Goal: Task Accomplishment & Management: Manage account settings

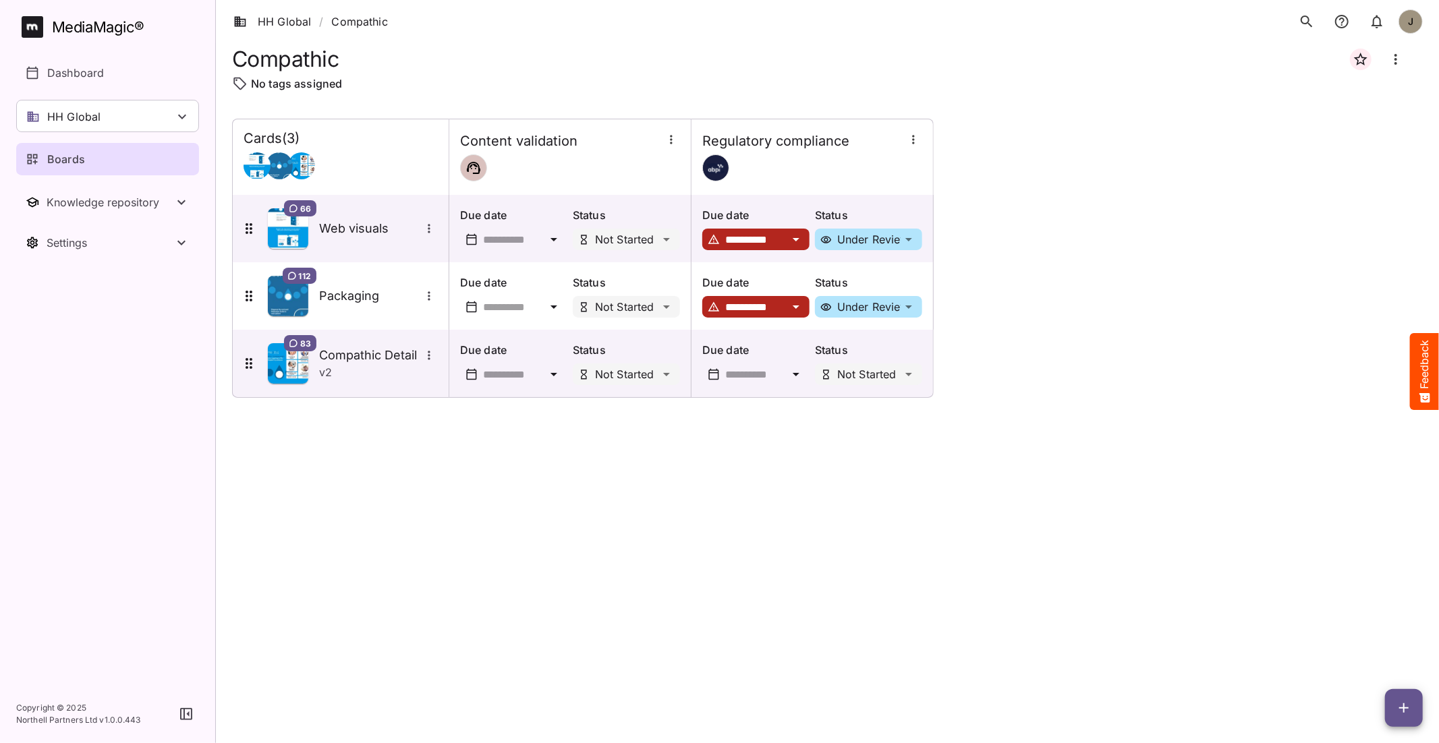
click at [102, 163] on div "Boards" at bounding box center [108, 159] width 165 height 16
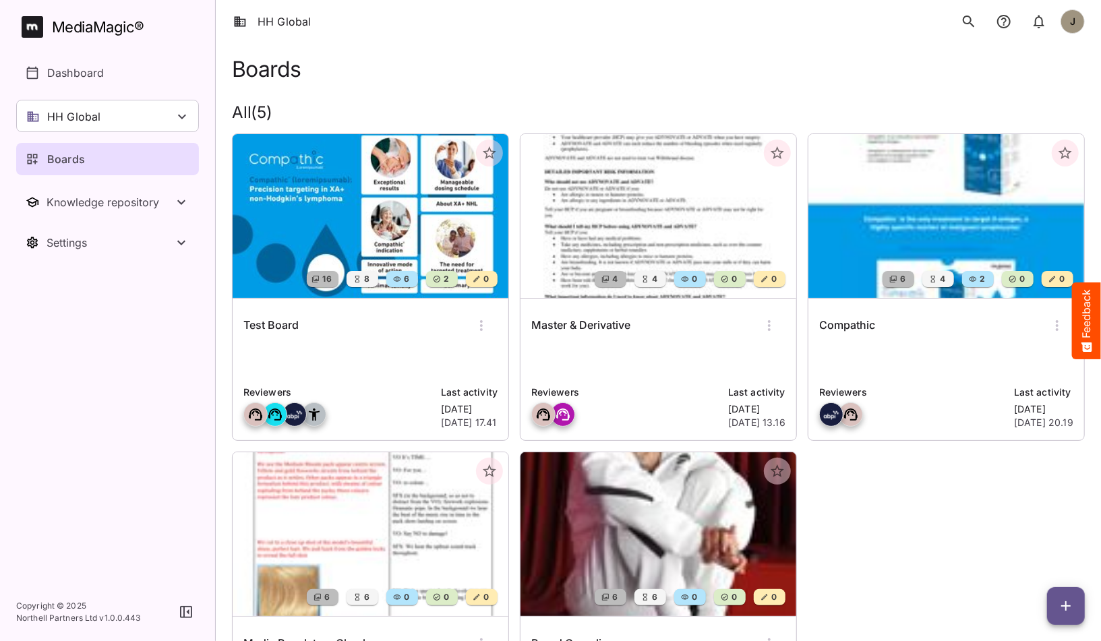
click at [366, 328] on div "Test Board" at bounding box center [370, 326] width 254 height 32
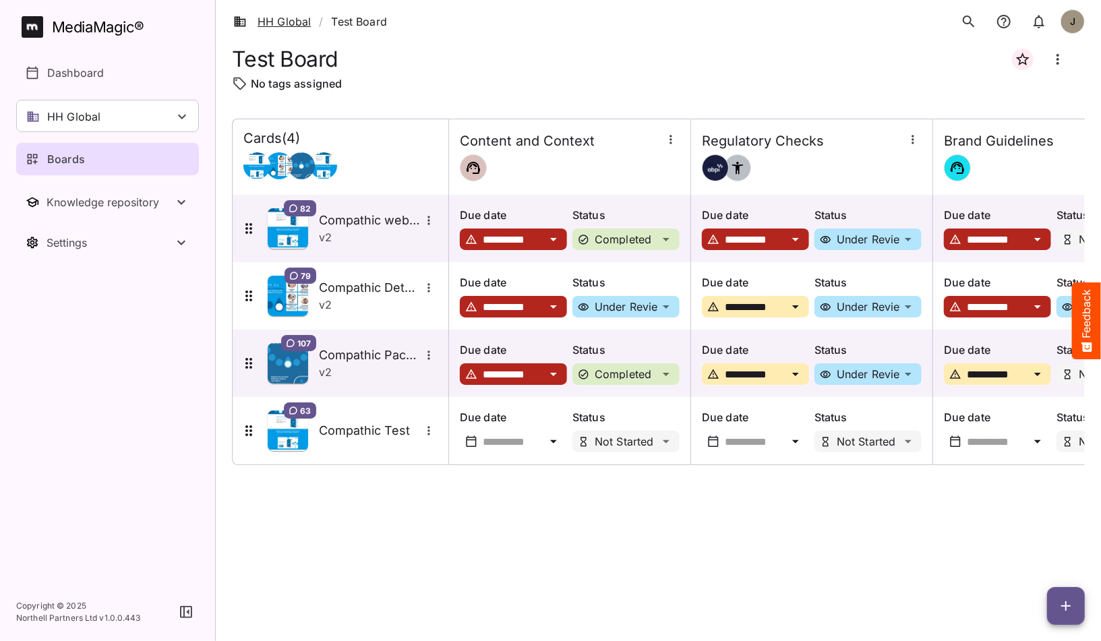
click at [300, 22] on link "HH Global" at bounding box center [272, 21] width 78 height 16
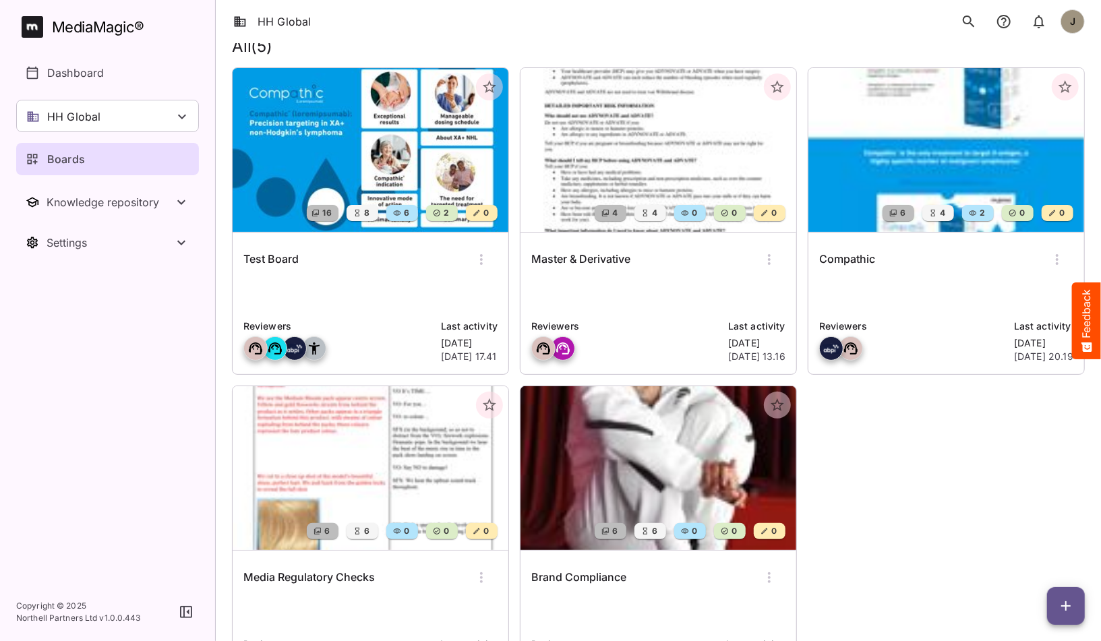
scroll to position [34, 0]
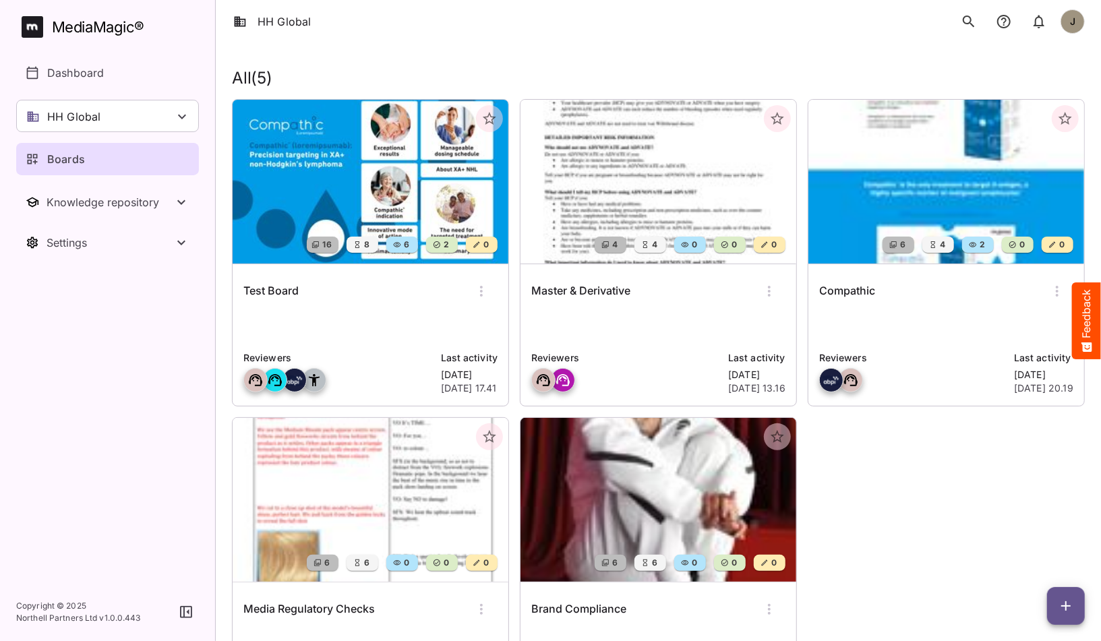
click at [889, 324] on p at bounding box center [947, 326] width 254 height 27
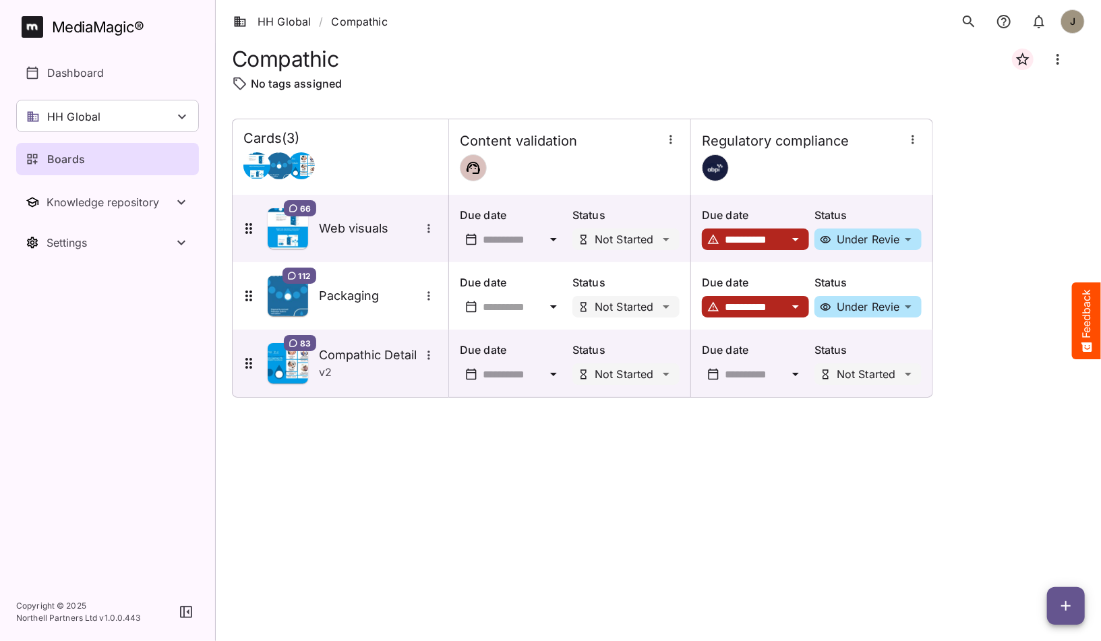
click at [1061, 599] on icon "button" at bounding box center [1066, 606] width 16 height 16
click at [1029, 546] on p "Add new lane" at bounding box center [1032, 550] width 73 height 16
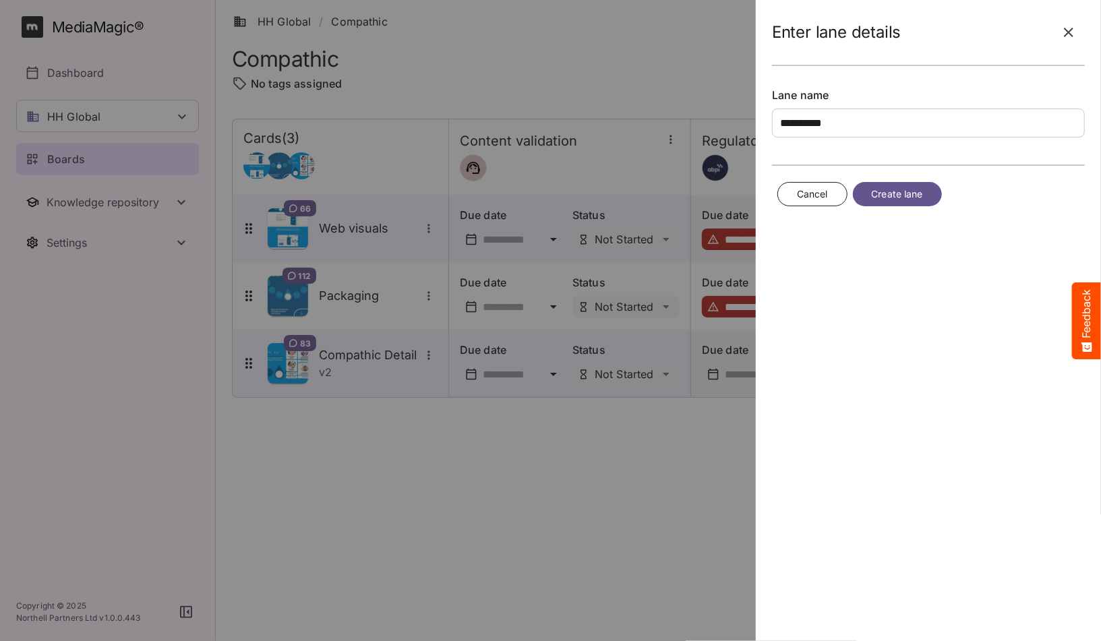
type input "**********"
click at [900, 188] on span "Create lane" at bounding box center [897, 194] width 51 height 17
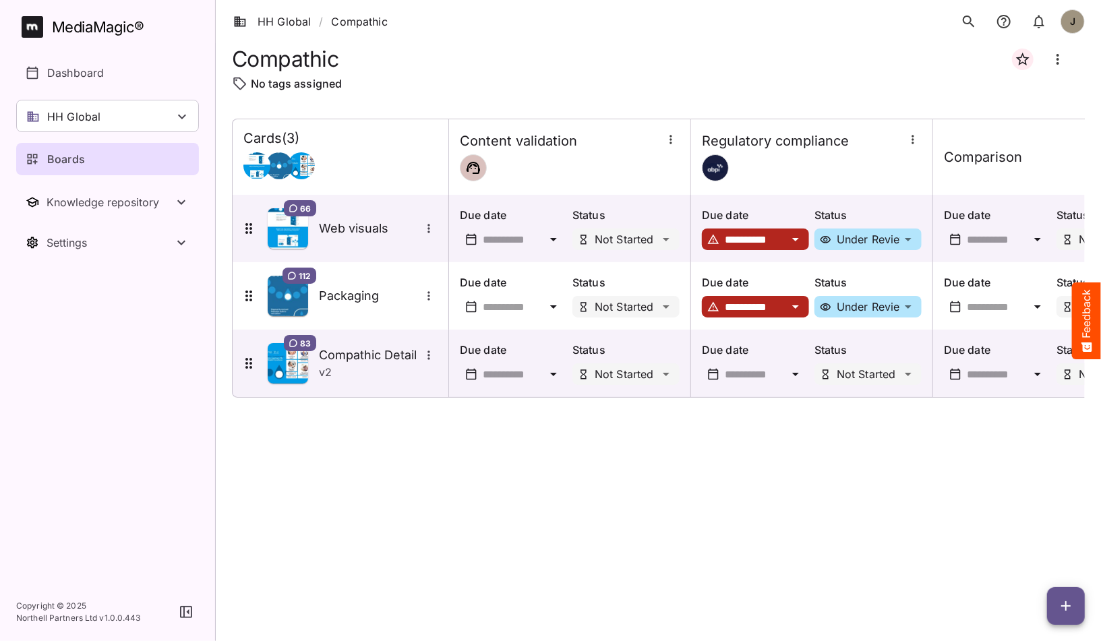
scroll to position [0, 88]
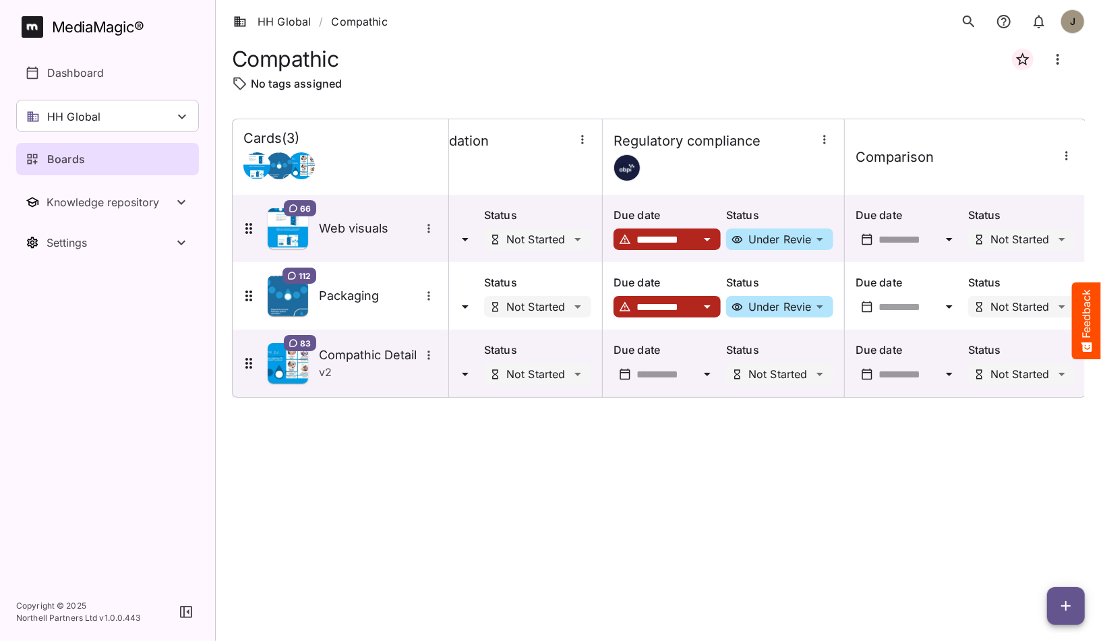
click at [1070, 154] on icon "button" at bounding box center [1066, 155] width 13 height 13
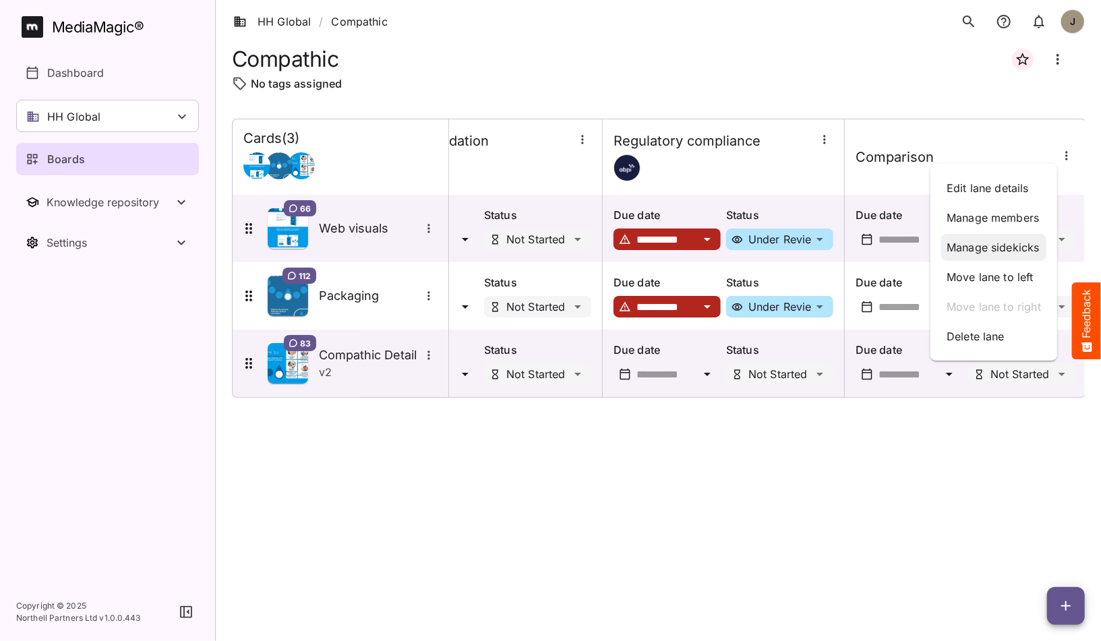
click at [998, 250] on p "Manage sidekicks" at bounding box center [994, 247] width 94 height 16
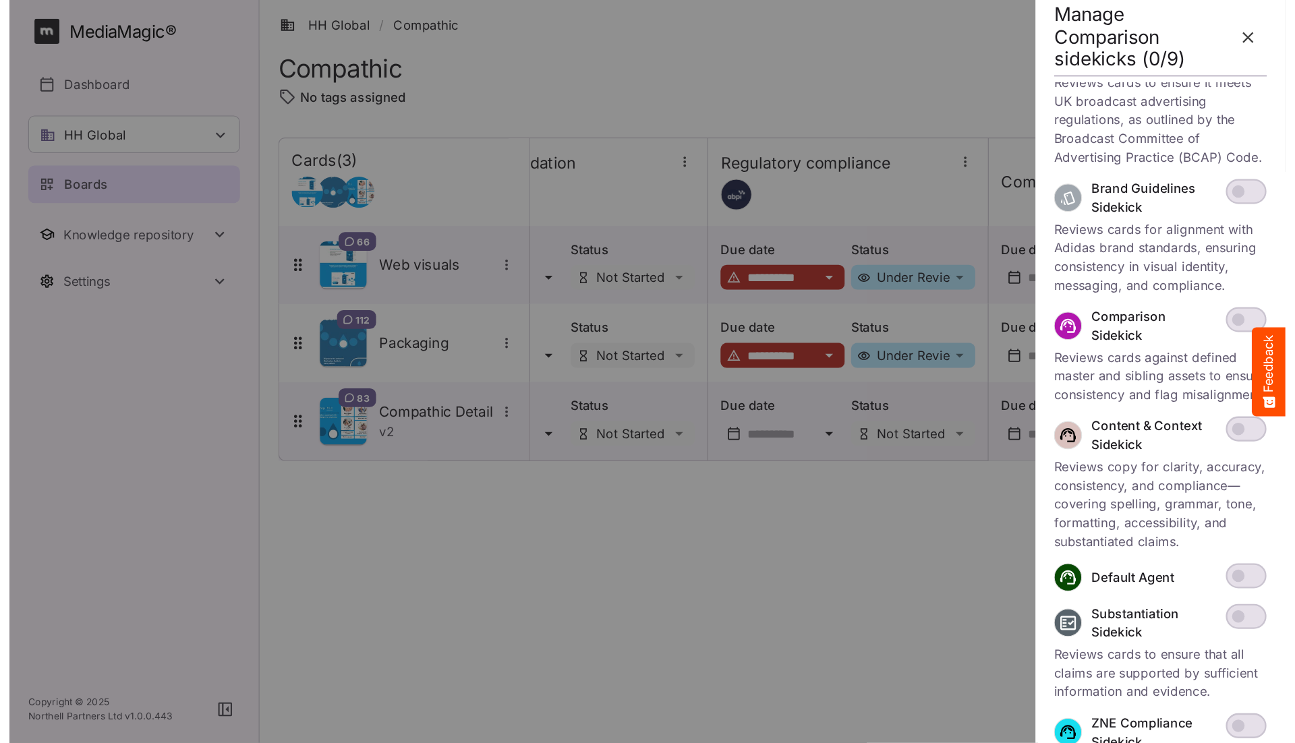
scroll to position [295, 0]
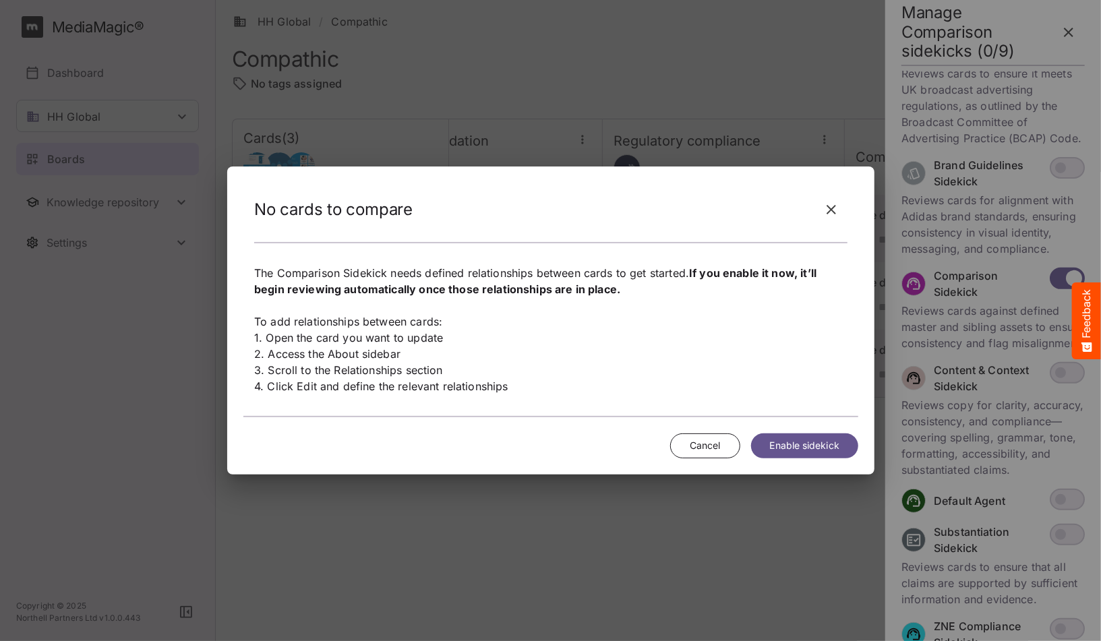
click at [786, 440] on span "Enable sidekick" at bounding box center [804, 446] width 69 height 17
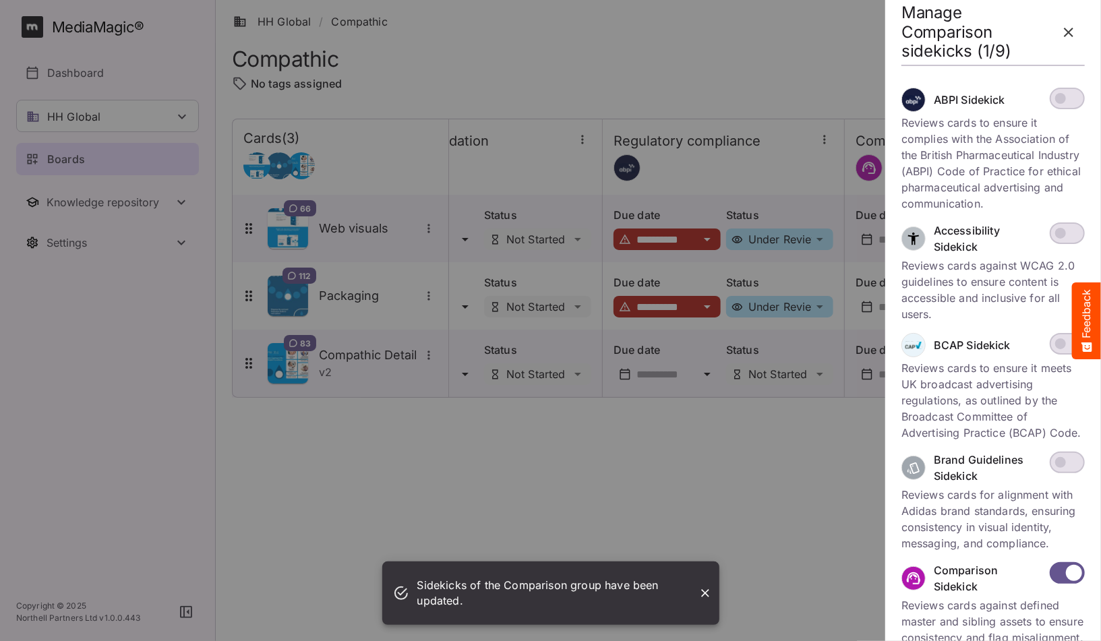
click at [1063, 24] on icon "button" at bounding box center [1069, 32] width 16 height 16
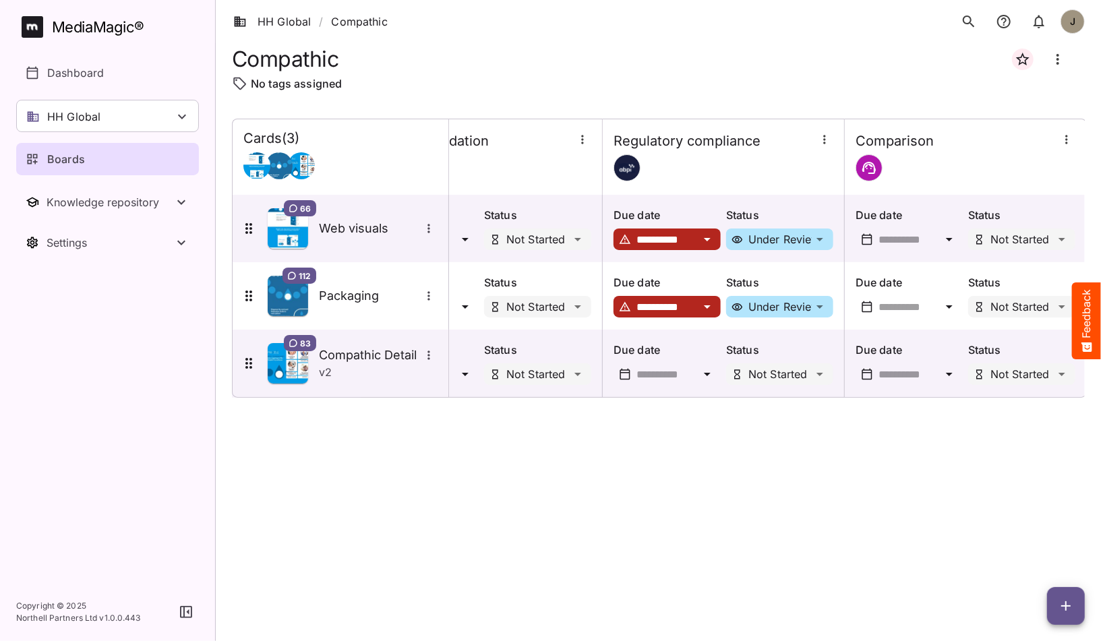
click at [858, 441] on div "**********" at bounding box center [658, 369] width 853 height 501
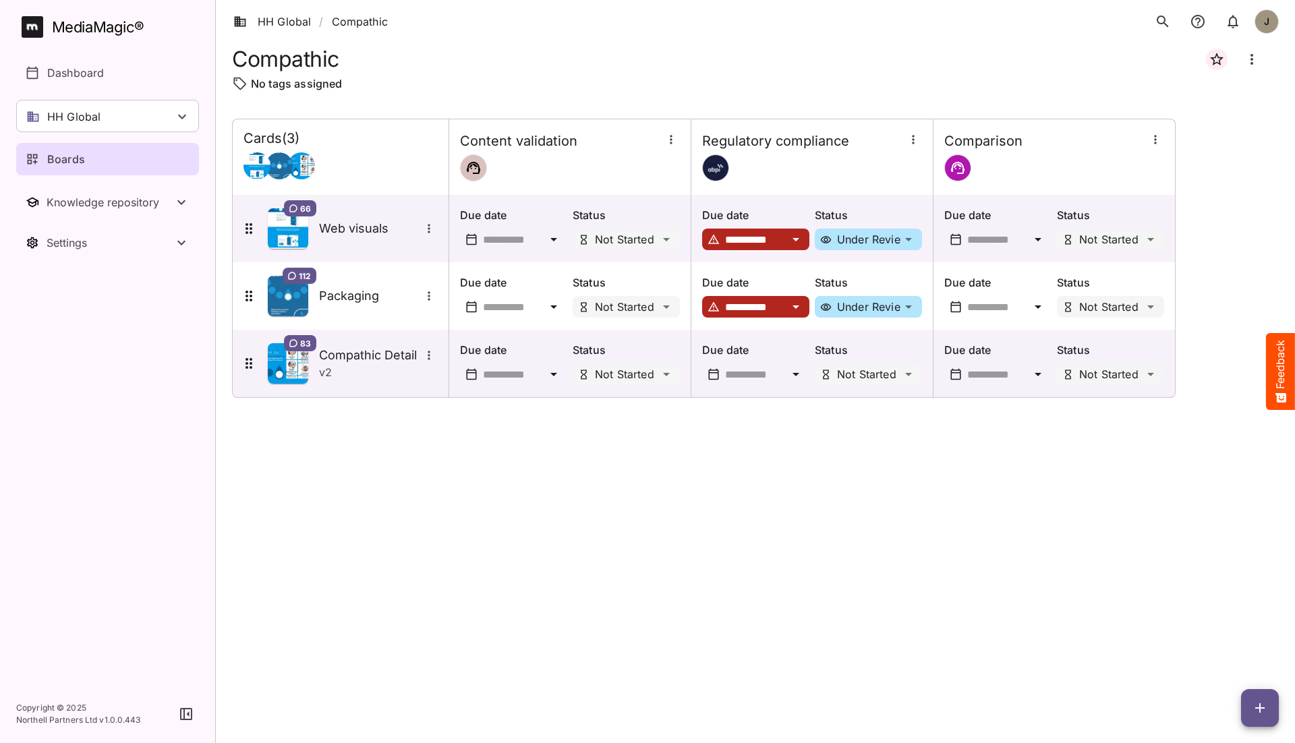
scroll to position [0, 0]
click at [428, 457] on div "**********" at bounding box center [755, 420] width 1047 height 603
click at [1262, 714] on icon "button" at bounding box center [1260, 708] width 16 height 16
click at [1236, 627] on p "Add new card" at bounding box center [1226, 622] width 73 height 16
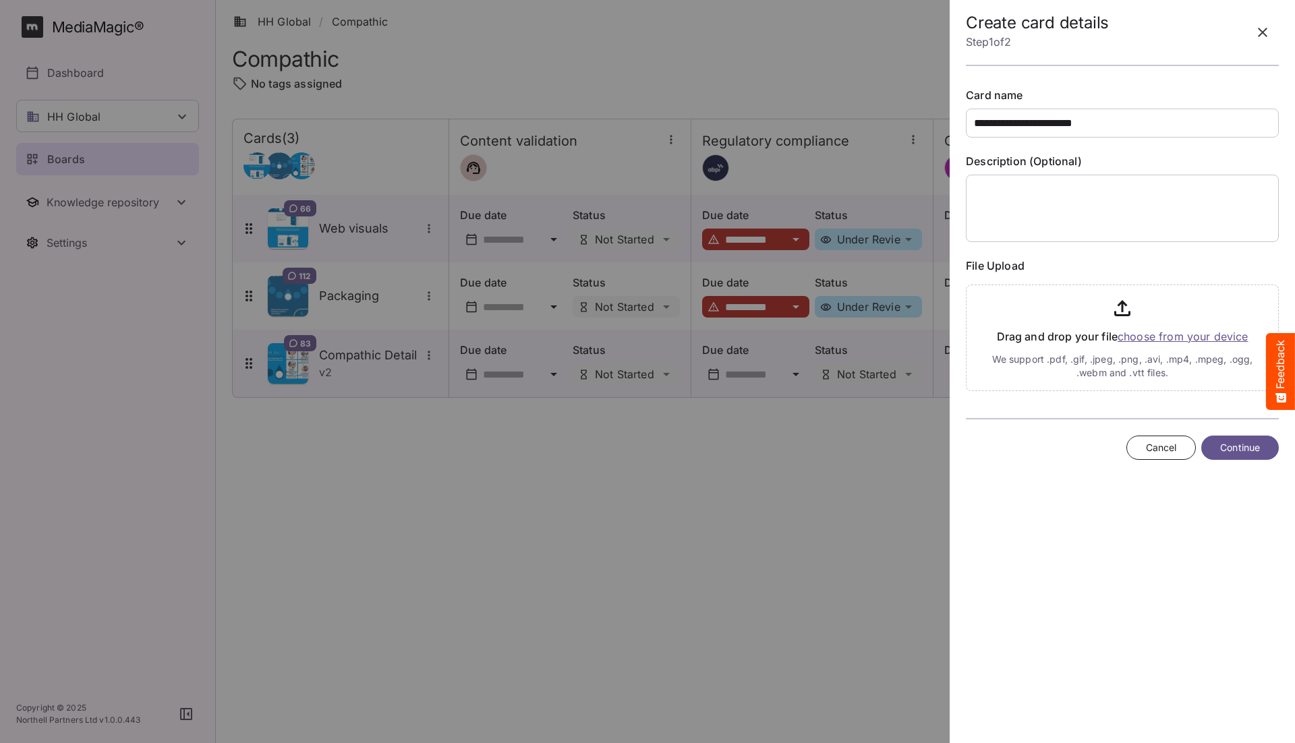
type input "**********"
click at [1245, 451] on span "Continue" at bounding box center [1240, 448] width 40 height 17
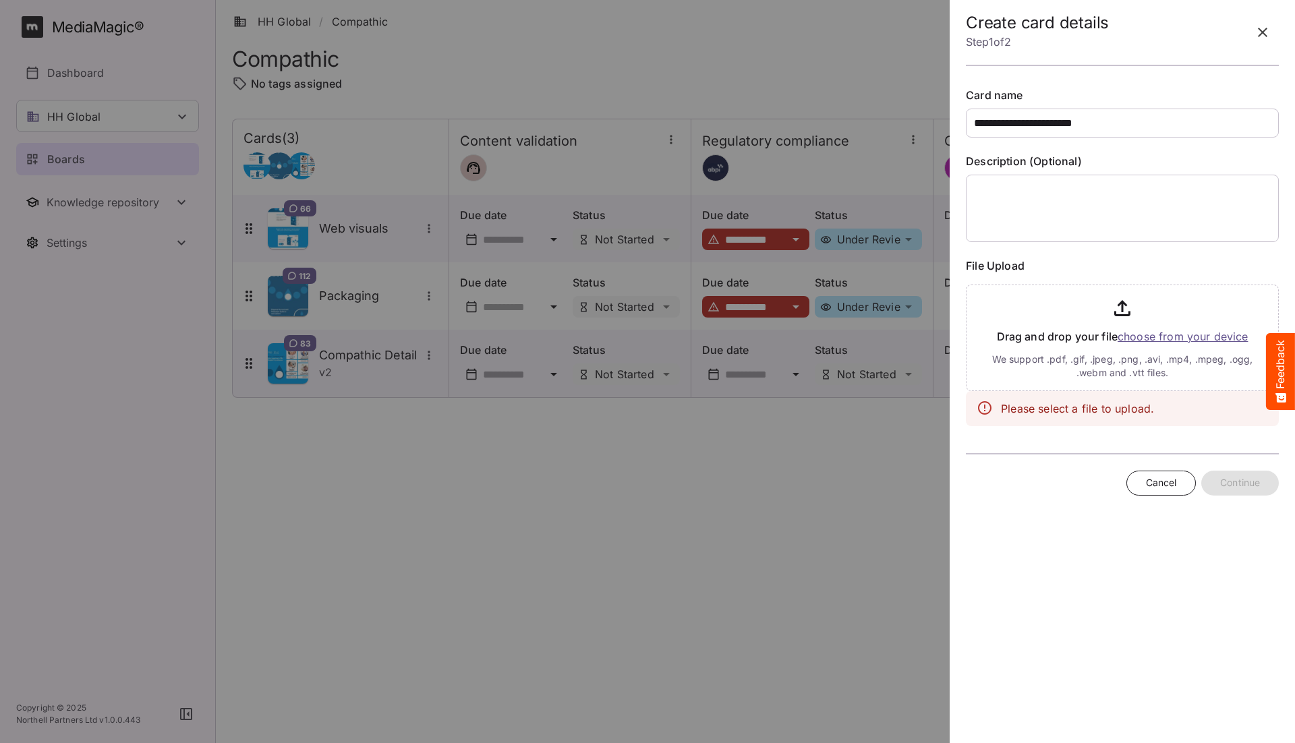
click at [1104, 322] on input "file" at bounding box center [1122, 335] width 313 height 112
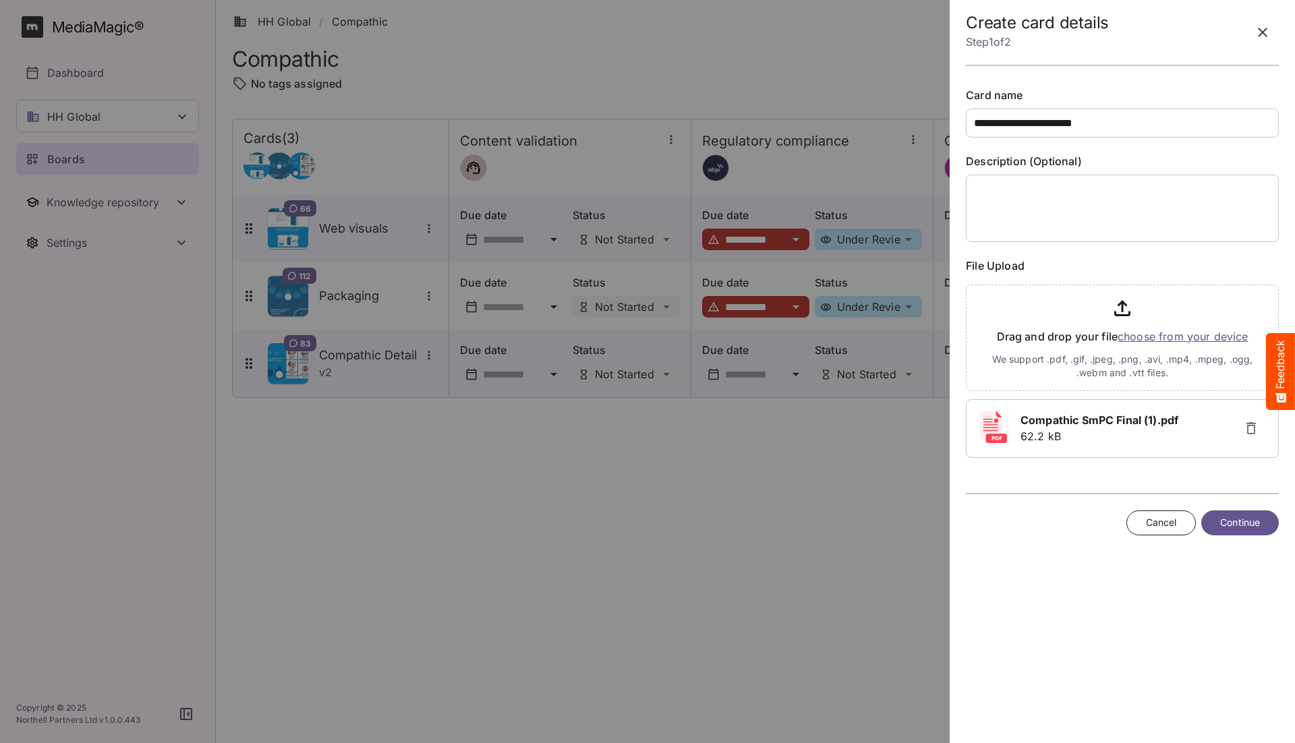
click at [1238, 523] on span "Continue" at bounding box center [1240, 523] width 40 height 17
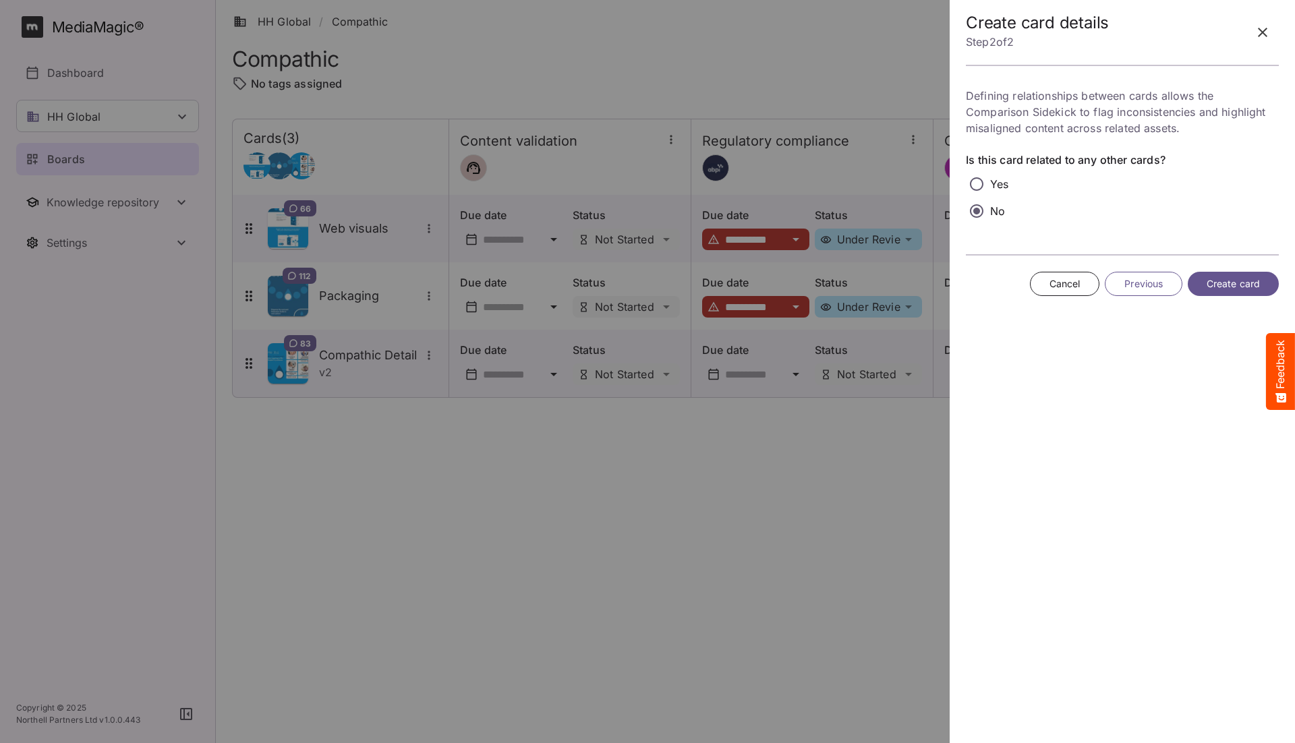
click at [1223, 282] on span "Create card" at bounding box center [1233, 284] width 53 height 17
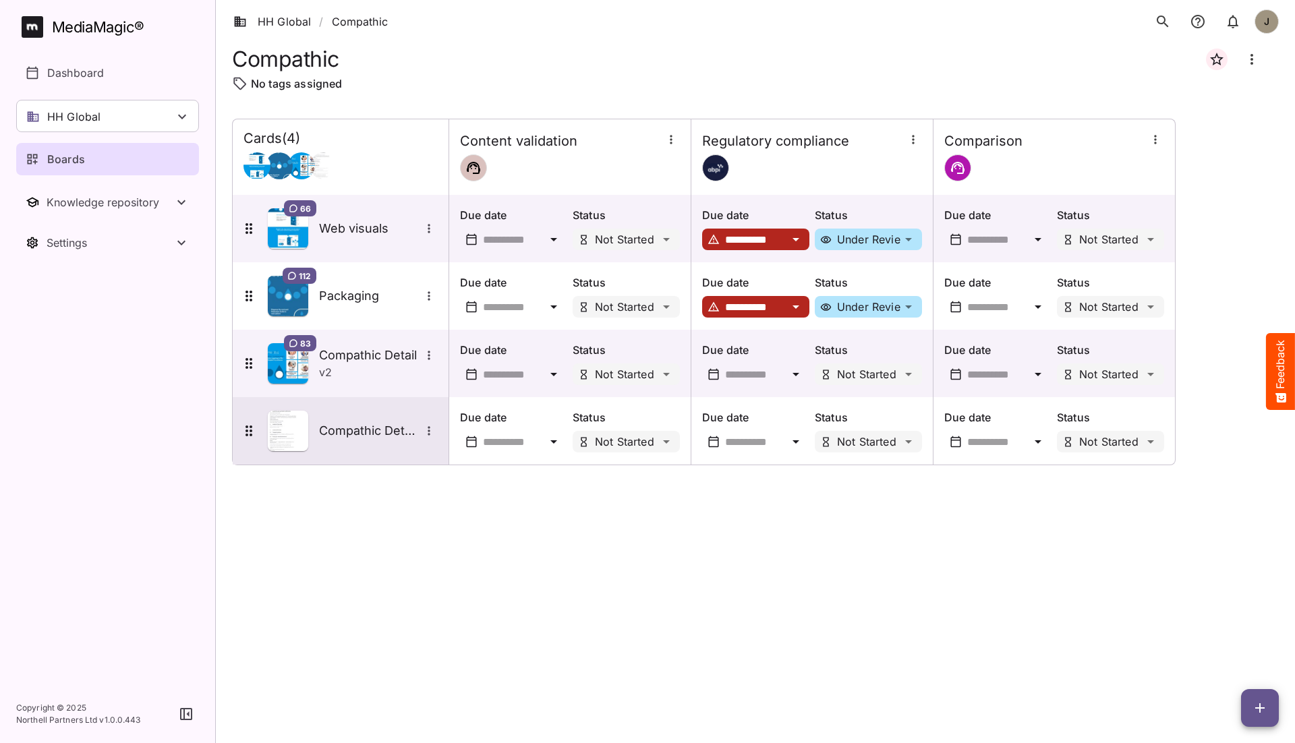
click at [430, 432] on icon "More options for Compathic Details Master" at bounding box center [428, 430] width 13 height 13
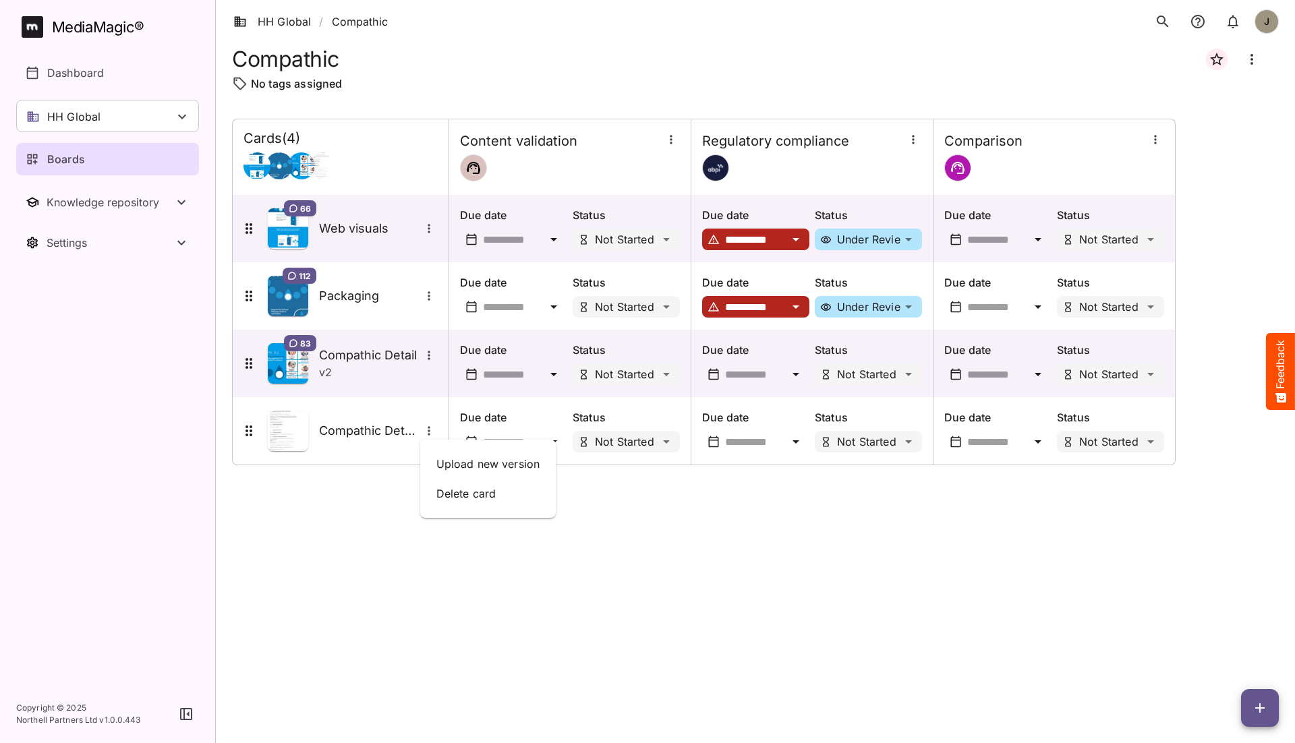
click at [356, 437] on div at bounding box center [647, 371] width 1295 height 743
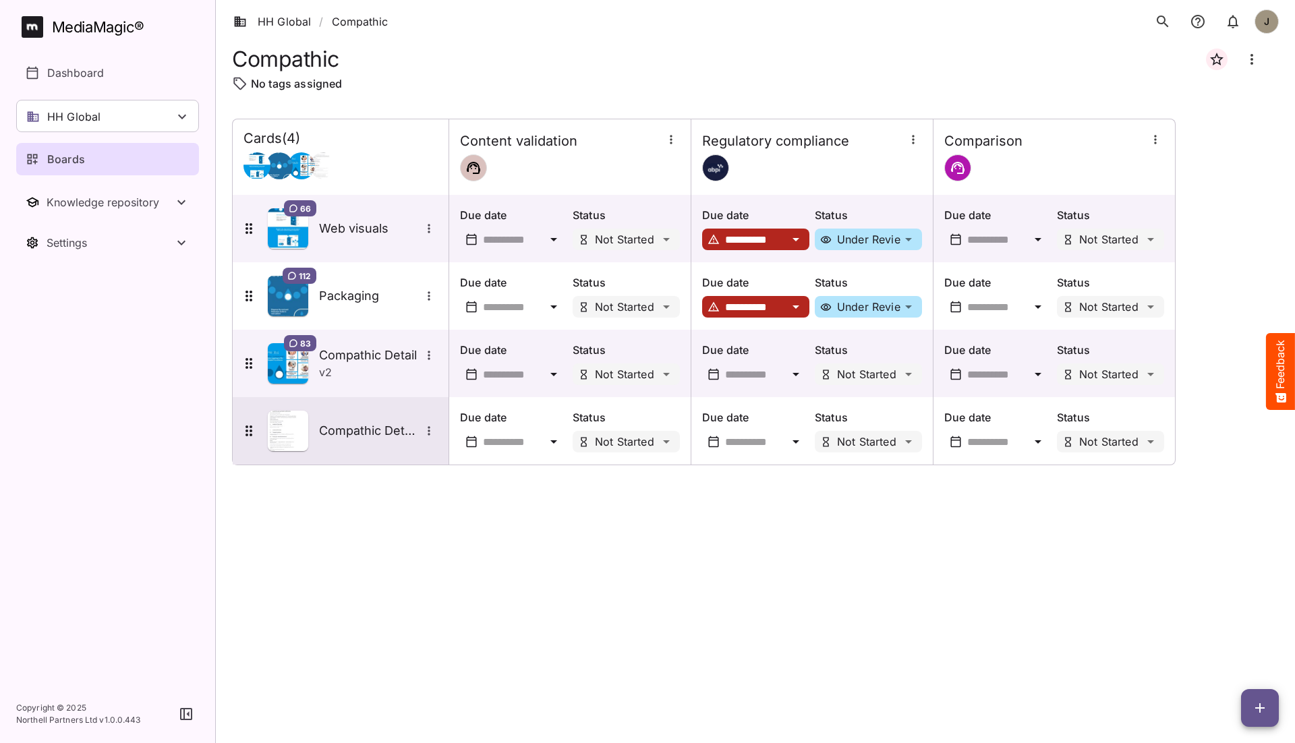
click at [372, 433] on h5 "Compathic Details Master" at bounding box center [369, 431] width 101 height 16
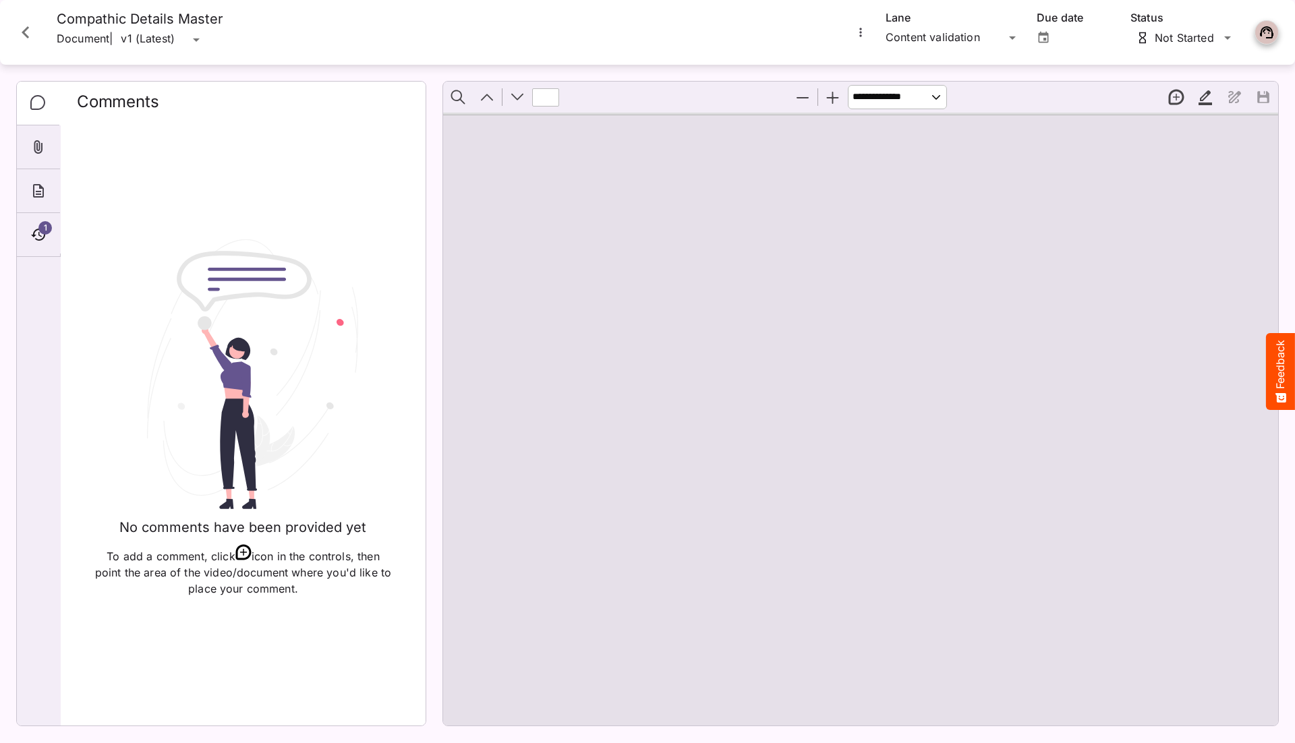
click at [861, 31] on icon "More options for Compathic Details Master" at bounding box center [860, 32] width 13 height 13
click at [890, 62] on p "Upload new version" at bounding box center [920, 65] width 104 height 16
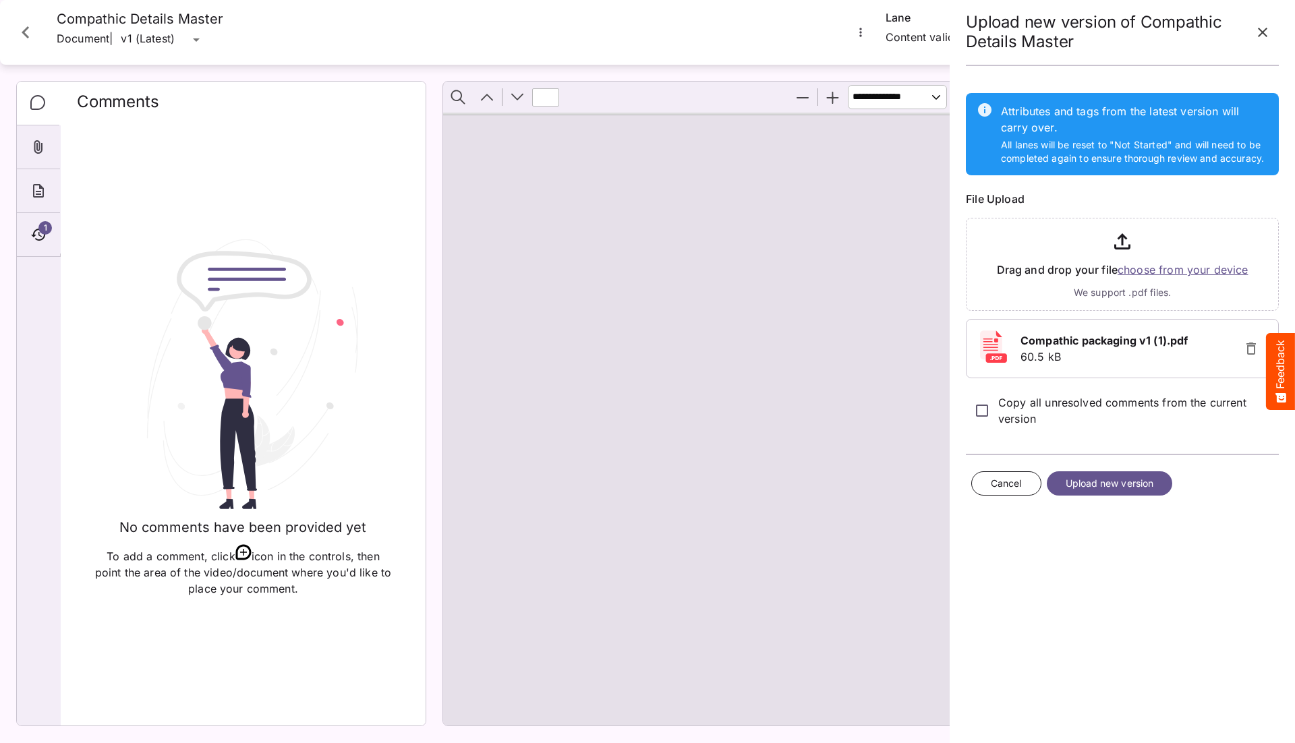
click at [1260, 28] on icon "button" at bounding box center [1263, 32] width 16 height 16
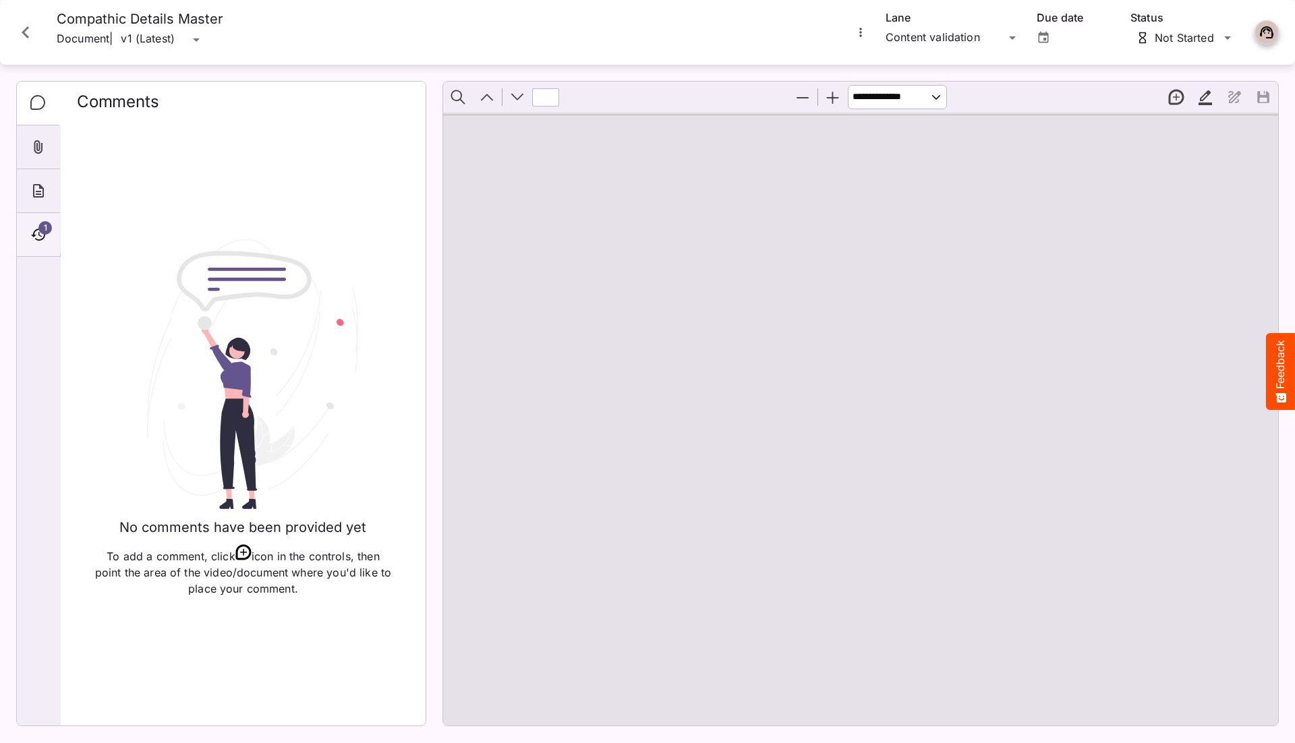
click at [28, 231] on div "1" at bounding box center [38, 235] width 43 height 44
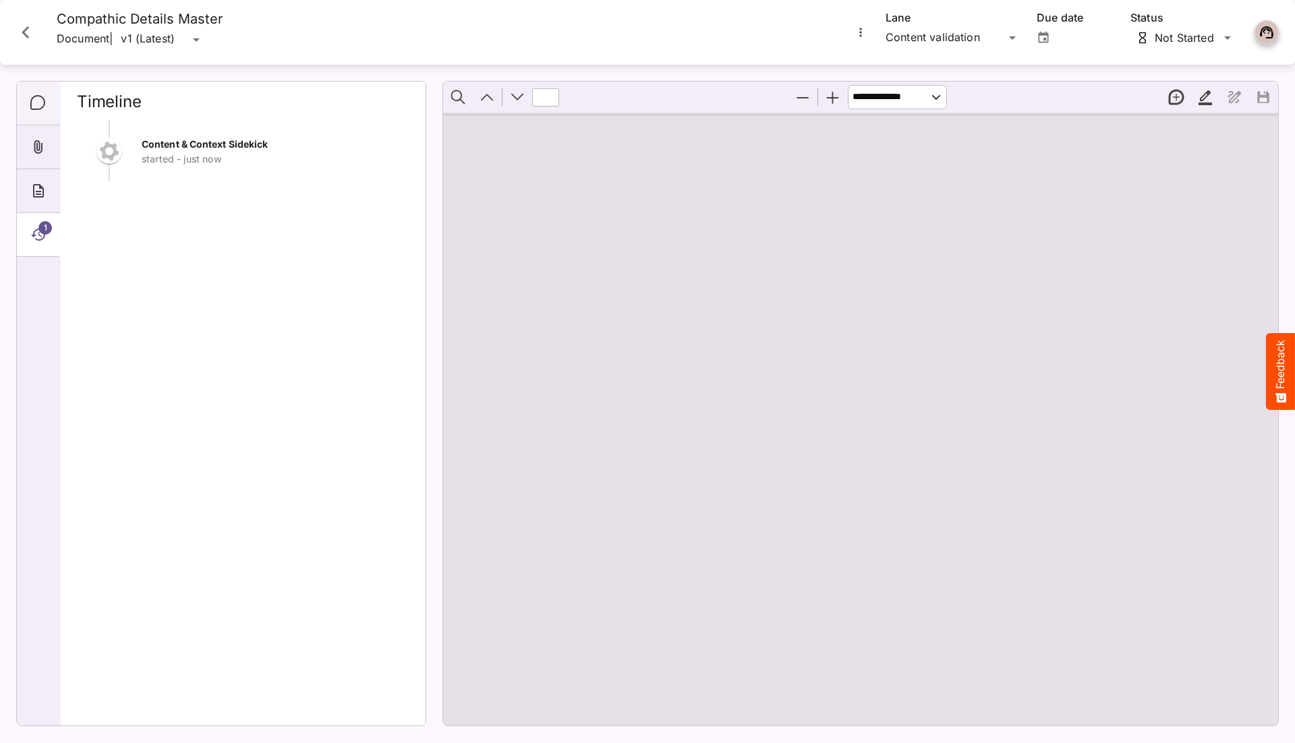
click at [44, 105] on icon "Comments" at bounding box center [37, 102] width 15 height 15
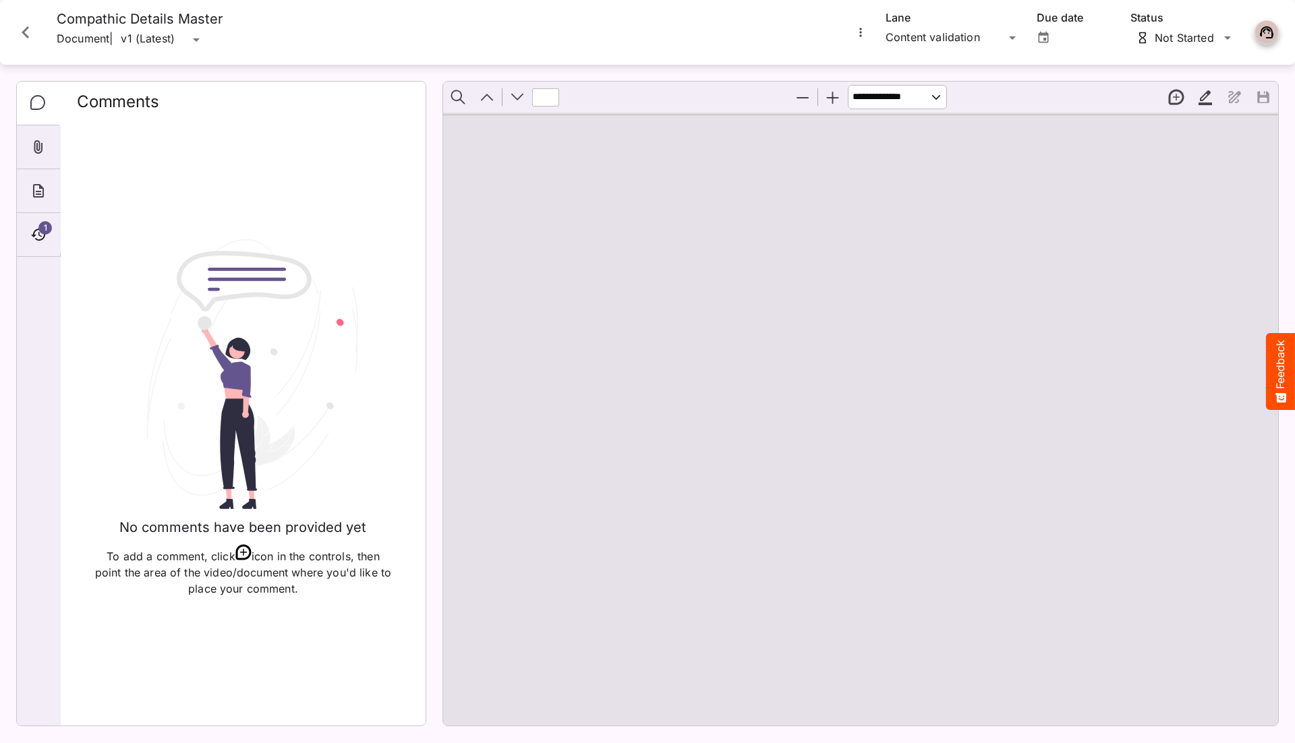
click at [28, 36] on icon "Close card" at bounding box center [25, 32] width 7 height 12
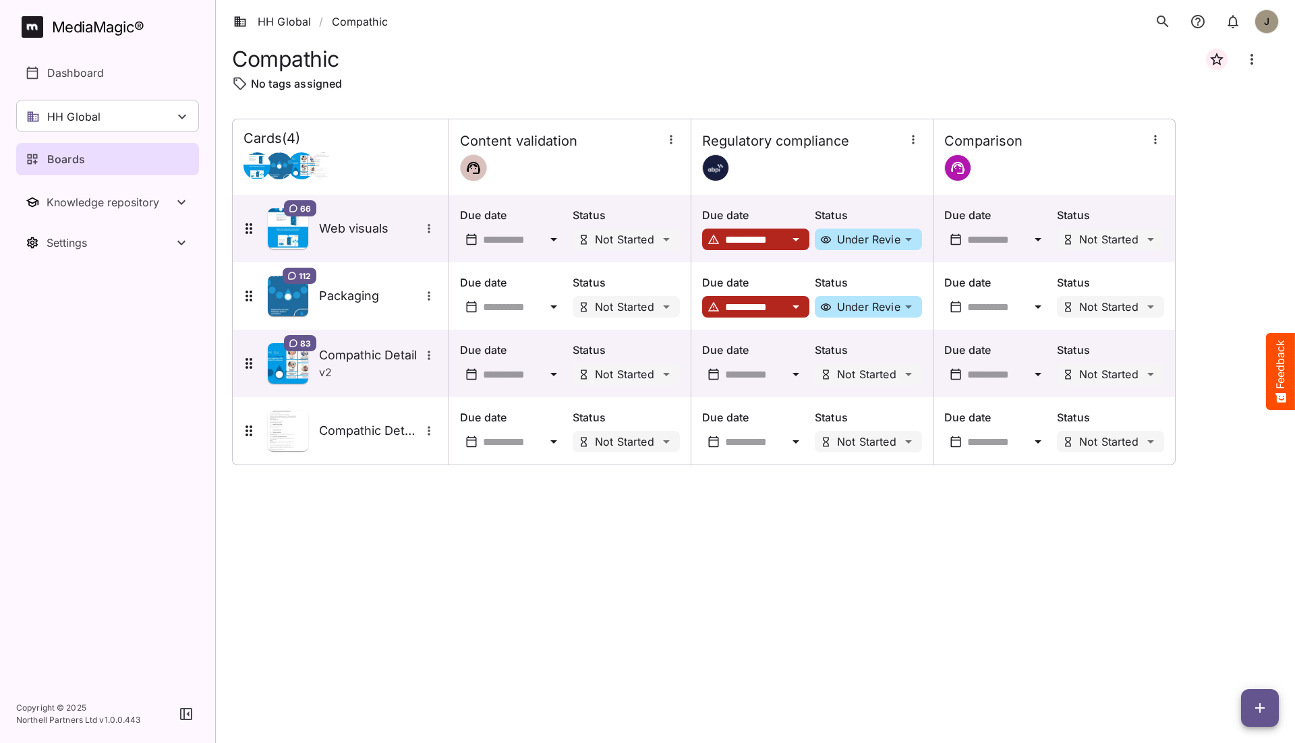
click at [1266, 710] on icon "button" at bounding box center [1260, 708] width 16 height 16
click at [1217, 616] on p "Add new card" at bounding box center [1226, 622] width 73 height 16
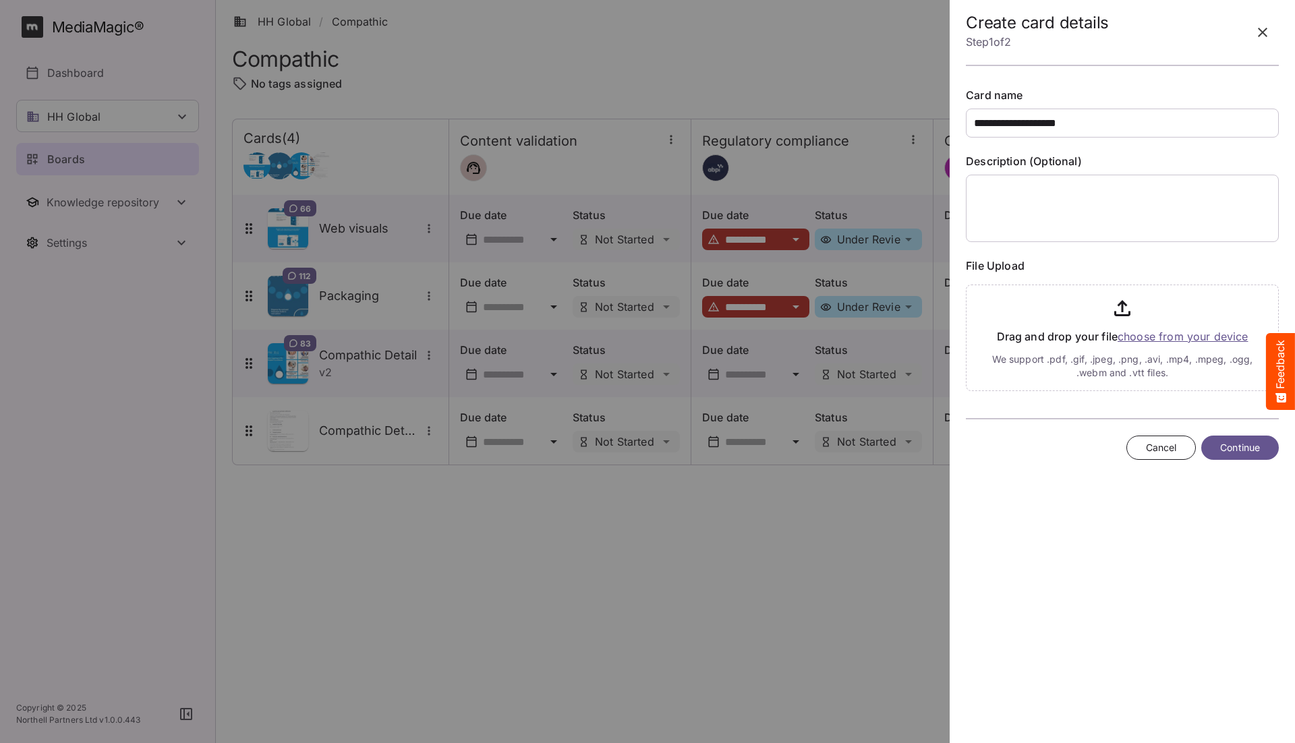
type input "**********"
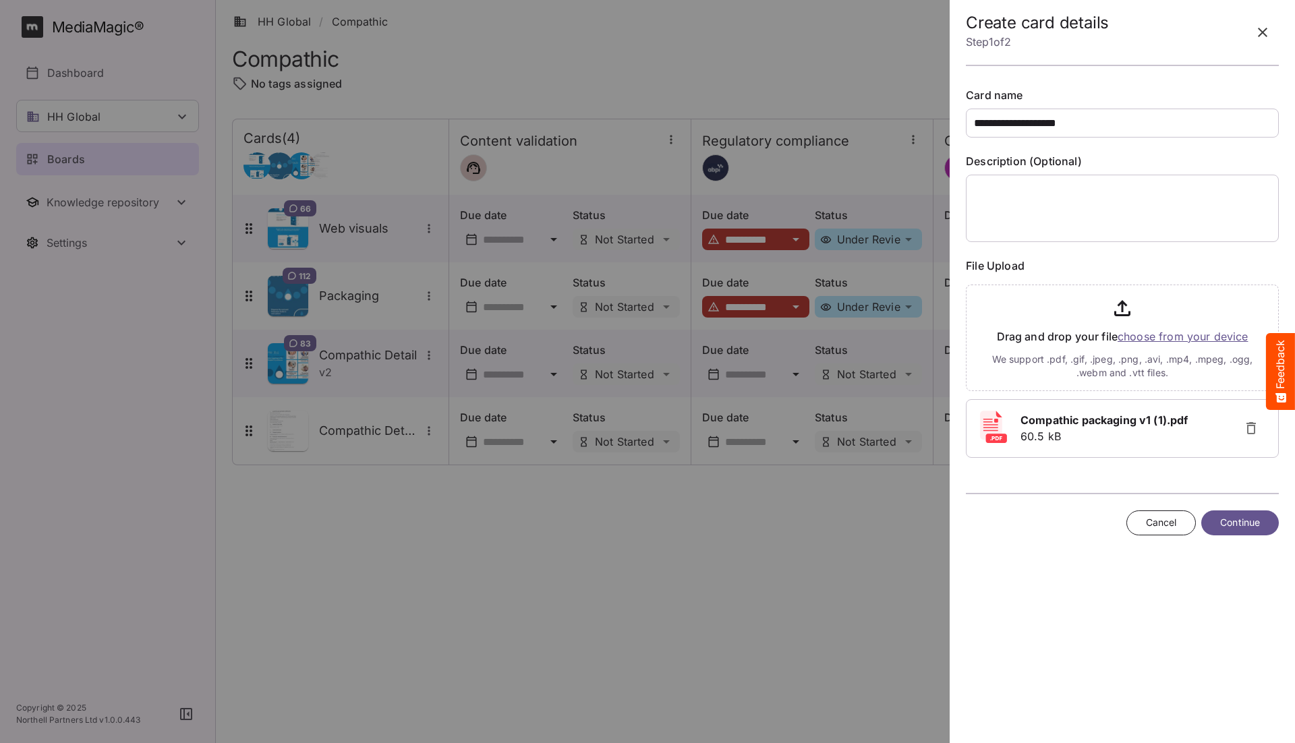
click at [1239, 523] on span "Continue" at bounding box center [1240, 523] width 40 height 17
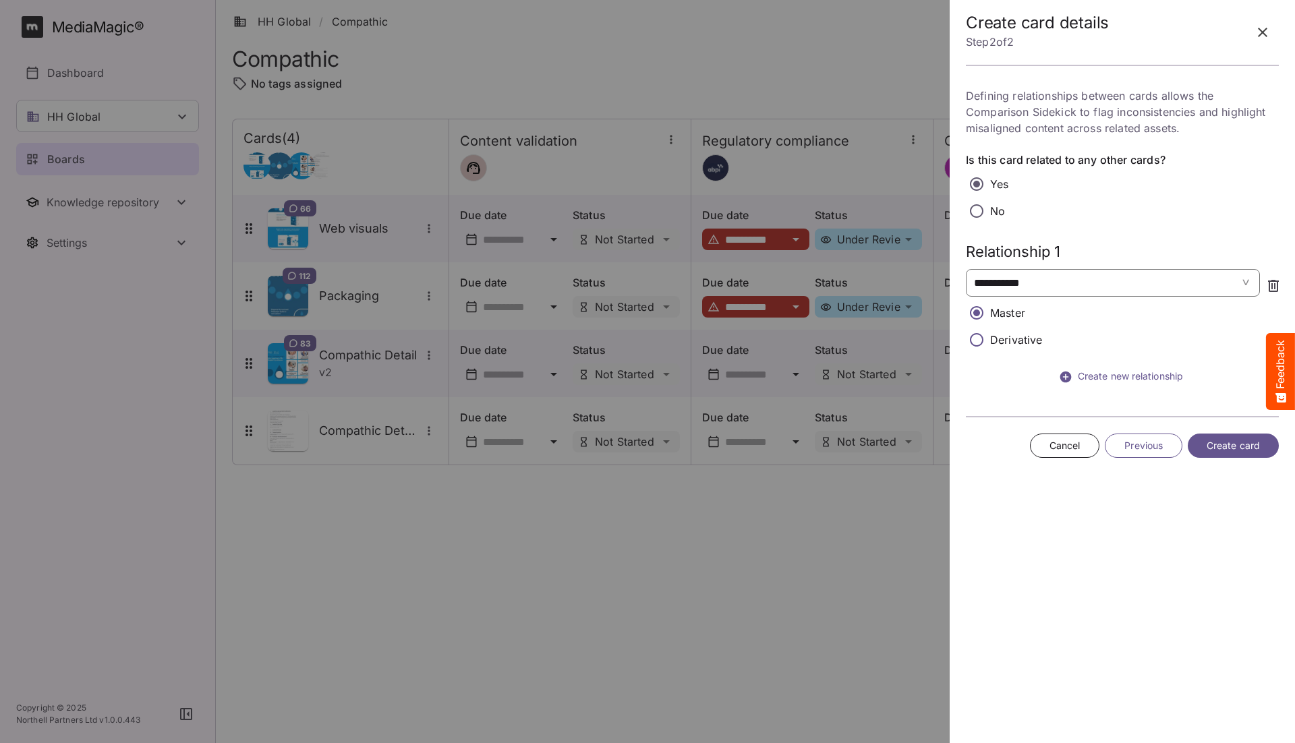
click at [1045, 287] on span "**********" at bounding box center [1092, 283] width 237 height 16
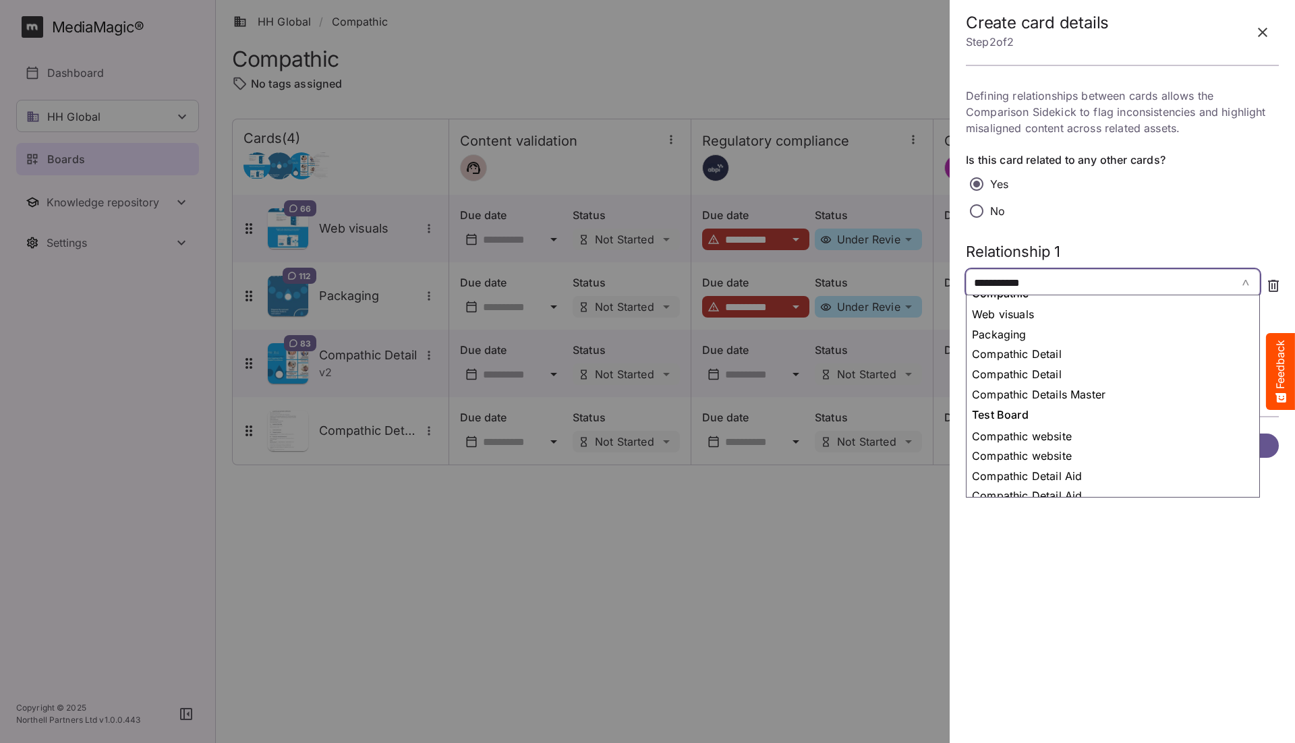
scroll to position [456, 0]
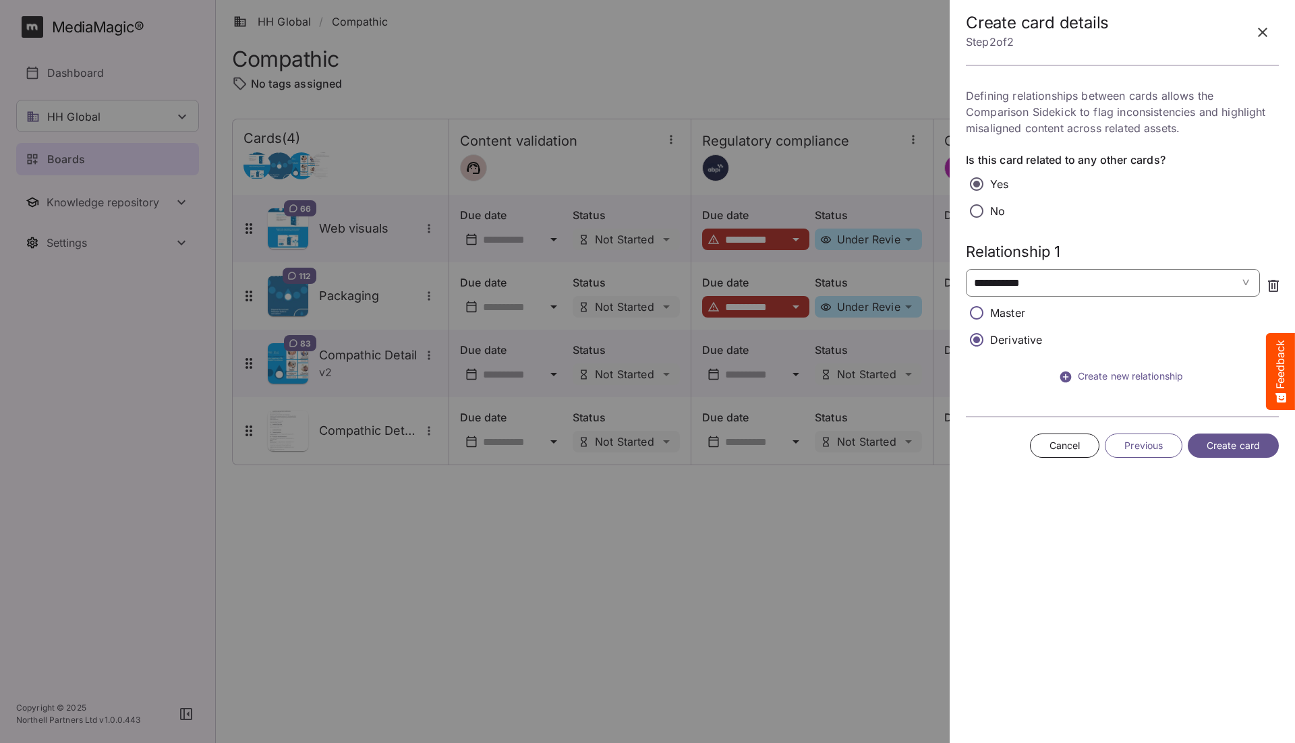
click at [1230, 443] on span "Create card" at bounding box center [1233, 446] width 53 height 17
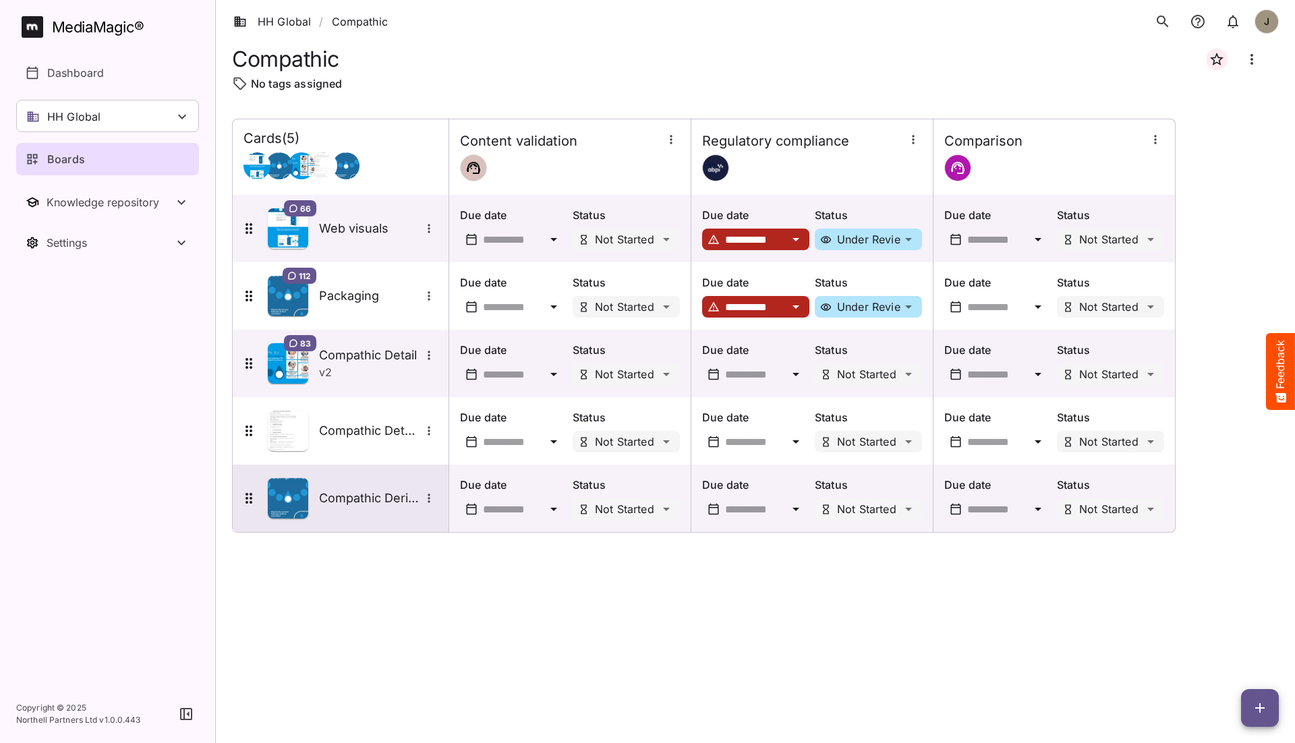
click at [374, 512] on div "Compathic Derivative" at bounding box center [339, 498] width 197 height 40
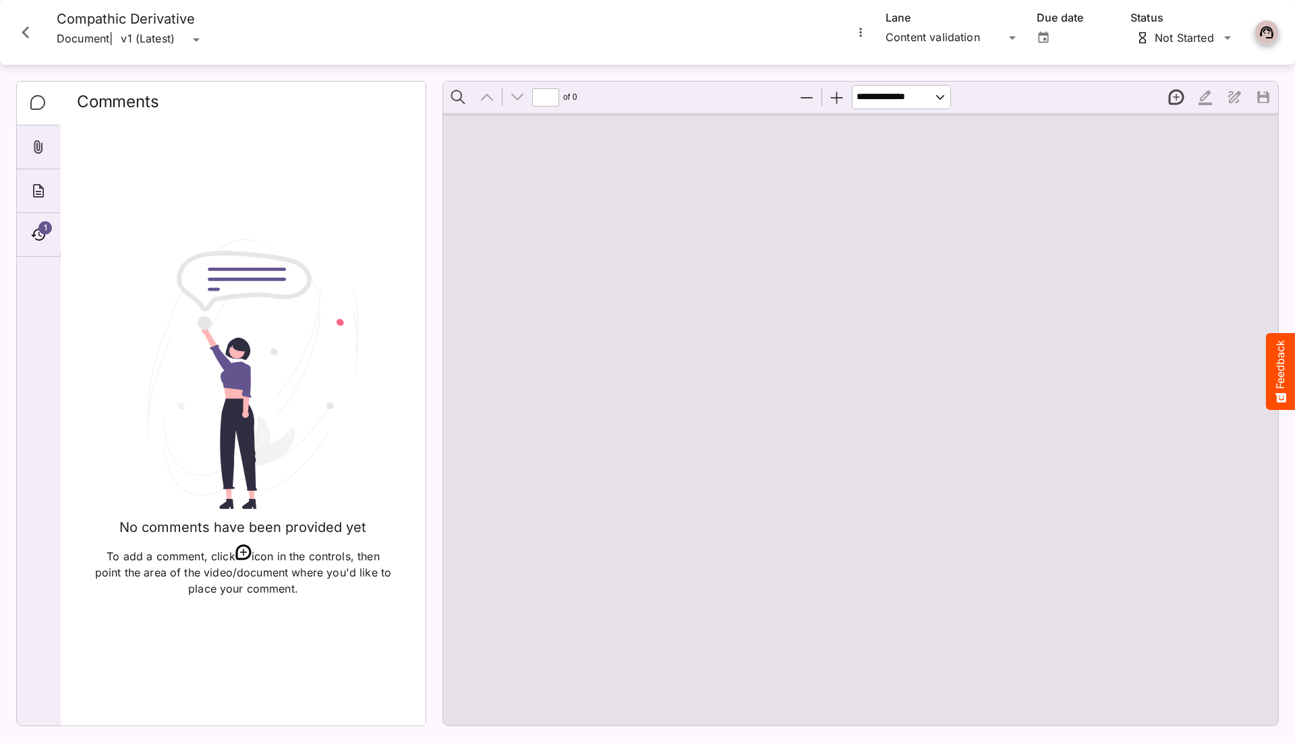
scroll to position [181, 138]
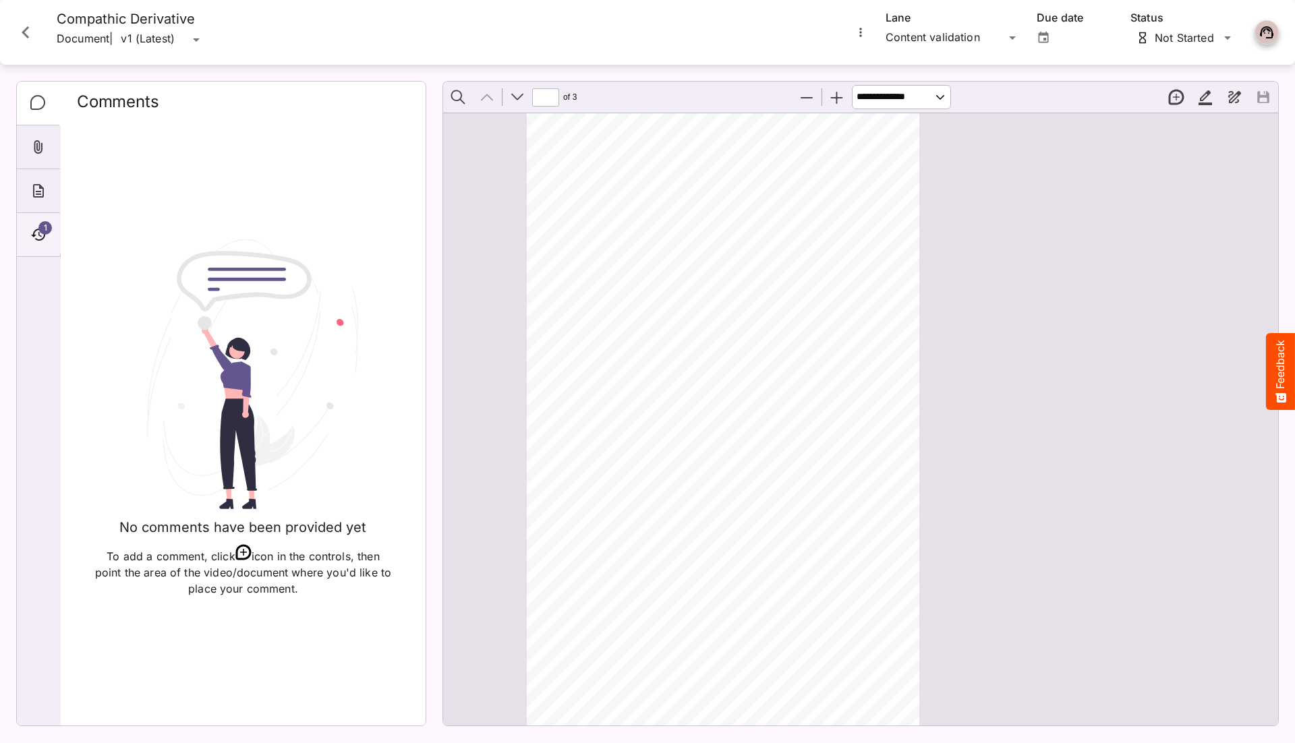
click at [46, 233] on icon "Timeline" at bounding box center [38, 235] width 16 height 16
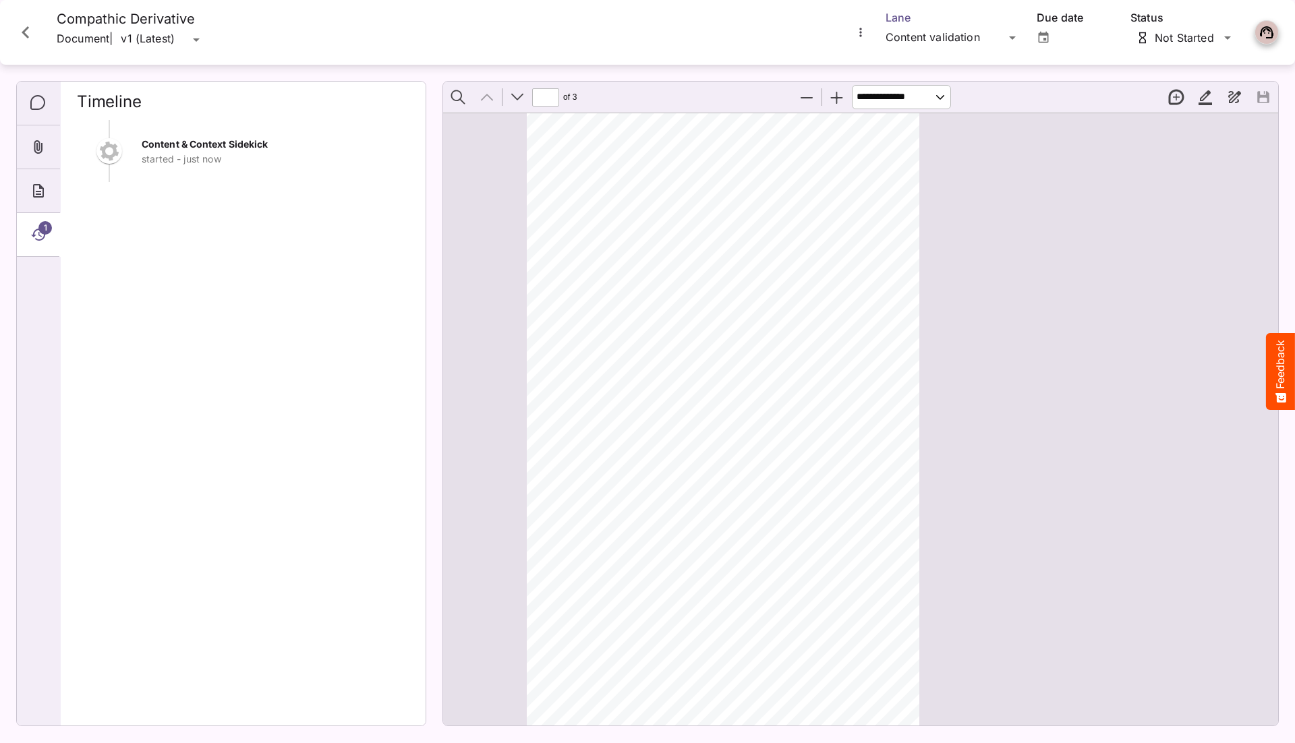
click at [929, 40] on div "HH Global / Compathic J MediaMagic ® Dashboard HH Global Clearcast [PERSON_NAME…" at bounding box center [647, 368] width 1295 height 737
click at [927, 138] on p "Comparison" at bounding box center [952, 146] width 113 height 16
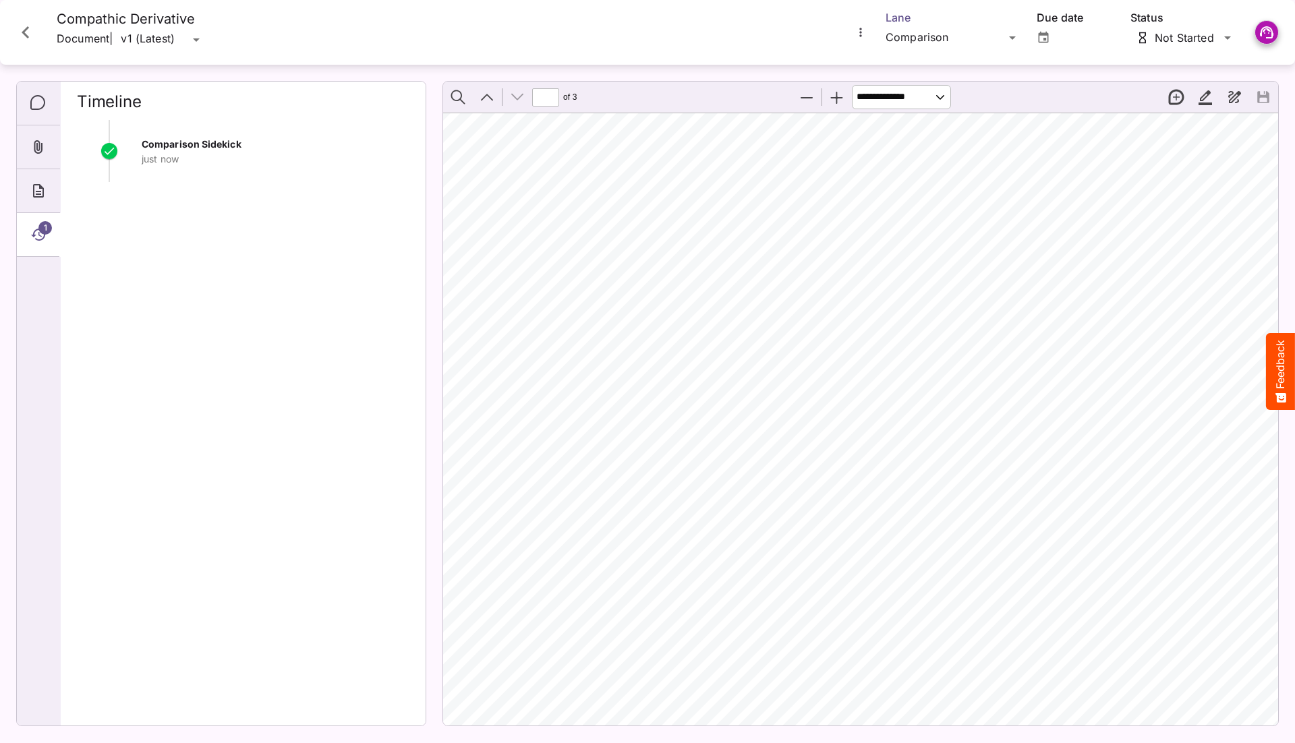
scroll to position [2214, 49]
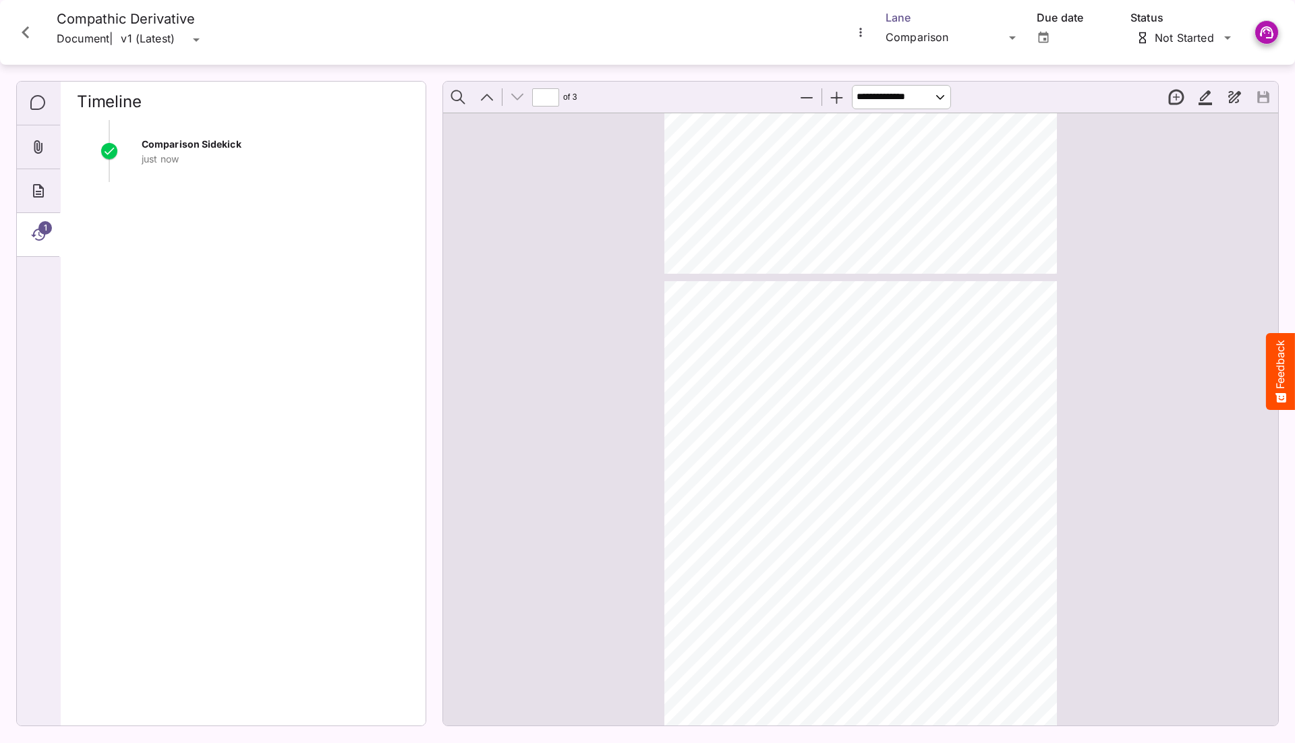
type input "*"
click at [20, 35] on icon "Close card" at bounding box center [25, 32] width 24 height 24
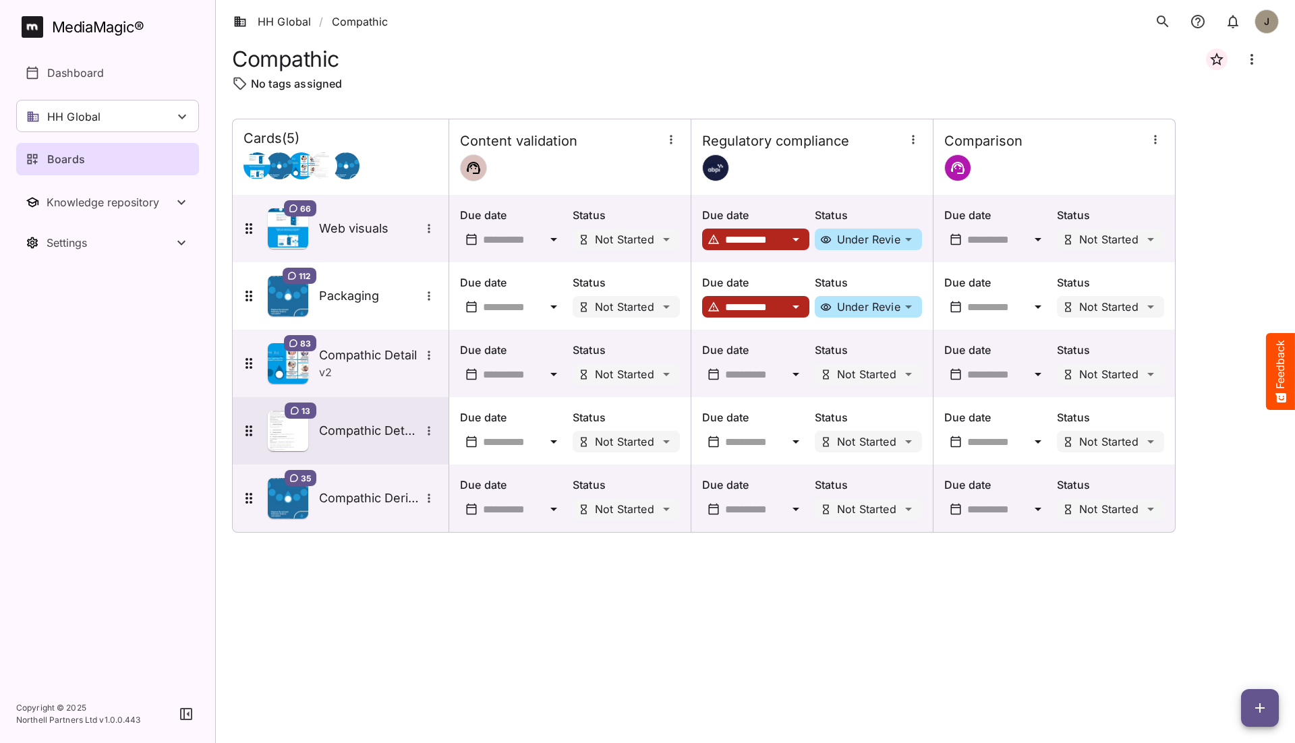
click at [353, 424] on h5 "Compathic Details Master" at bounding box center [369, 431] width 101 height 16
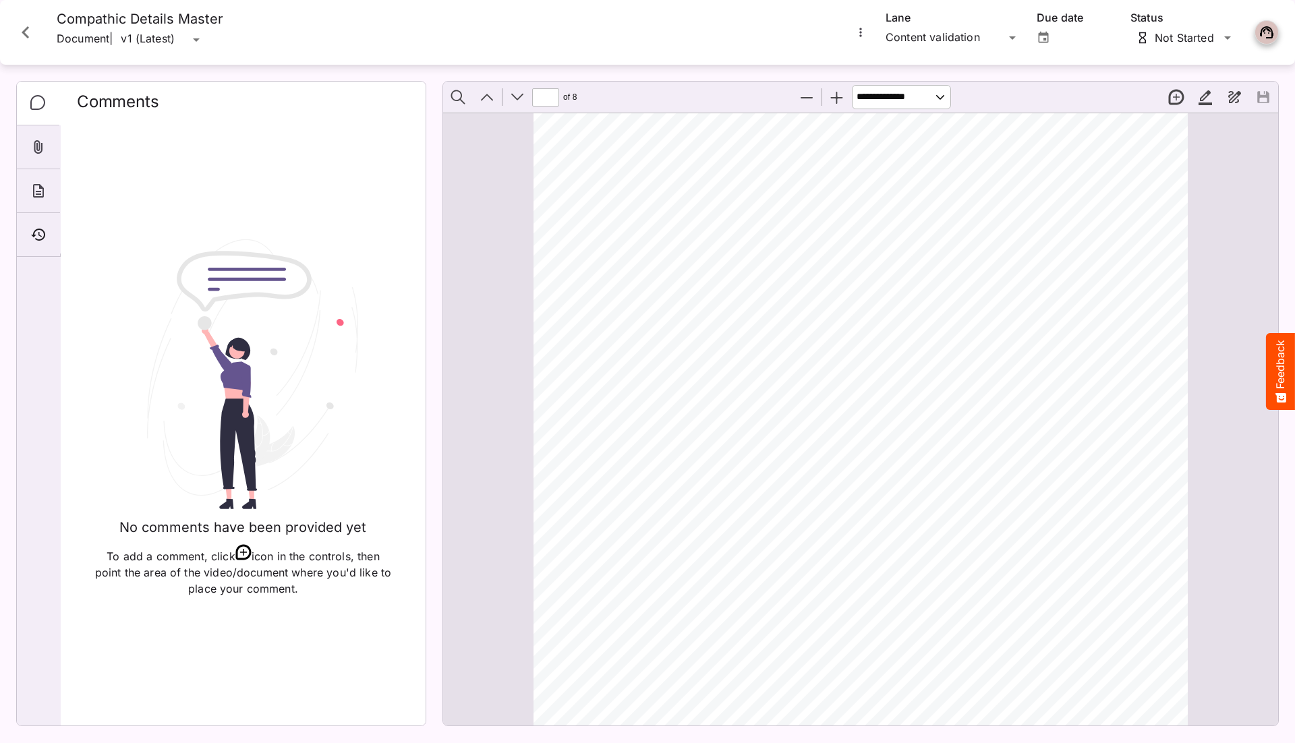
type input "*"
click at [21, 40] on icon "Close card" at bounding box center [25, 32] width 24 height 24
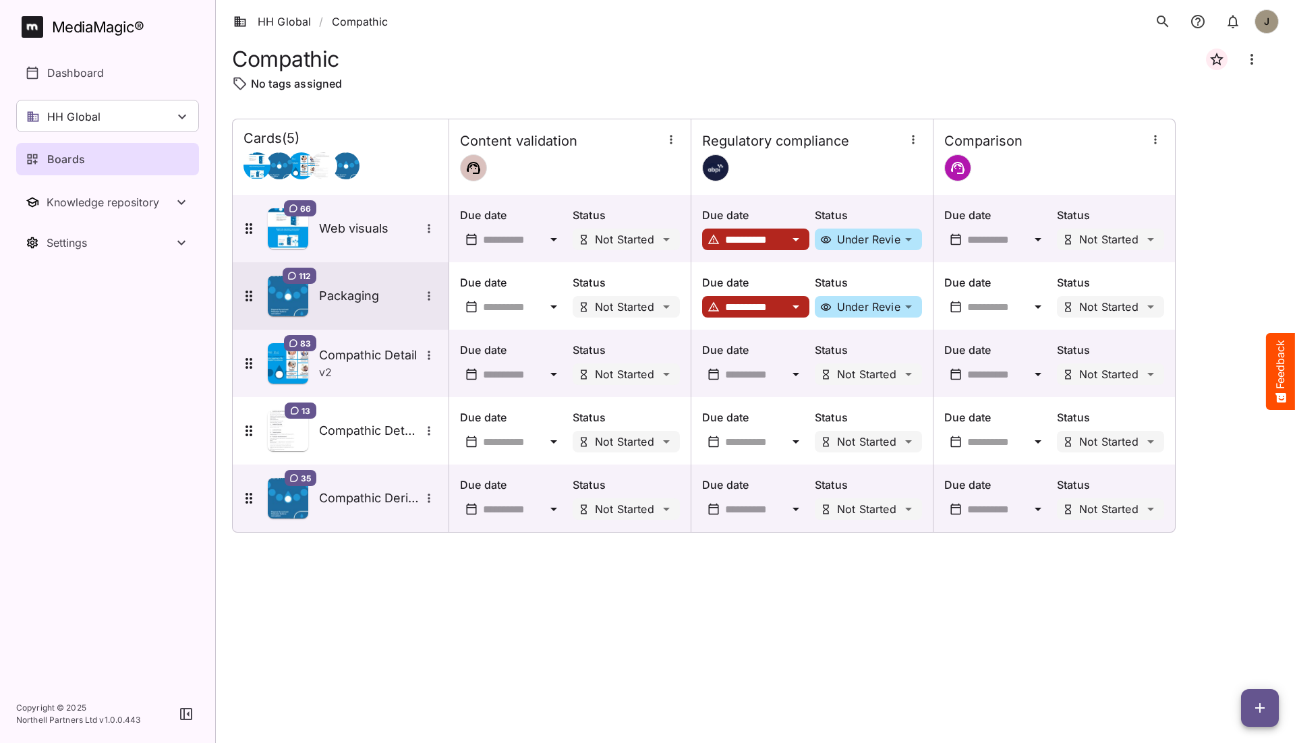
click at [364, 306] on div "112 Packaging" at bounding box center [339, 296] width 197 height 40
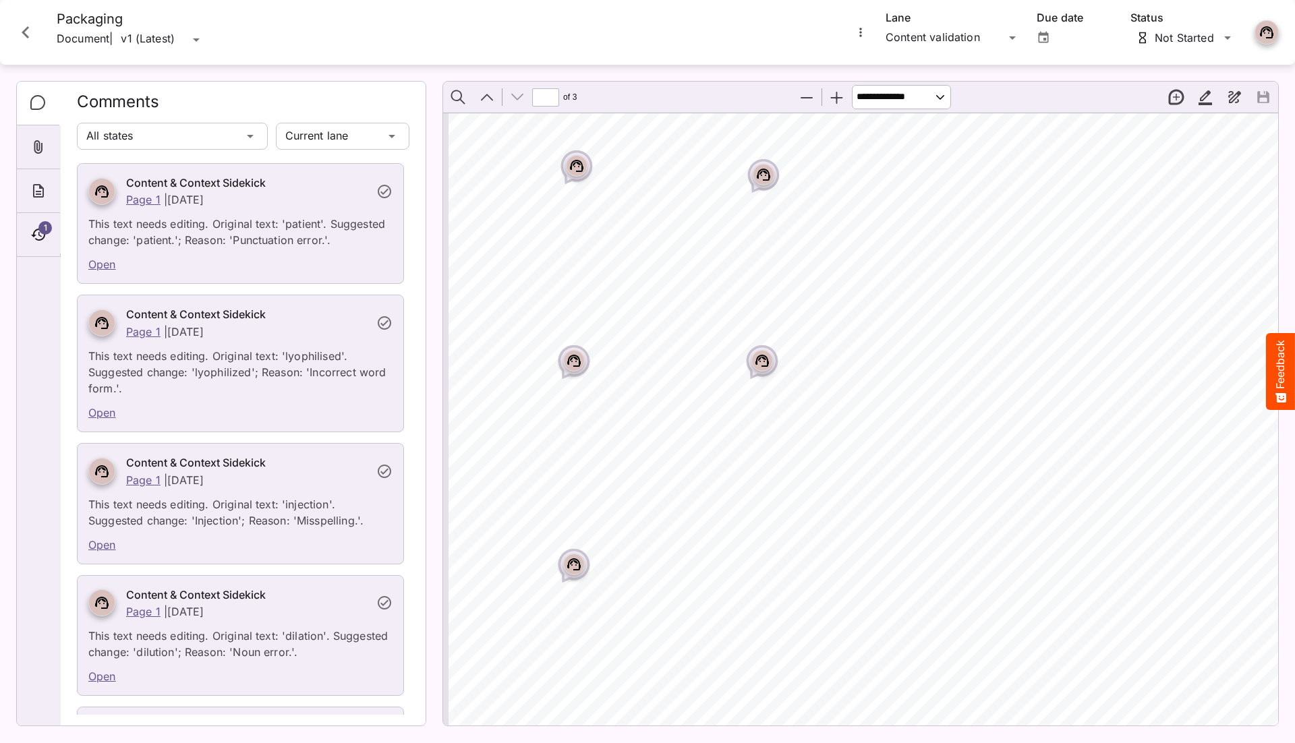
scroll to position [2289, 1]
type input "*"
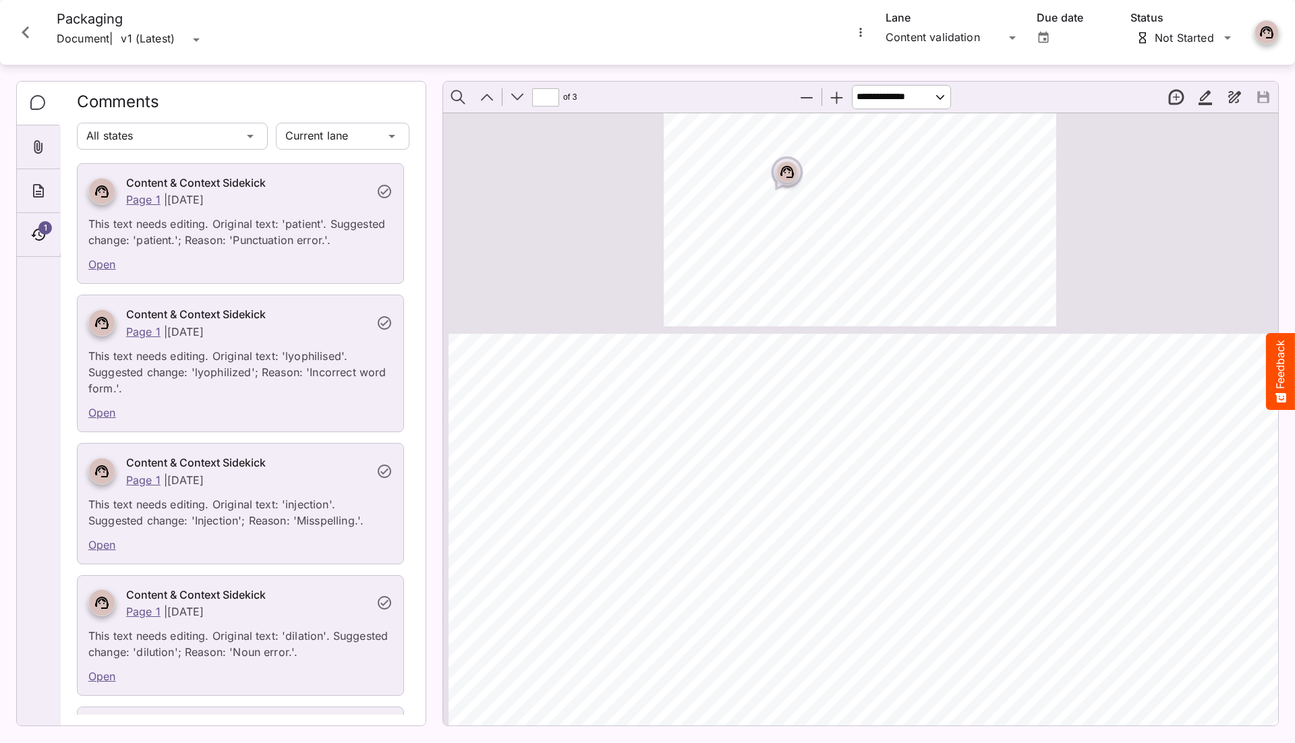
scroll to position [1021, 1]
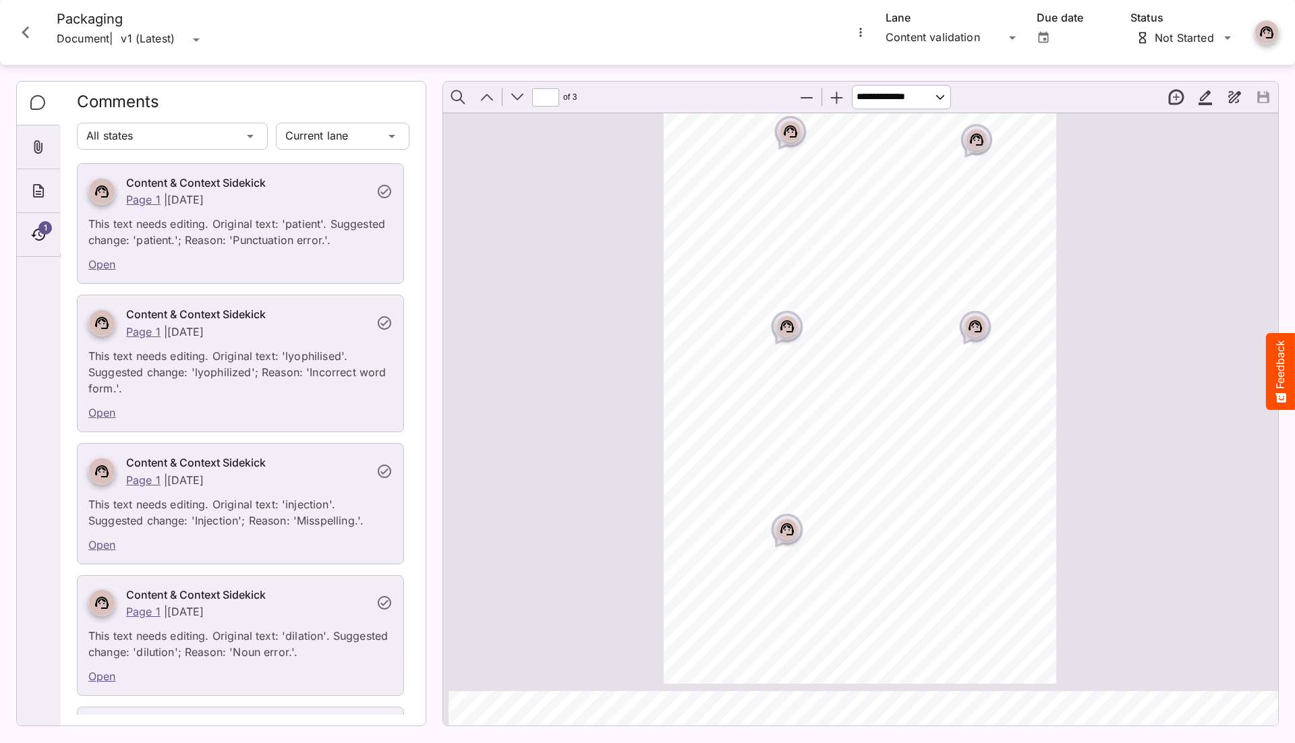
click at [38, 37] on button "Close card" at bounding box center [25, 32] width 40 height 40
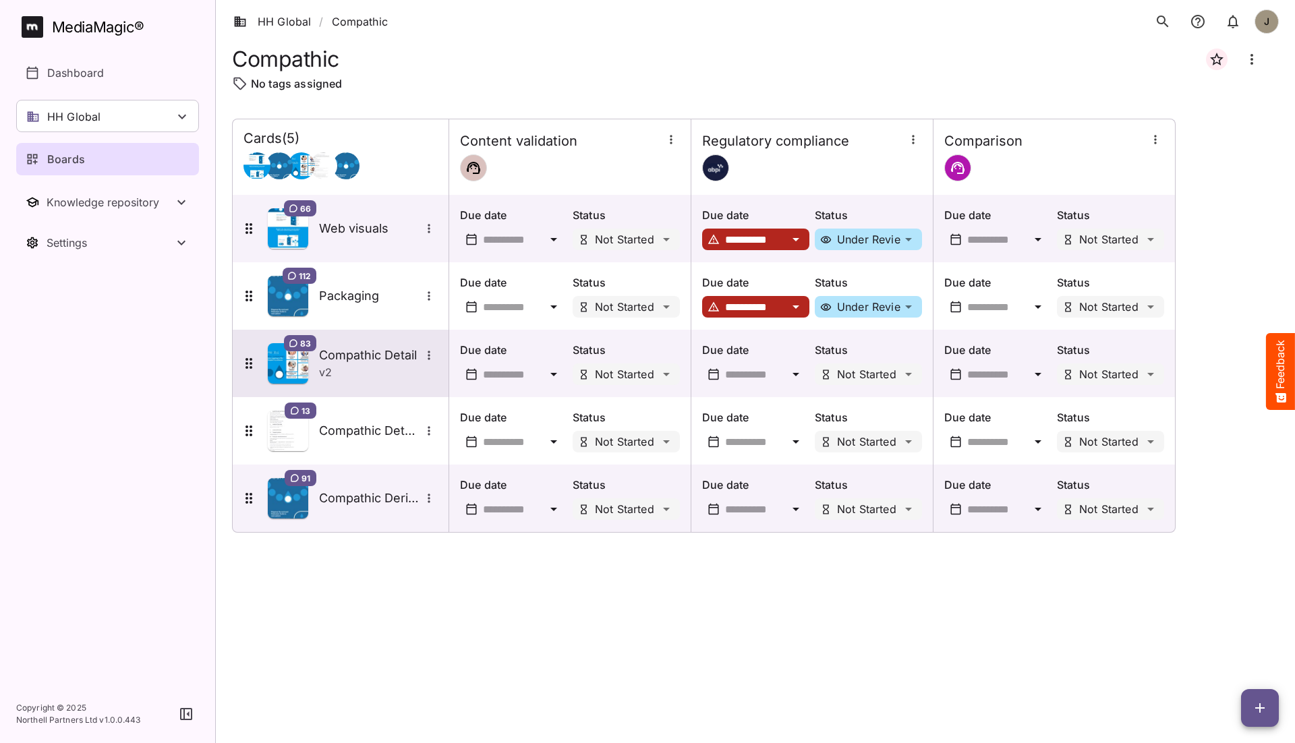
click at [355, 365] on div "v 2" at bounding box center [378, 372] width 119 height 16
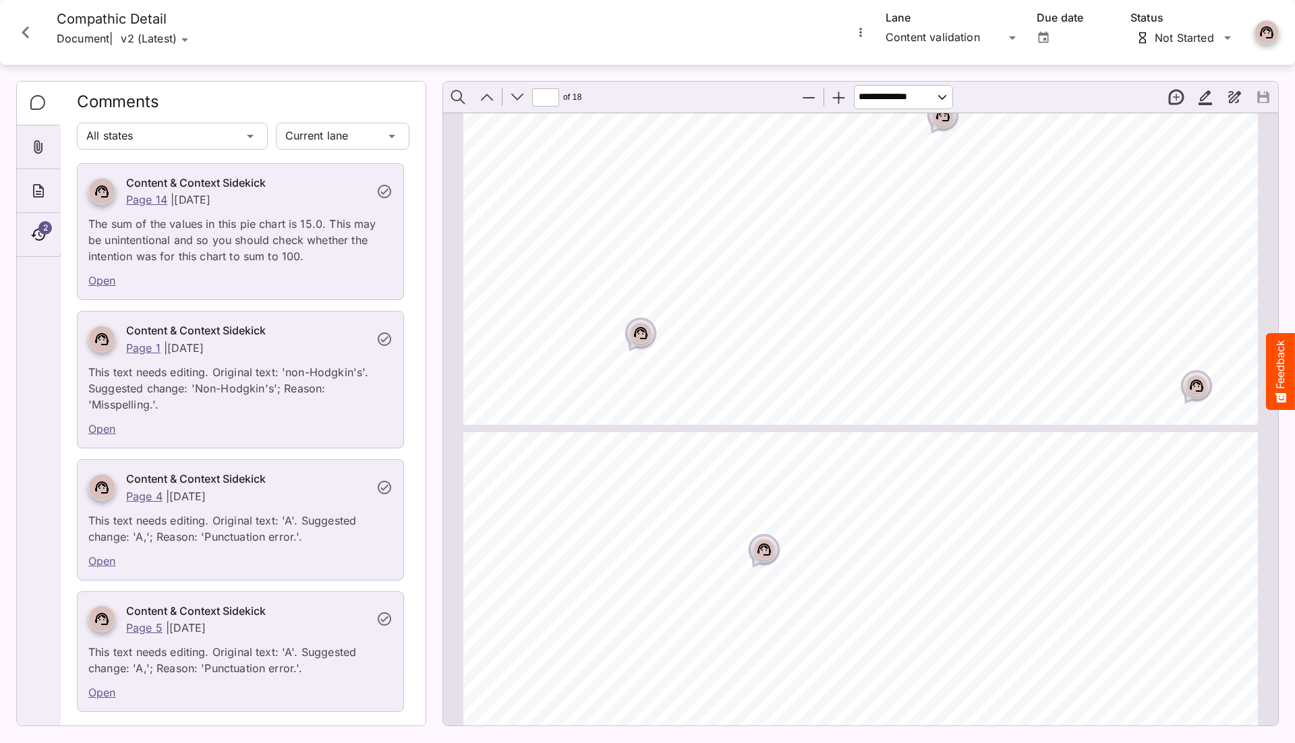
type input "**"
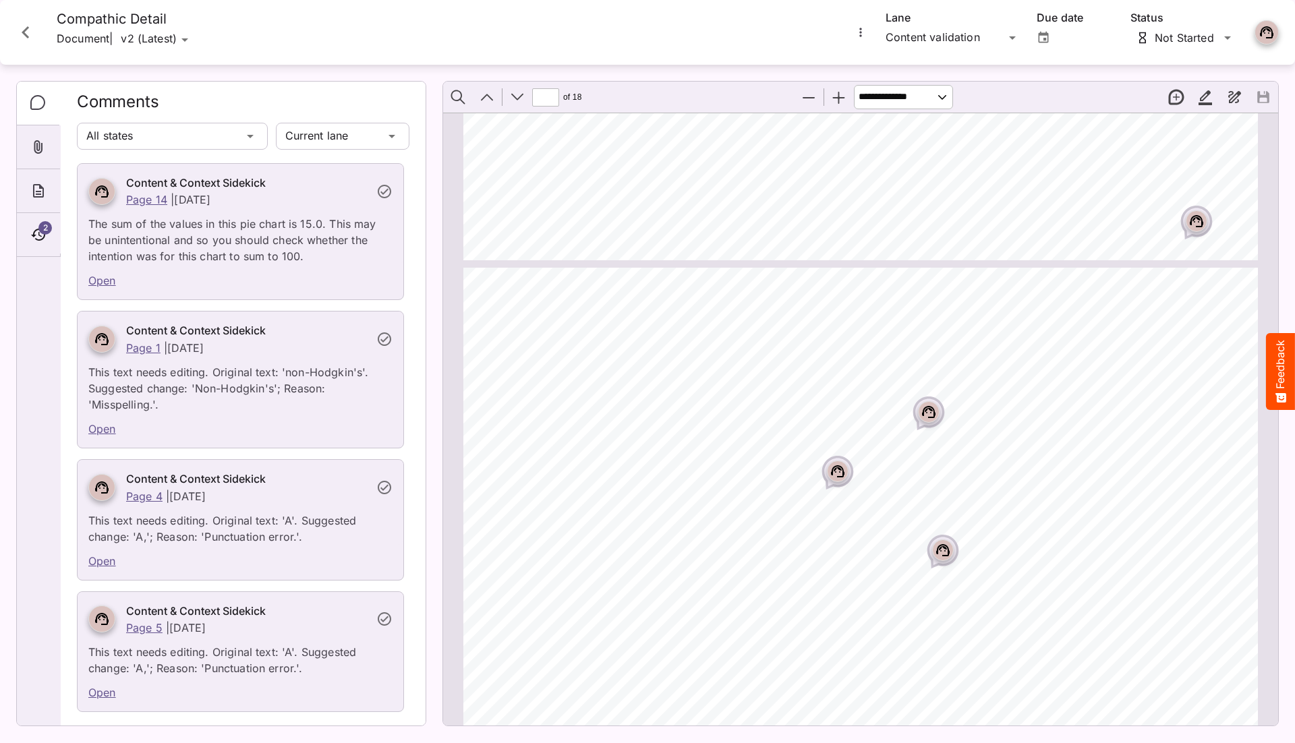
scroll to position [5848, 0]
click at [32, 39] on icon "Close card" at bounding box center [25, 32] width 24 height 24
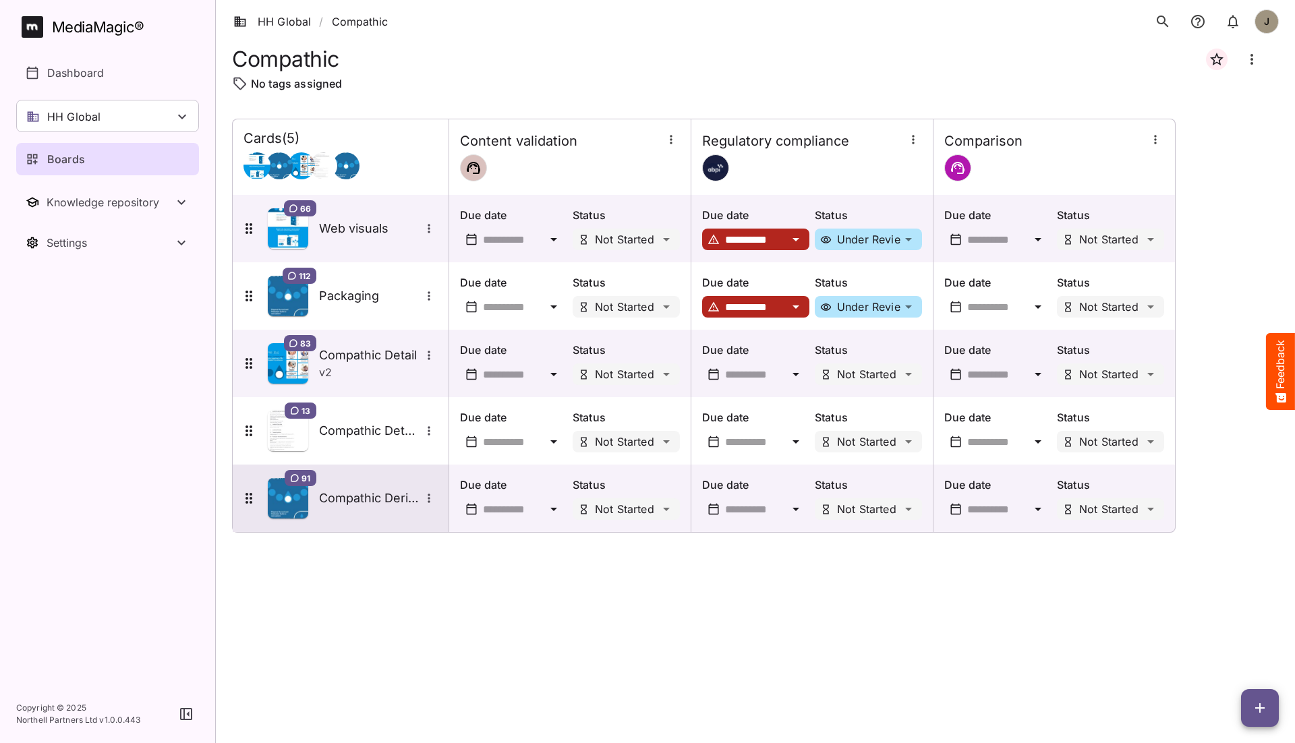
click at [430, 496] on icon "More options for Compathic Derivative" at bounding box center [428, 498] width 13 height 13
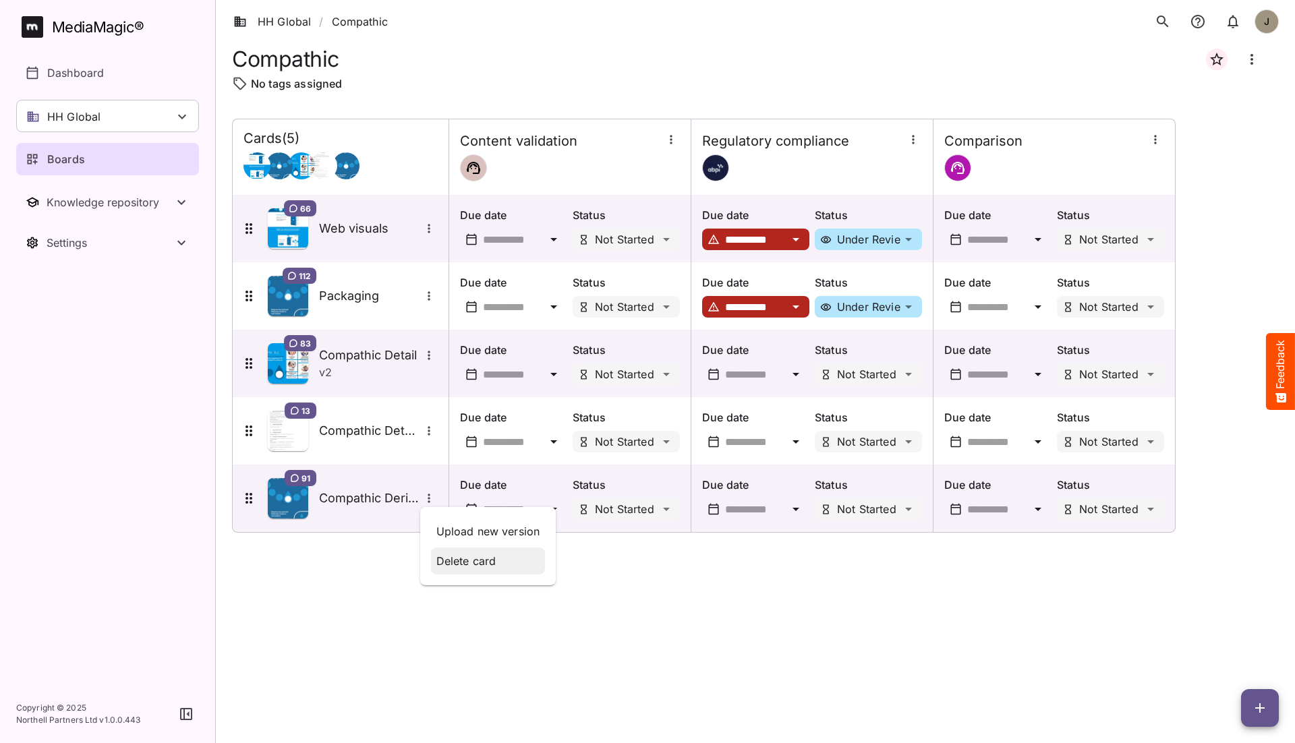
click at [460, 563] on p "Delete card" at bounding box center [488, 561] width 104 height 16
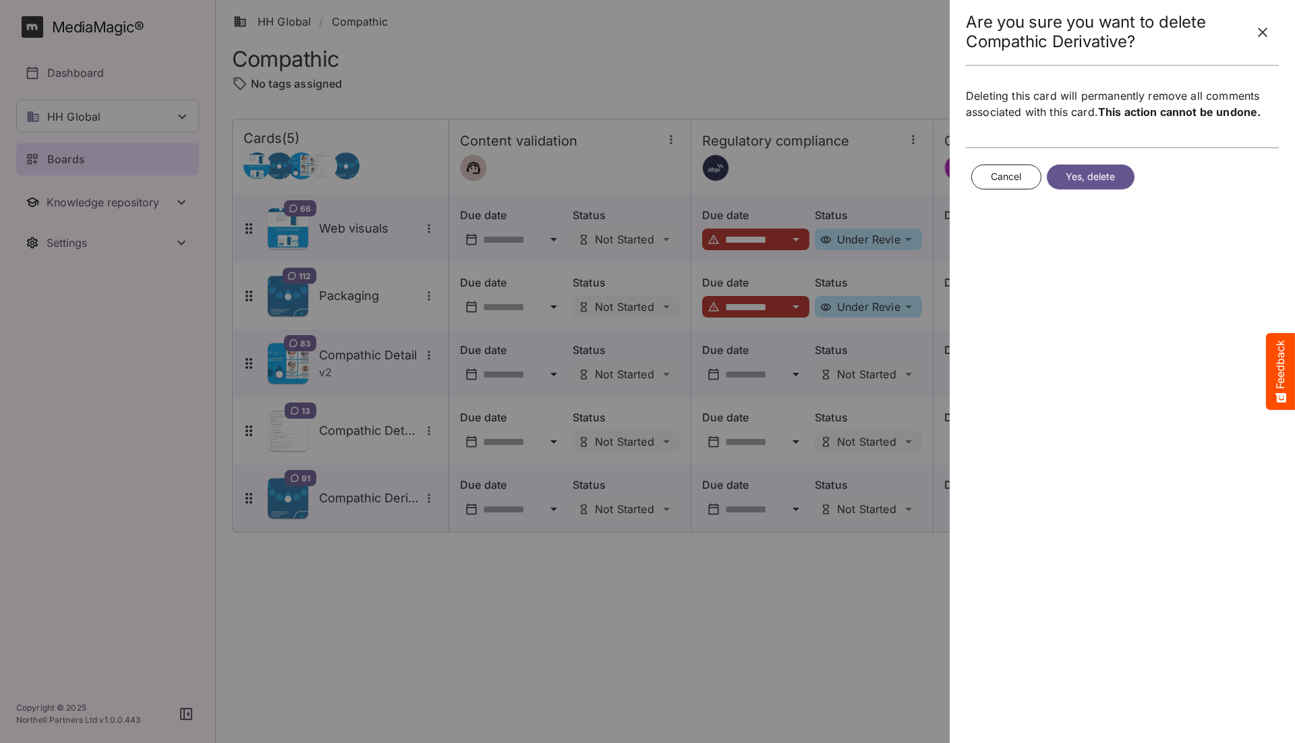
click at [1069, 176] on span "Yes, delete" at bounding box center [1091, 177] width 50 height 17
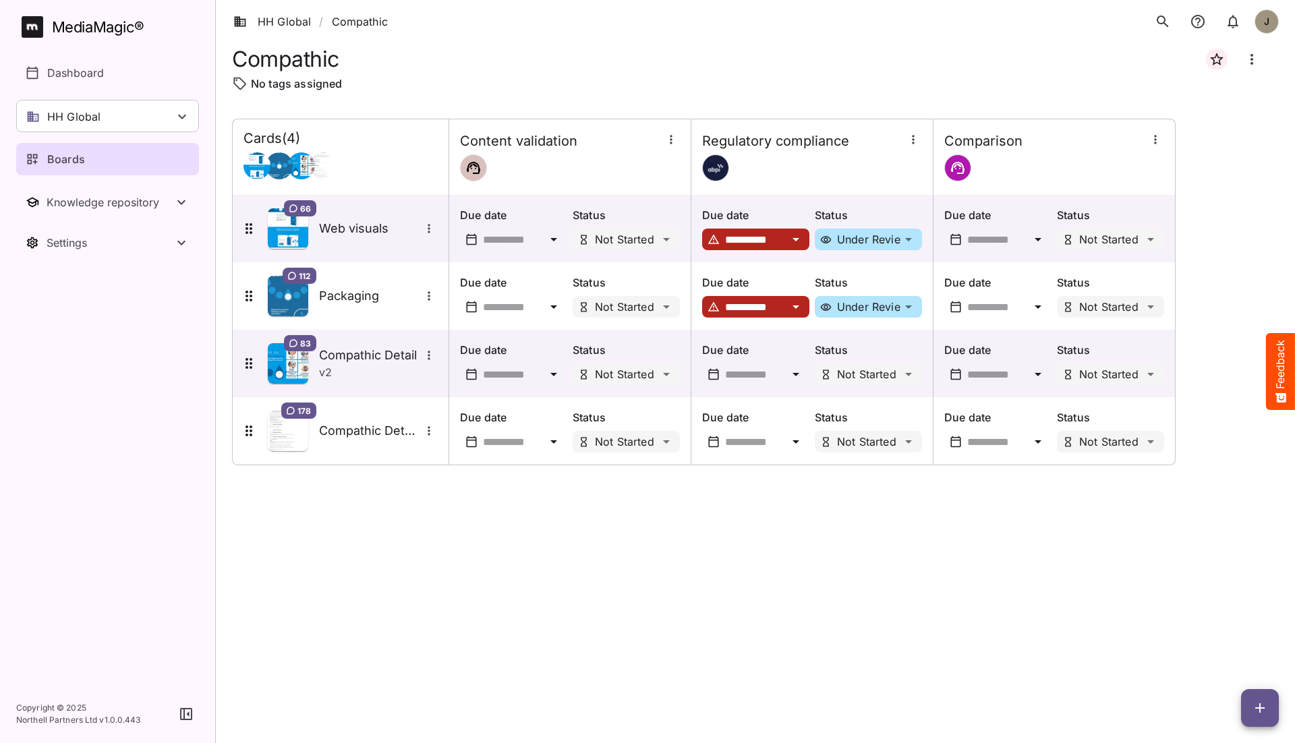
click at [1264, 696] on button "button" at bounding box center [1260, 708] width 38 height 38
click at [1217, 623] on p "Add new card" at bounding box center [1226, 622] width 73 height 16
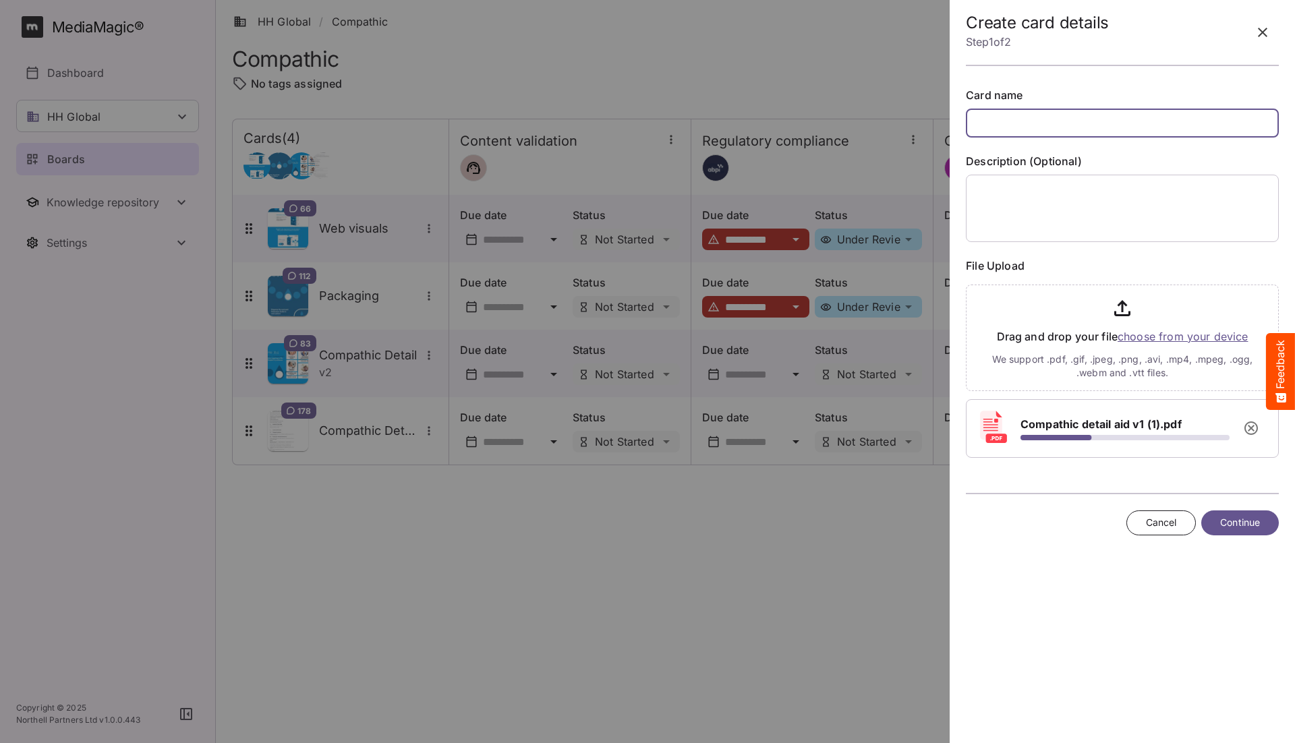
click at [1045, 127] on input "text" at bounding box center [1122, 123] width 313 height 29
type input "**********"
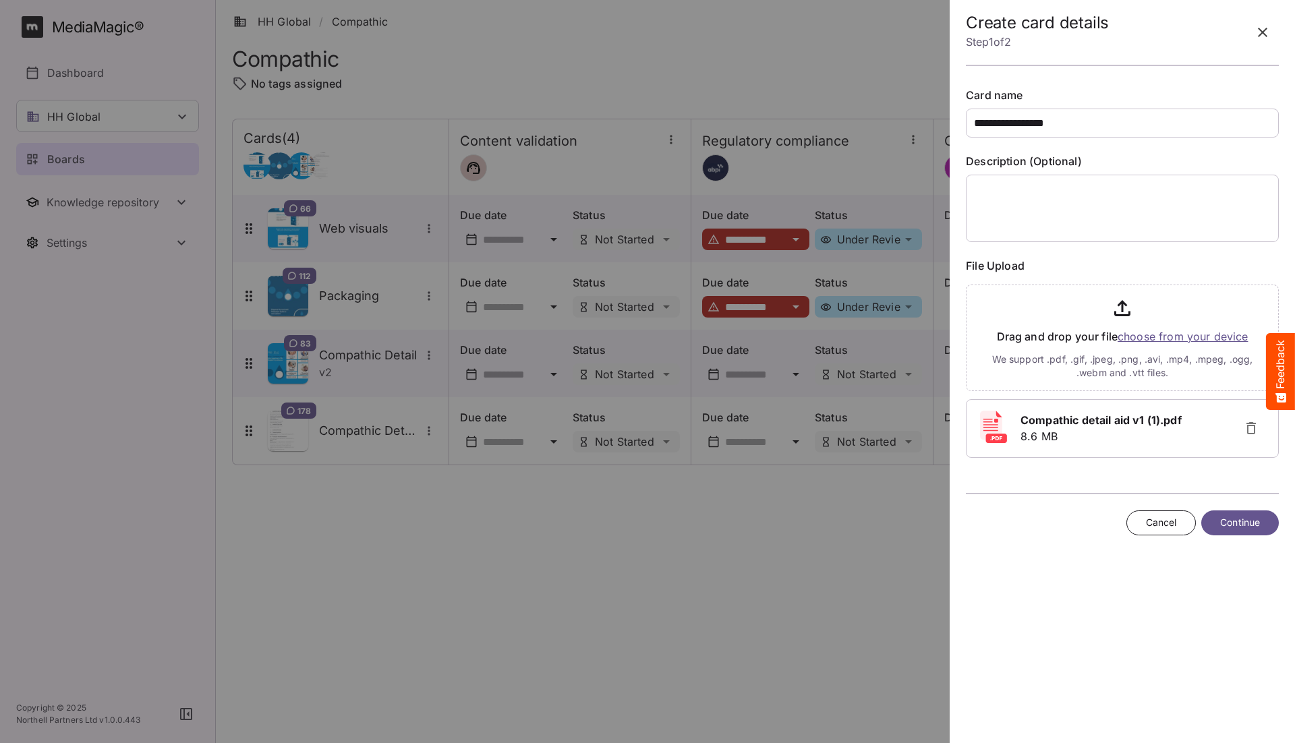
click at [1229, 517] on span "Continue" at bounding box center [1240, 523] width 40 height 17
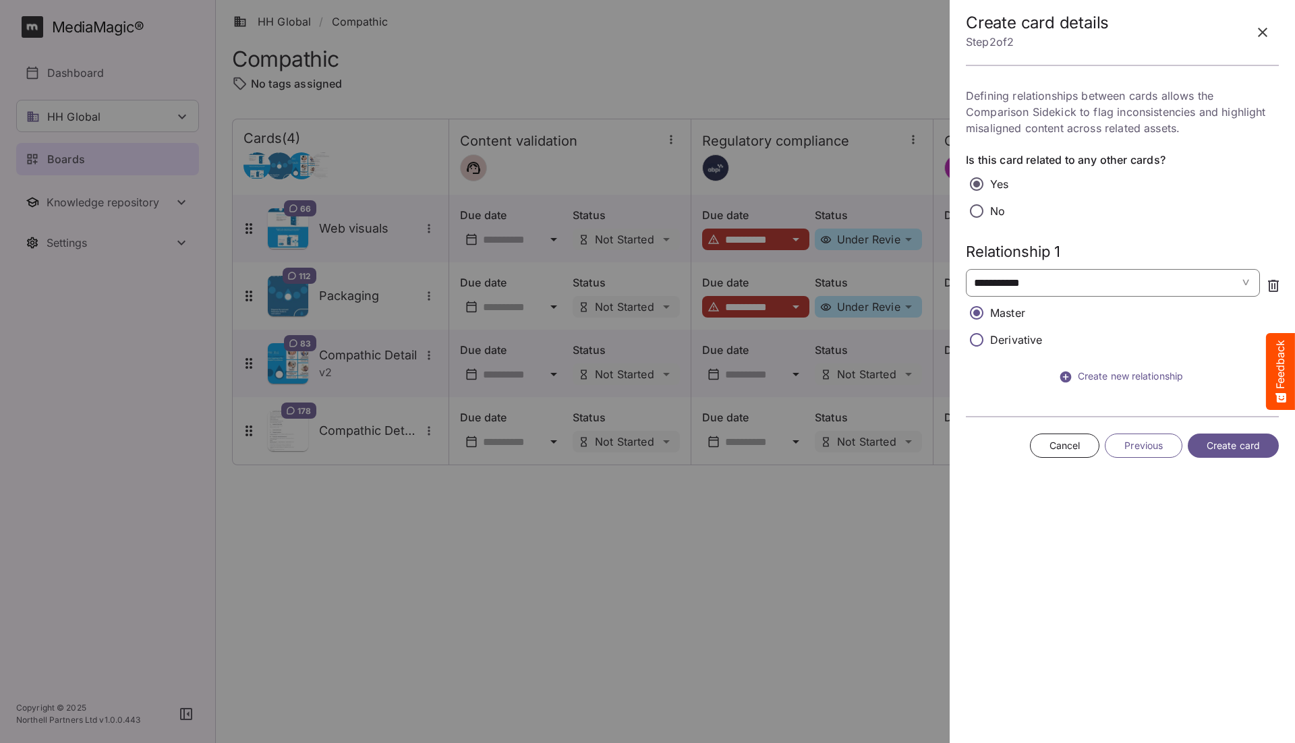
click at [1049, 287] on span "**********" at bounding box center [1092, 283] width 237 height 16
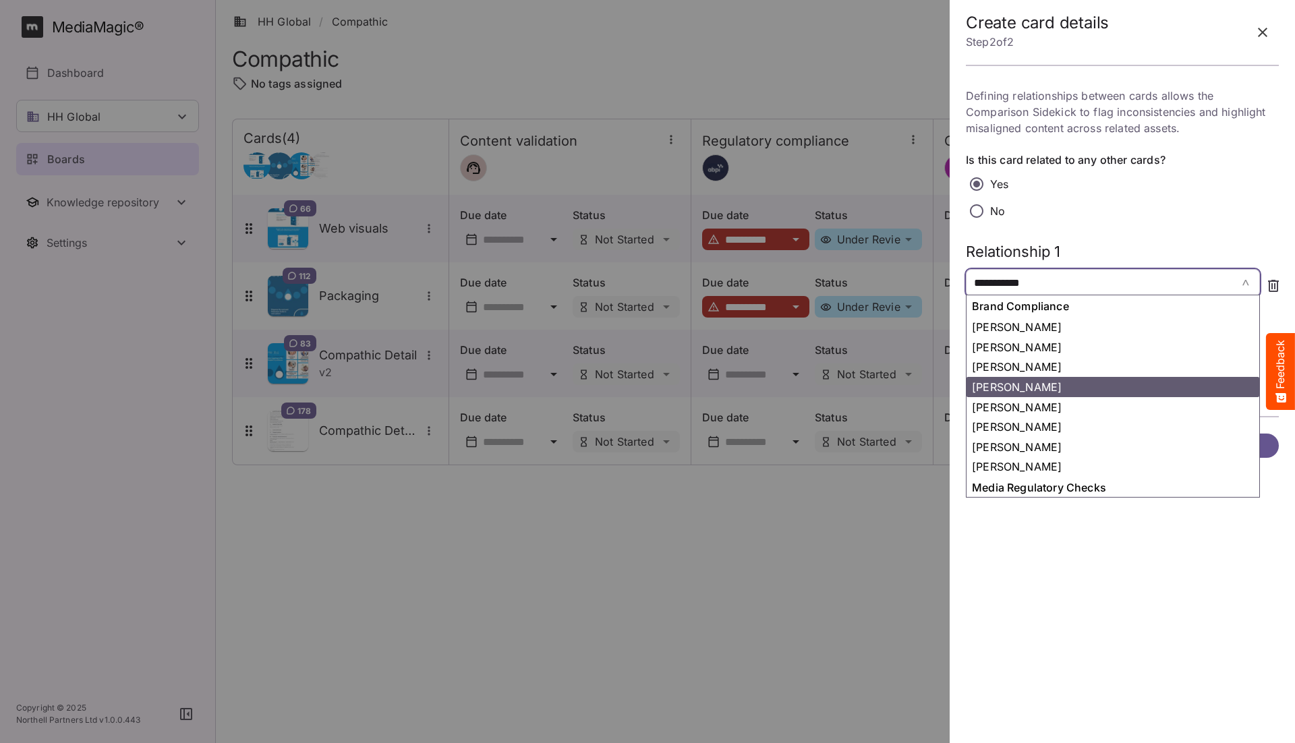
scroll to position [456, 0]
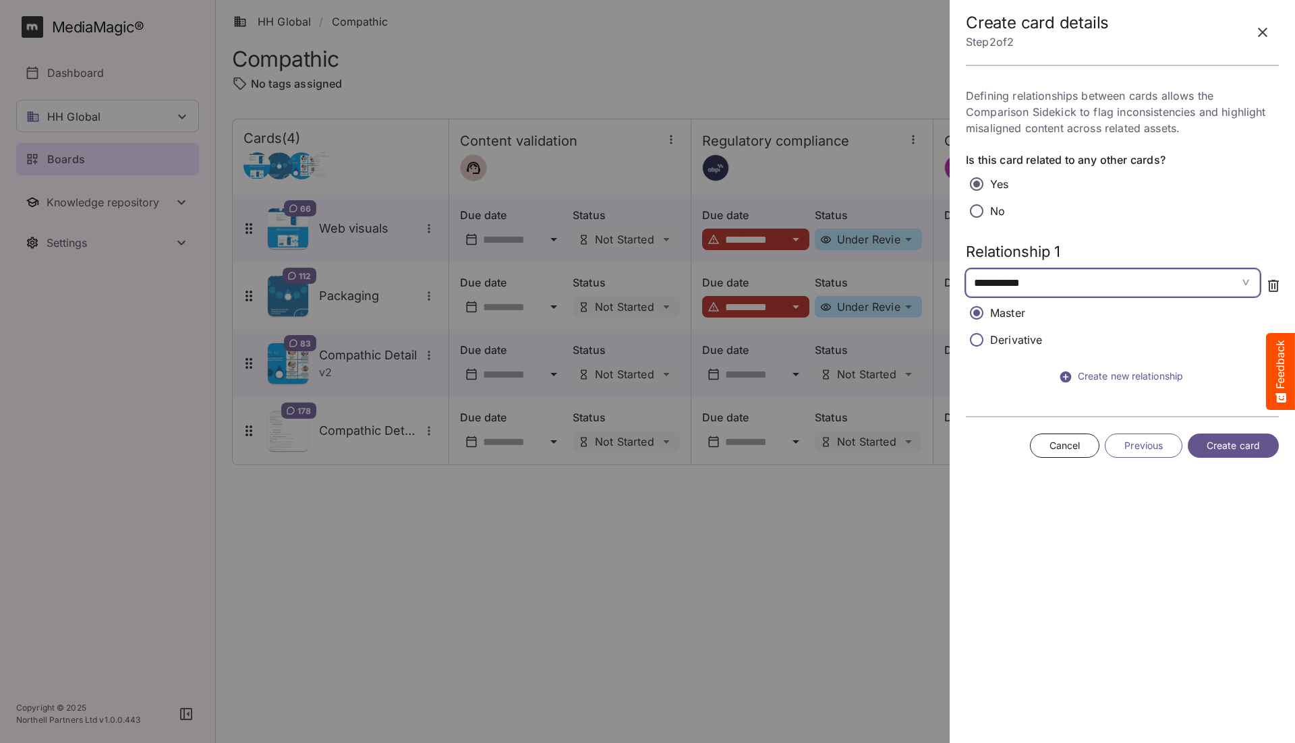
click at [1051, 285] on span "**********" at bounding box center [1092, 283] width 237 height 16
click at [1210, 442] on span "Create card" at bounding box center [1233, 446] width 53 height 17
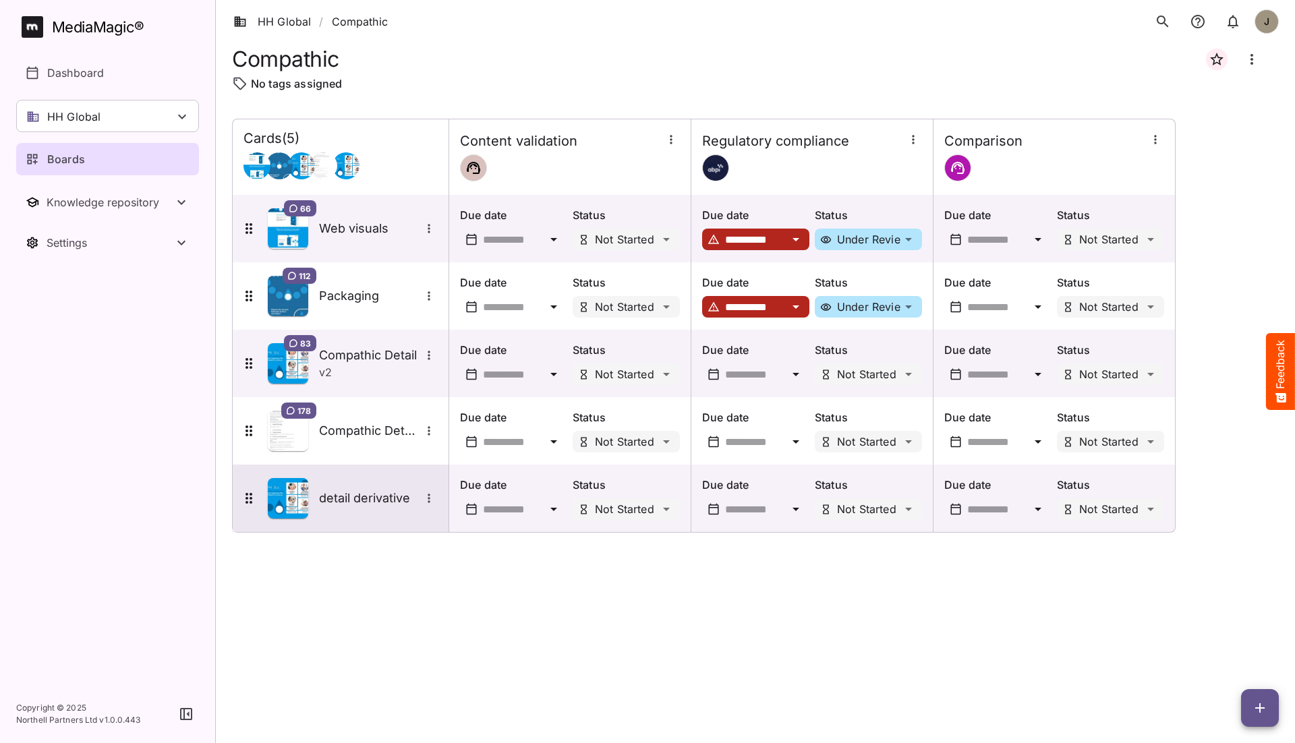
click at [347, 492] on h5 "detail derivative" at bounding box center [369, 498] width 101 height 16
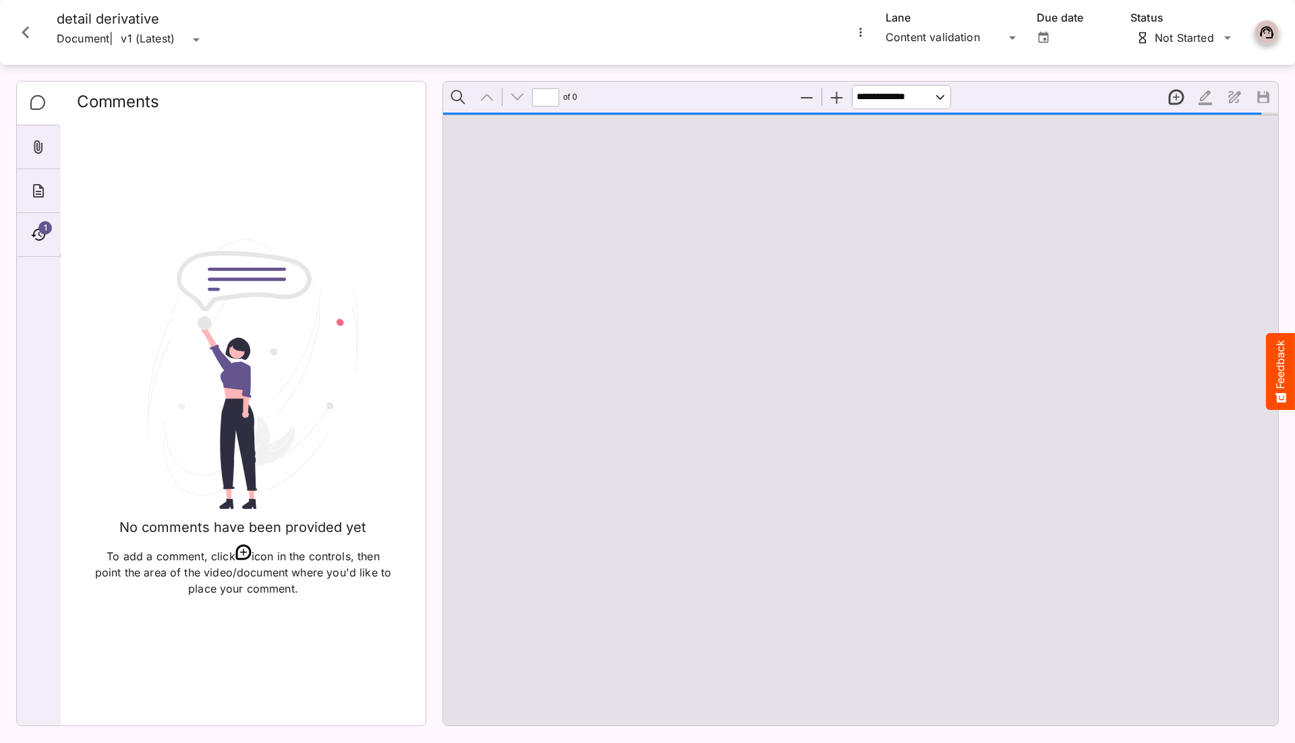
type input "*"
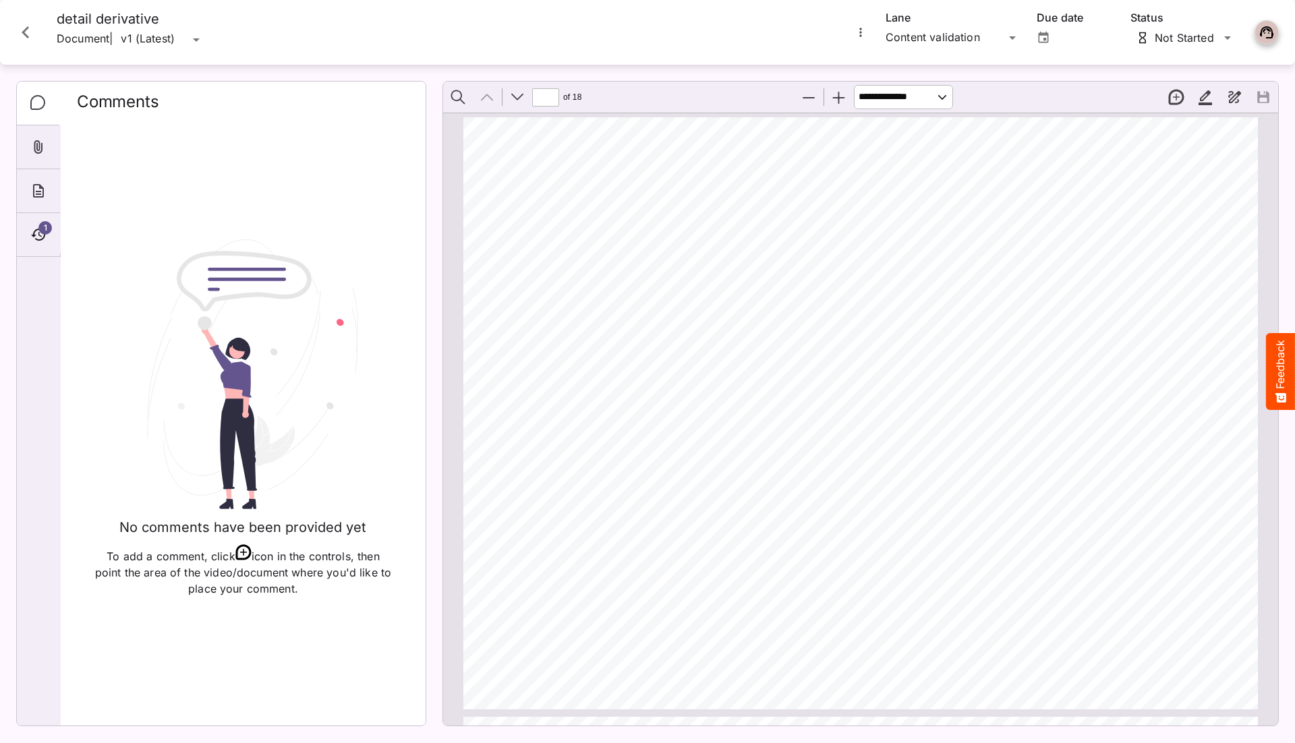
scroll to position [7, 0]
click at [953, 36] on div "HH Global / Compathic J MediaMagic ® Dashboard HH Global Clearcast [PERSON_NAME…" at bounding box center [647, 368] width 1295 height 737
click at [930, 133] on div "Comparison" at bounding box center [953, 146] width 135 height 32
click at [38, 235] on icon "Timeline" at bounding box center [38, 235] width 16 height 16
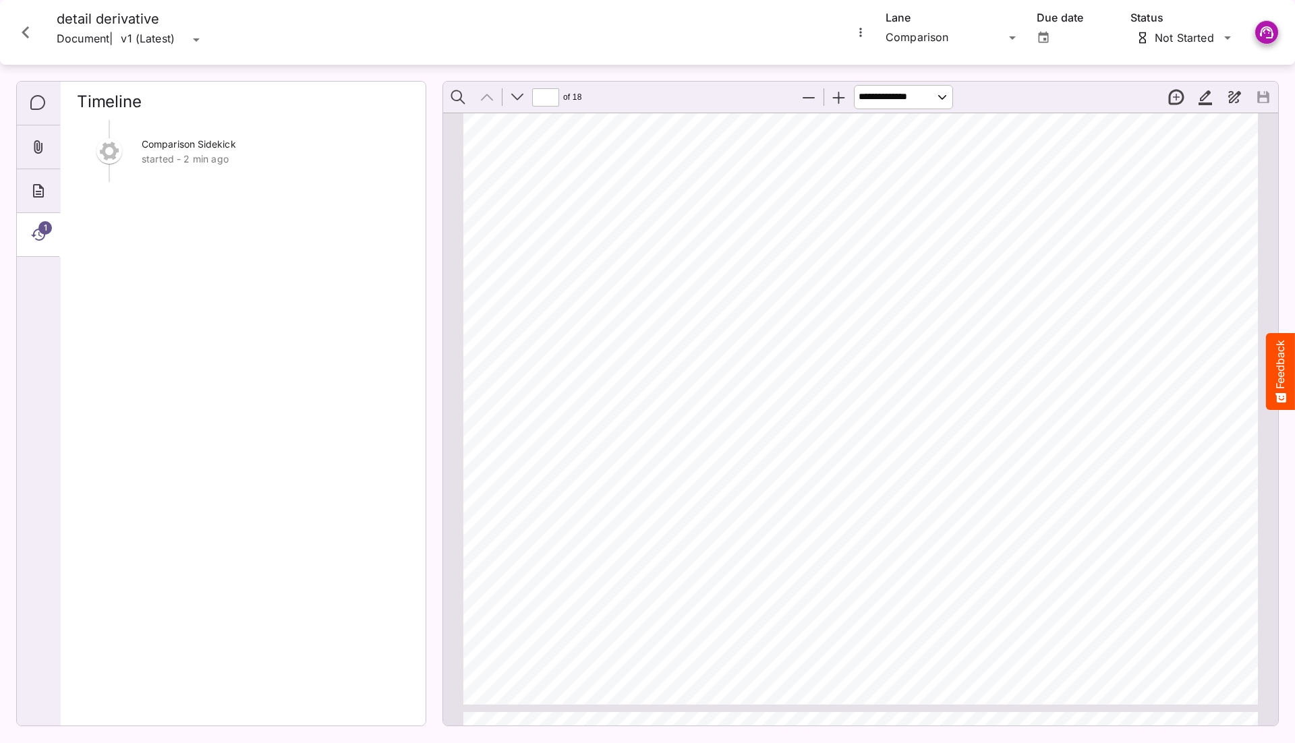
click at [30, 28] on icon "Close card" at bounding box center [25, 32] width 24 height 24
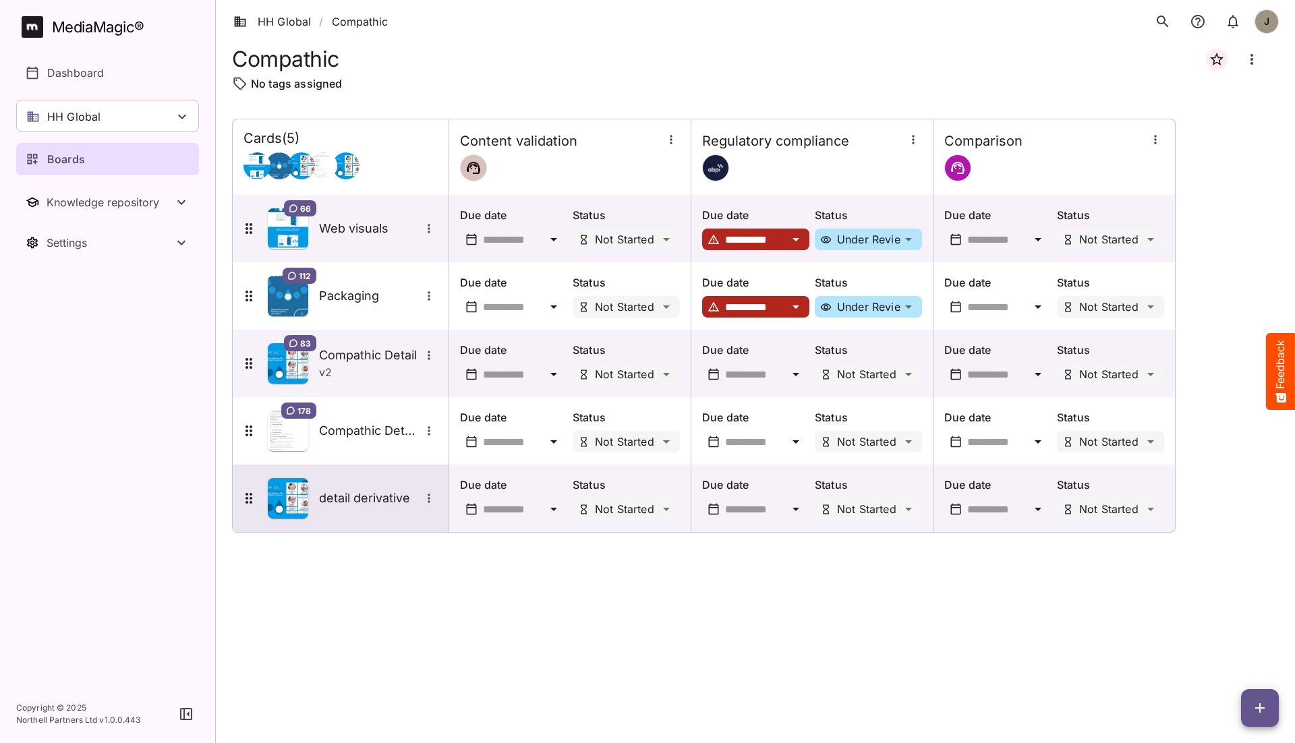
click at [378, 498] on h5 "detail derivative" at bounding box center [369, 498] width 101 height 16
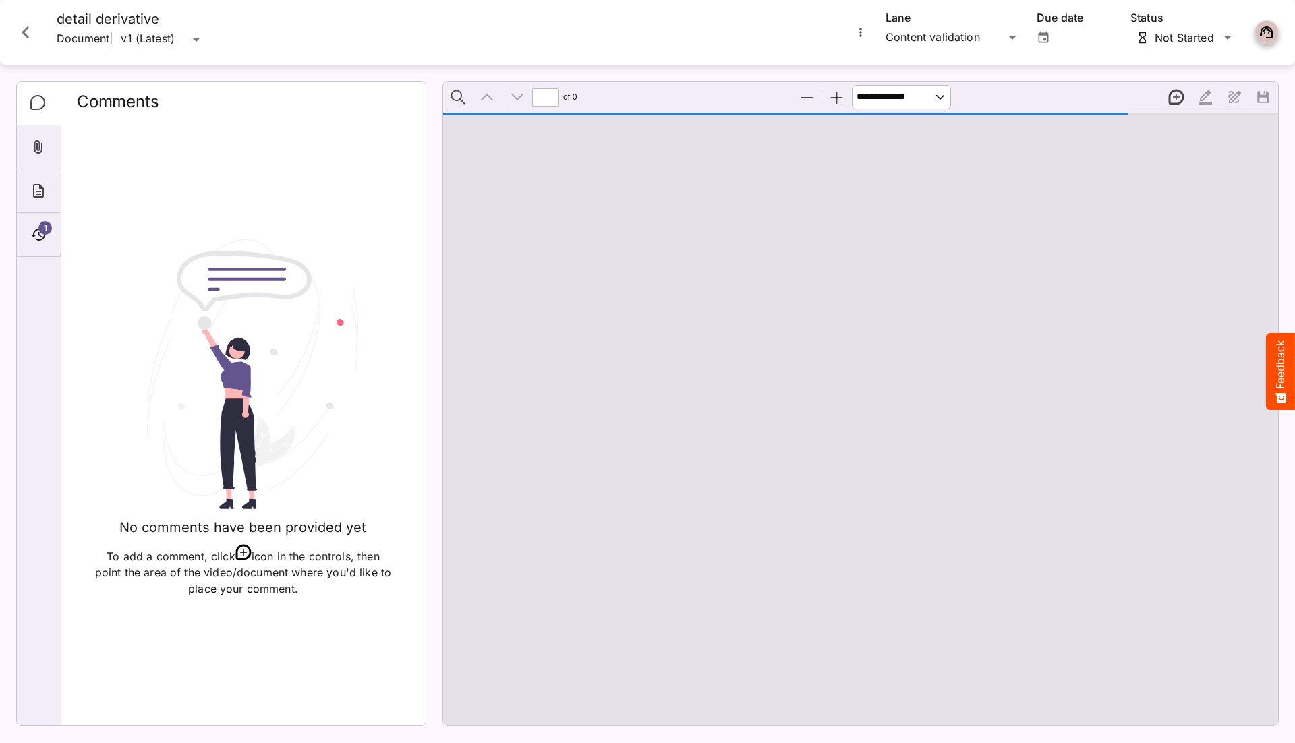
type input "*"
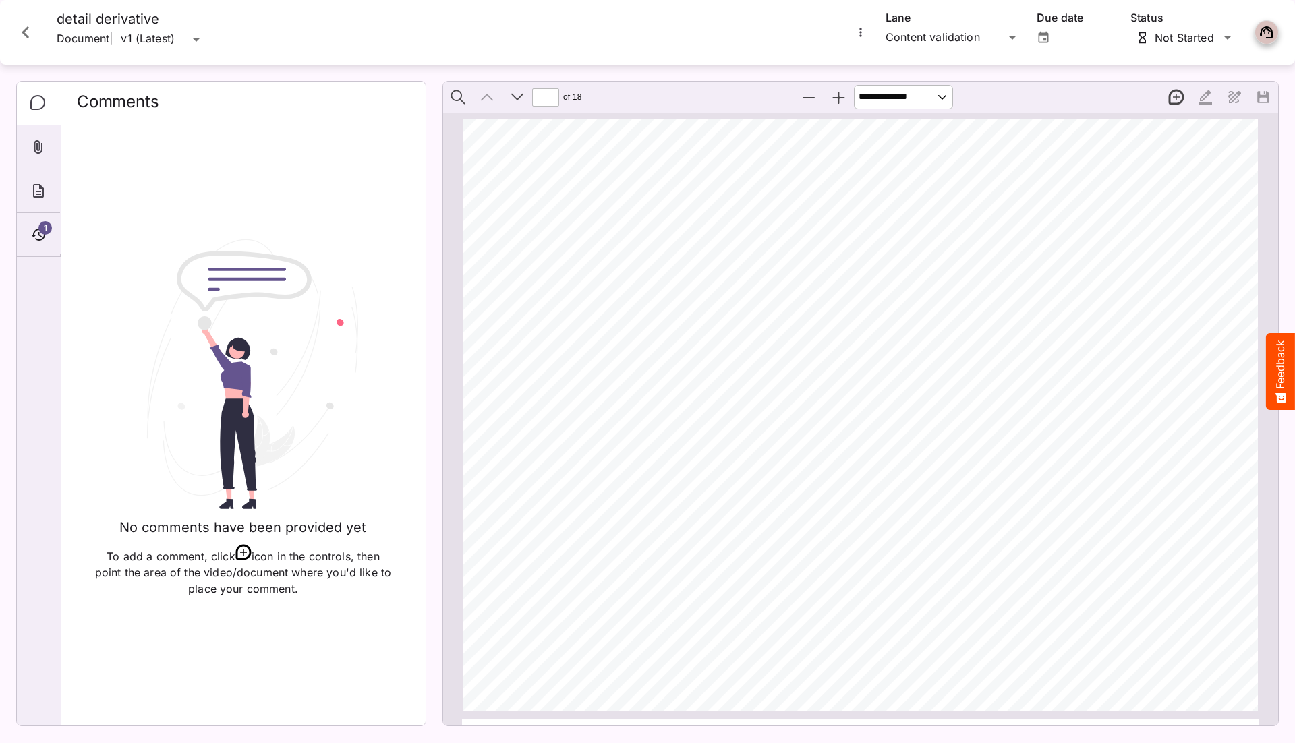
scroll to position [7, 0]
click at [37, 221] on div "1" at bounding box center [38, 235] width 43 height 44
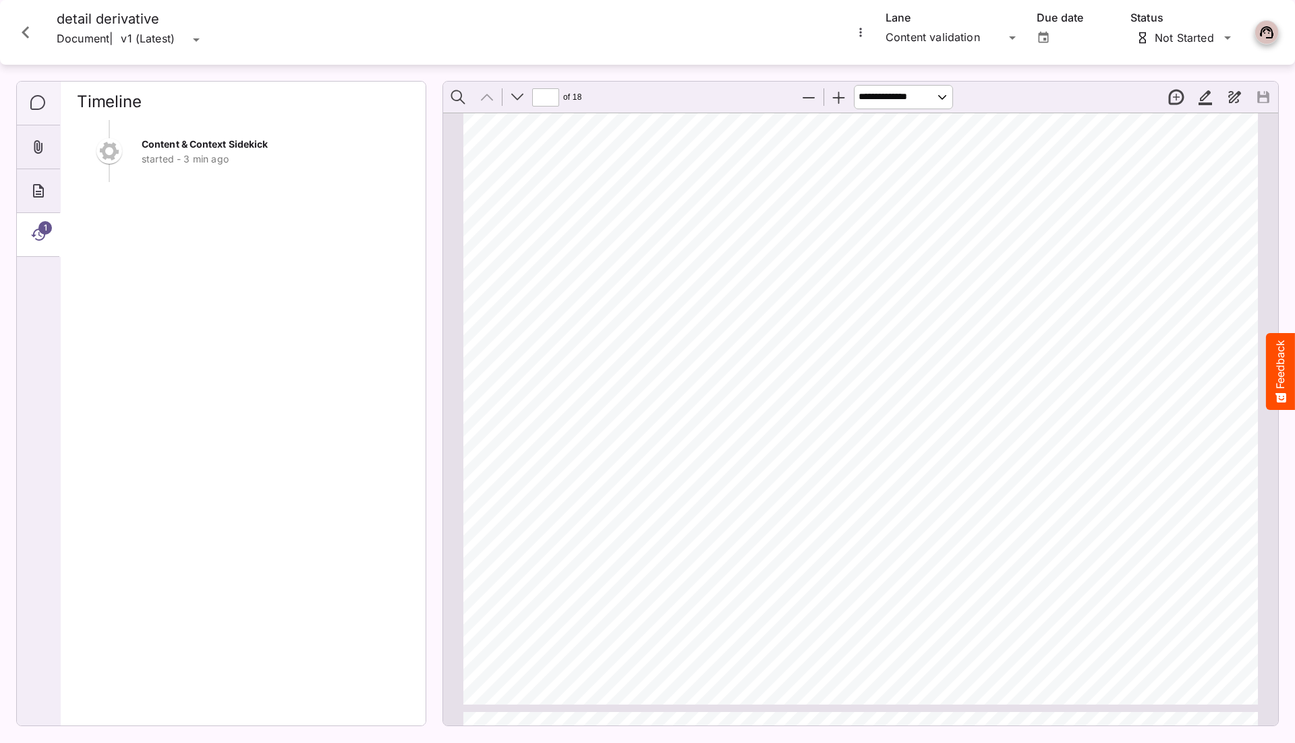
click at [35, 101] on icon "Comments" at bounding box center [38, 103] width 16 height 16
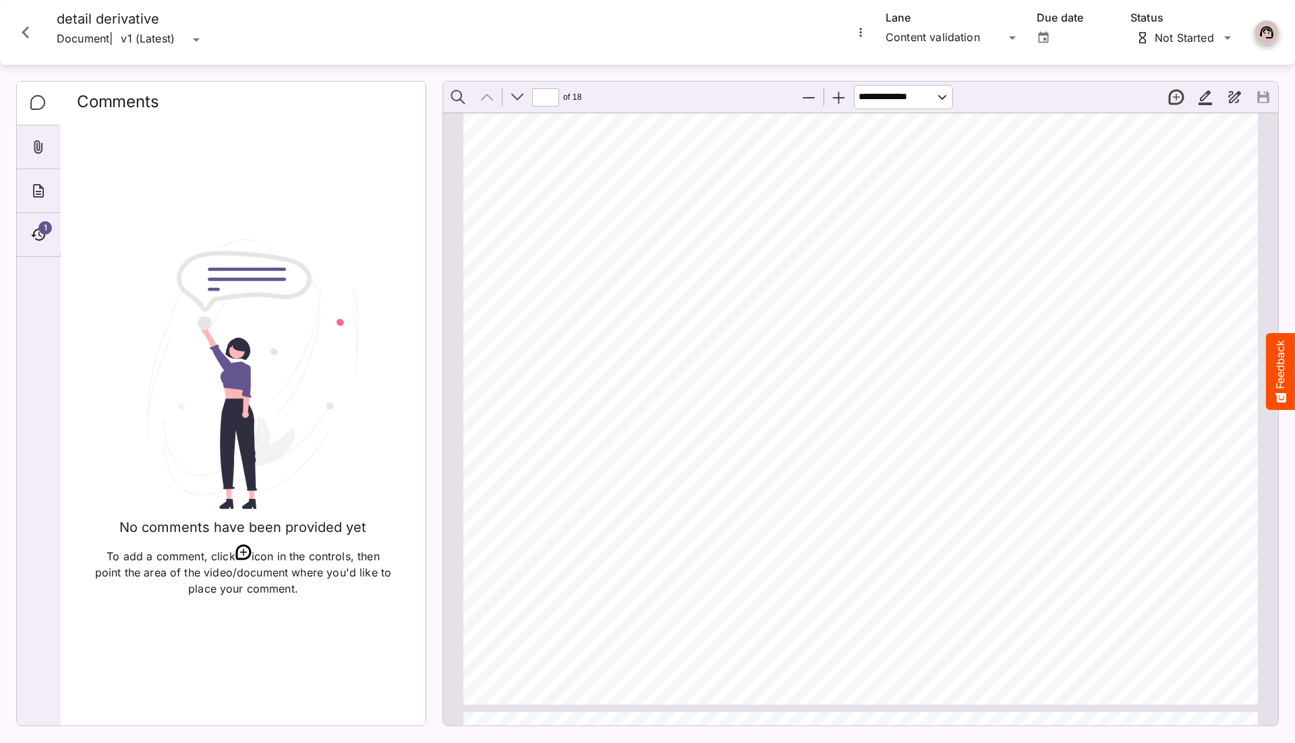
click at [858, 32] on icon "More options for detail derivative" at bounding box center [860, 32] width 13 height 13
click at [819, 30] on div at bounding box center [647, 371] width 1295 height 743
click at [896, 34] on div "HH Global / Compathic J MediaMagic ® Dashboard HH Global Clearcast [PERSON_NAME…" at bounding box center [647, 368] width 1295 height 737
click at [920, 144] on p "Comparison" at bounding box center [952, 146] width 113 height 16
click at [784, 28] on div "detail derivative Document | v1 (Latest) v1 (Latest)" at bounding box center [424, 32] width 838 height 43
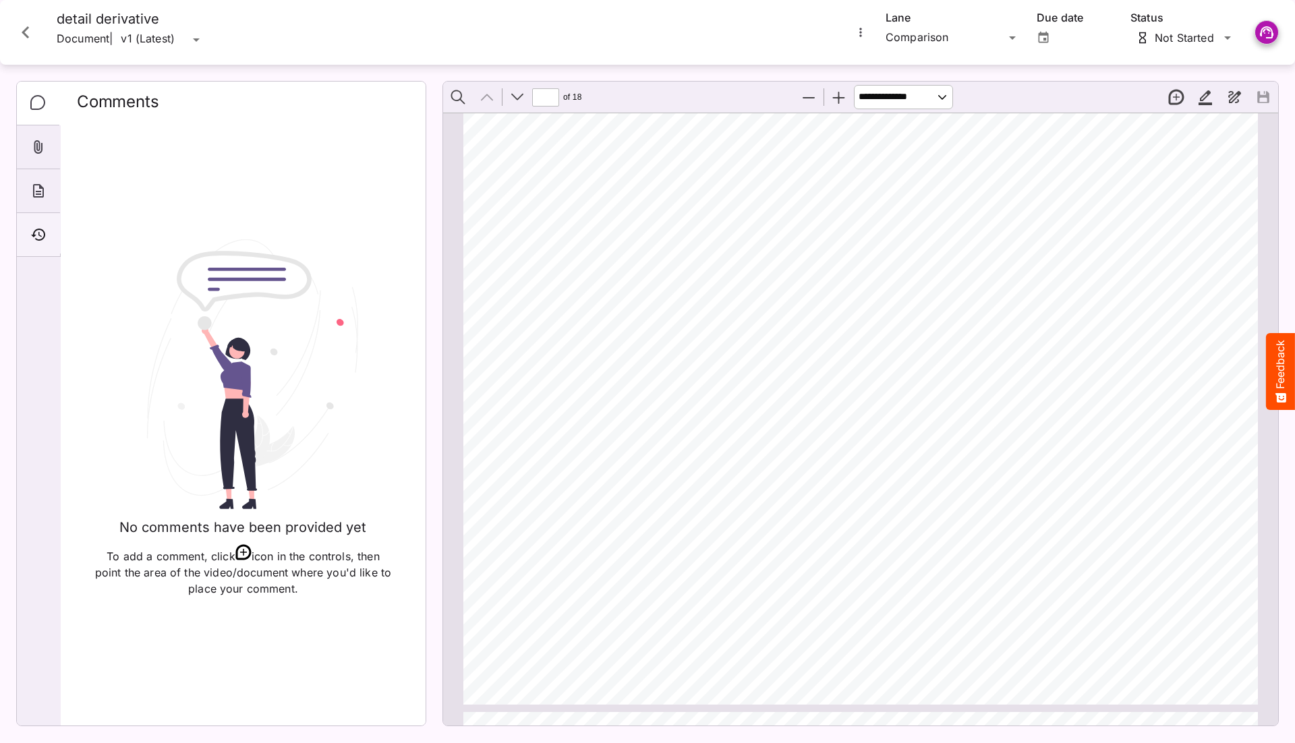
click at [17, 230] on div "Timeline" at bounding box center [38, 235] width 43 height 44
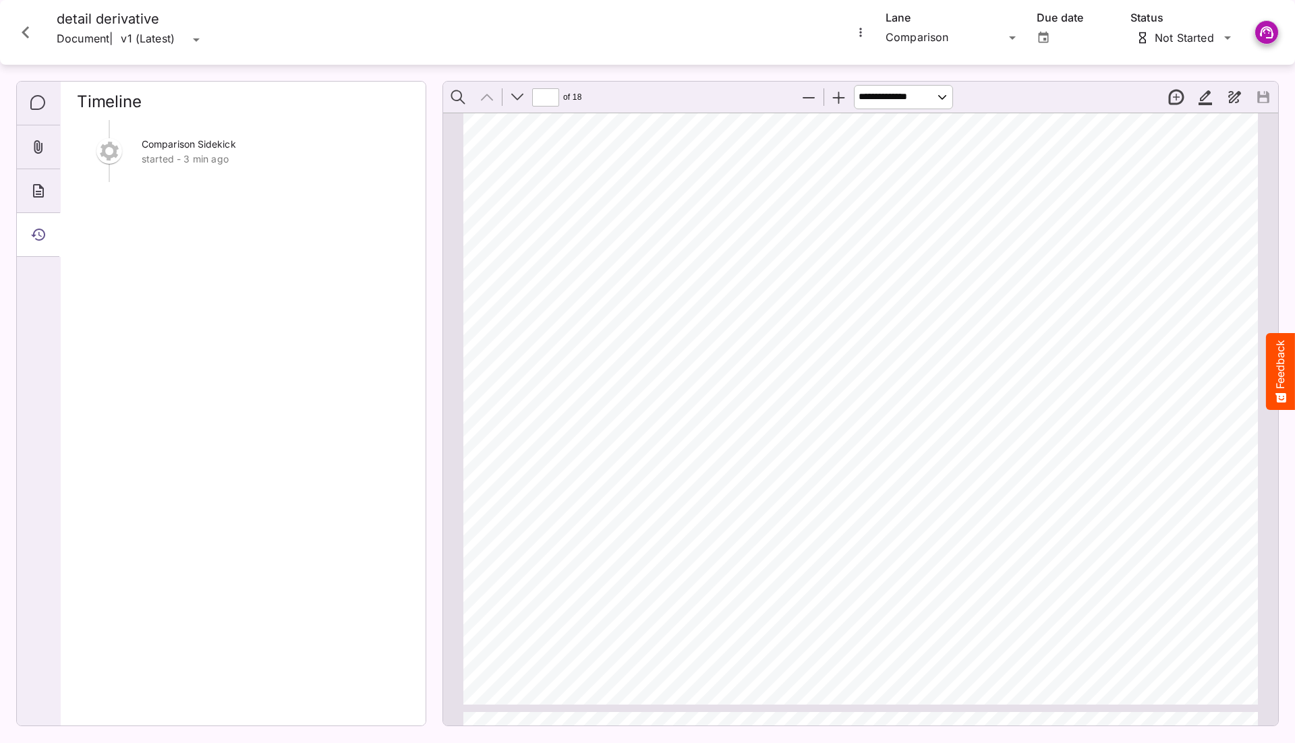
click at [24, 32] on icon "Close card" at bounding box center [25, 32] width 7 height 12
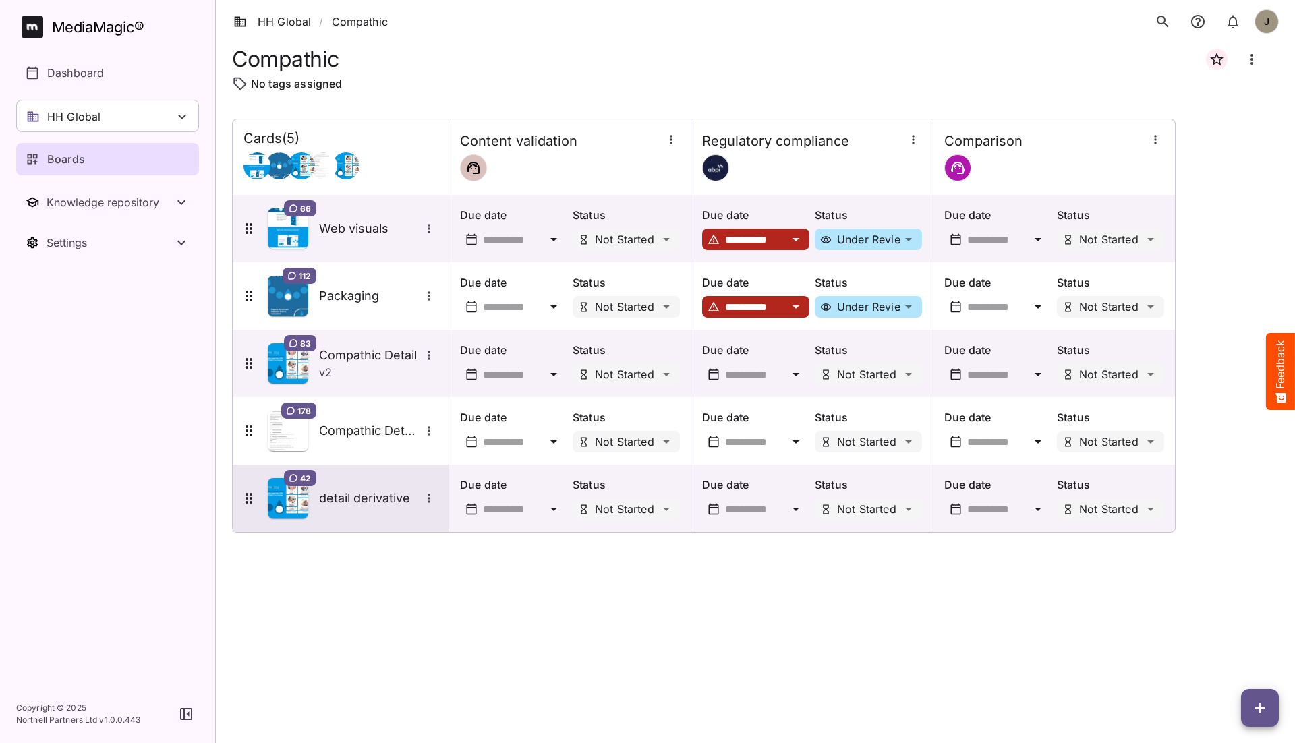
click at [352, 494] on h5 "detail derivative" at bounding box center [369, 498] width 101 height 16
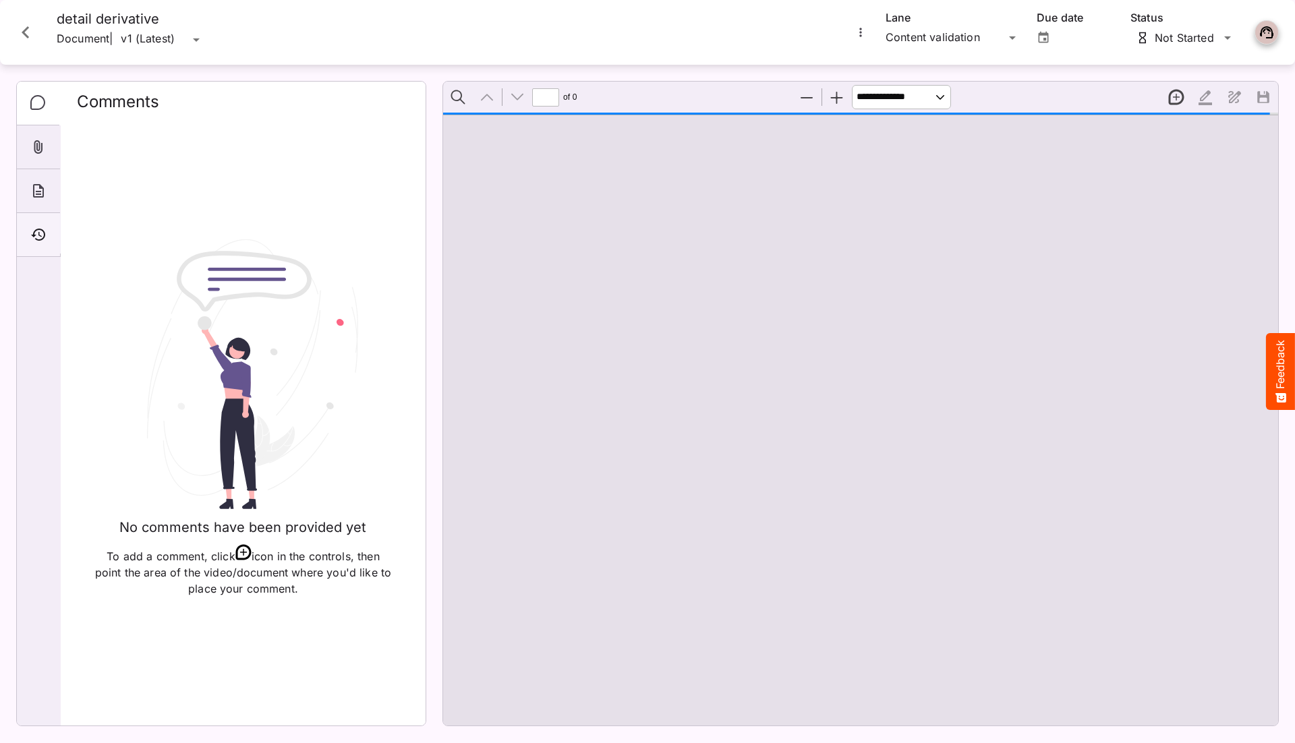
scroll to position [7, 0]
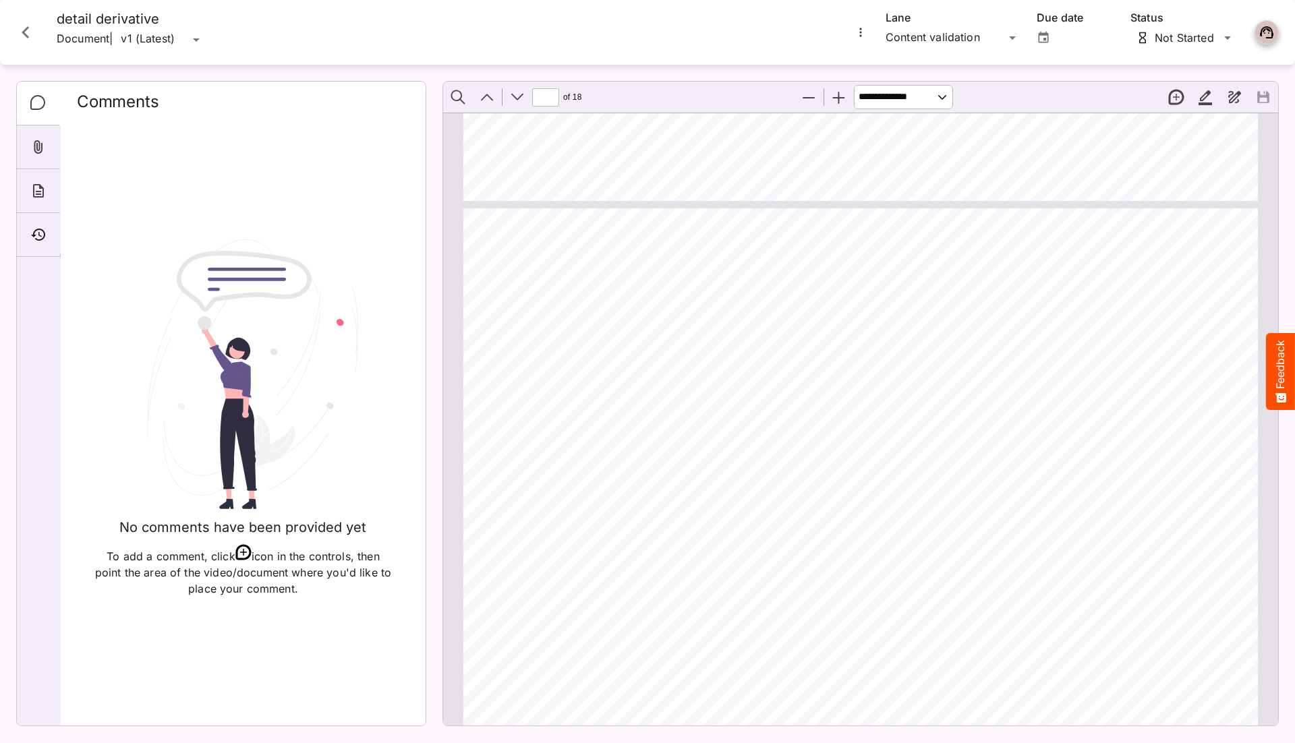
type input "*"
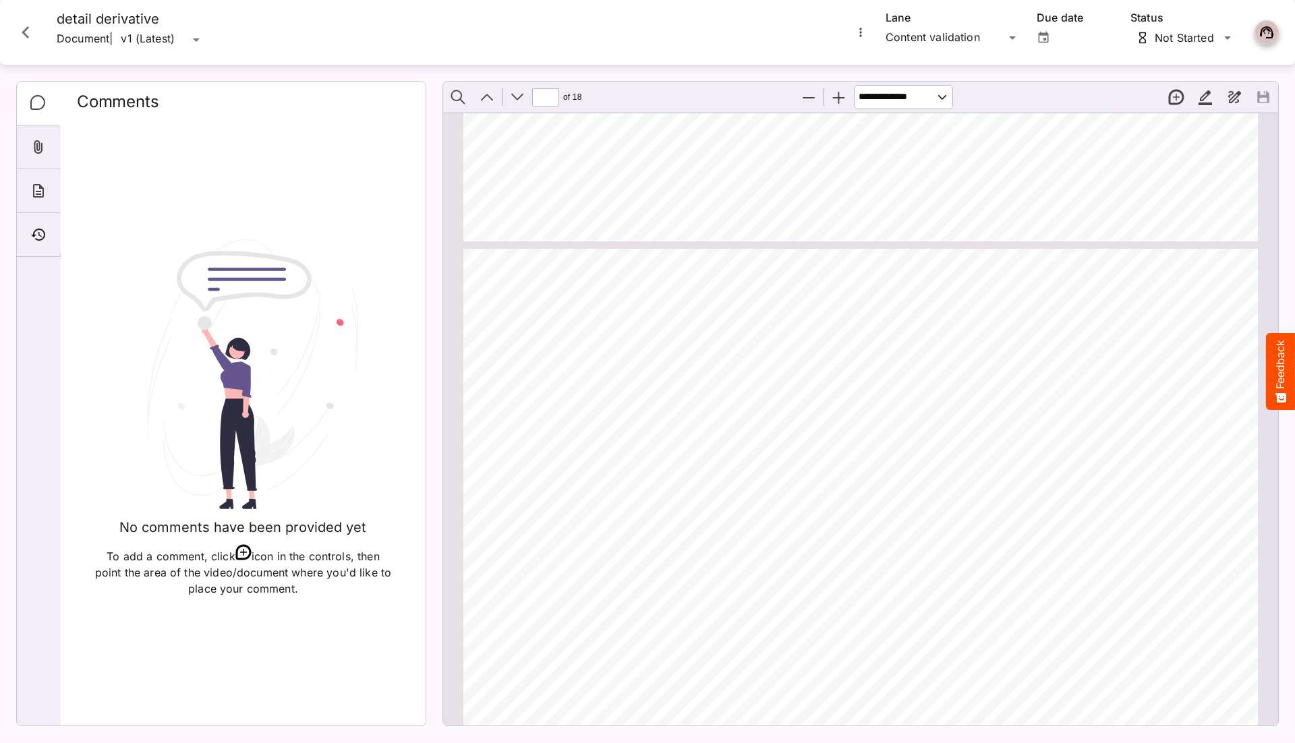
scroll to position [934, 0]
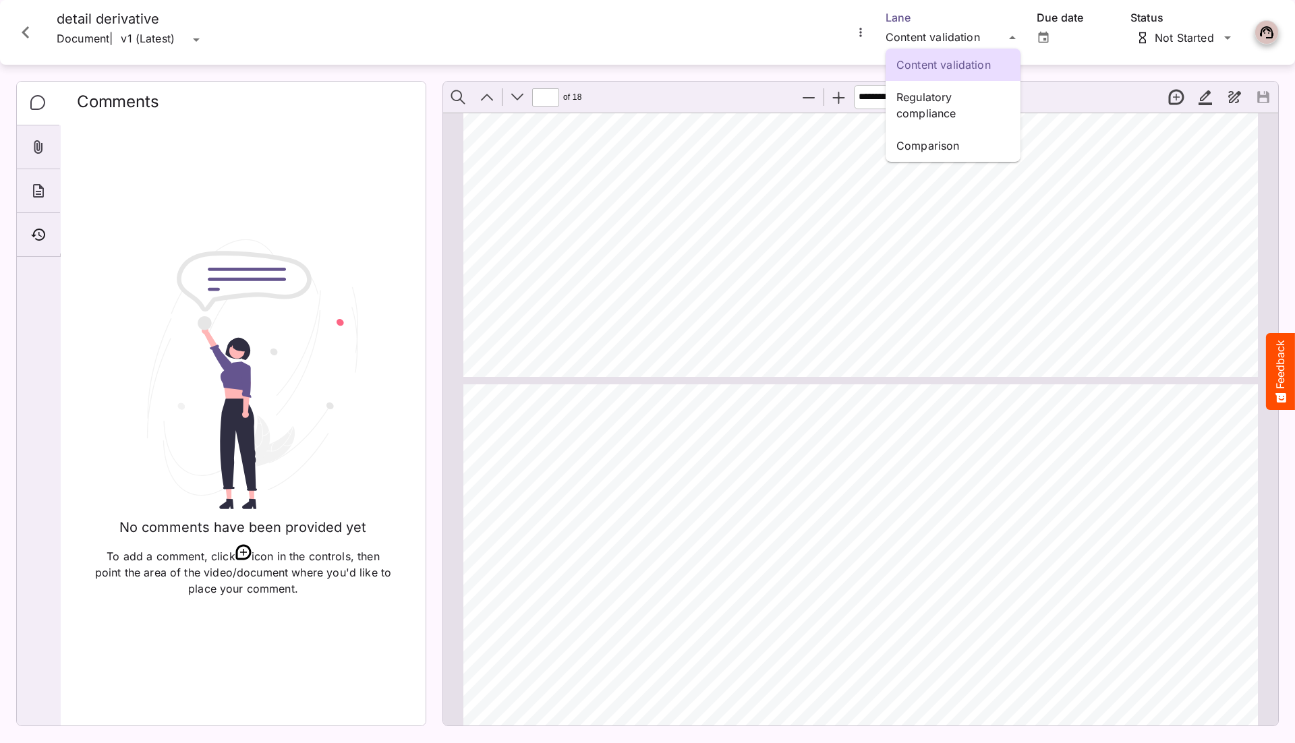
click at [919, 29] on div "Content validation Regulatory compliance Comparison HH Global / Compathic J Med…" at bounding box center [647, 368] width 1295 height 737
click at [917, 98] on p "Regulatory compliance" at bounding box center [952, 105] width 113 height 32
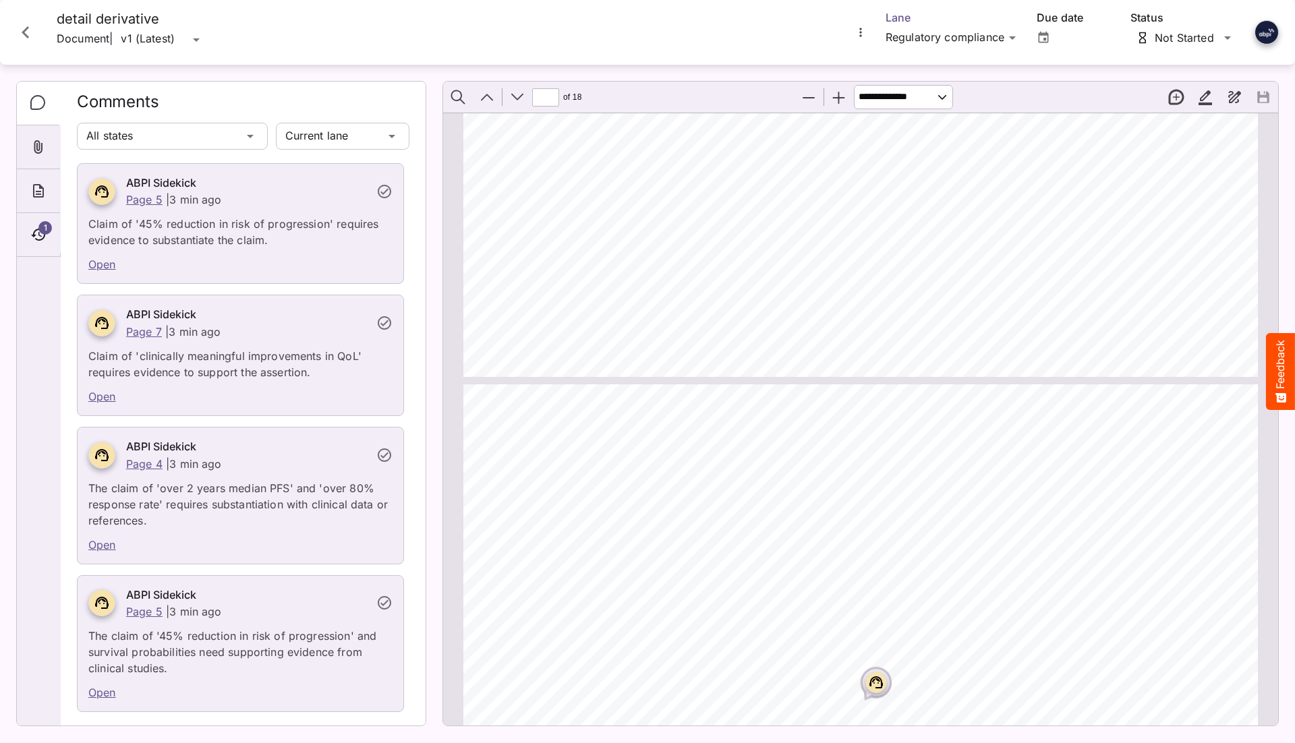
click at [934, 34] on div "HH Global / Compathic J MediaMagic ® Dashboard HH Global Clearcast [PERSON_NAME…" at bounding box center [647, 368] width 1295 height 737
click at [944, 155] on div "Comparison" at bounding box center [953, 146] width 135 height 32
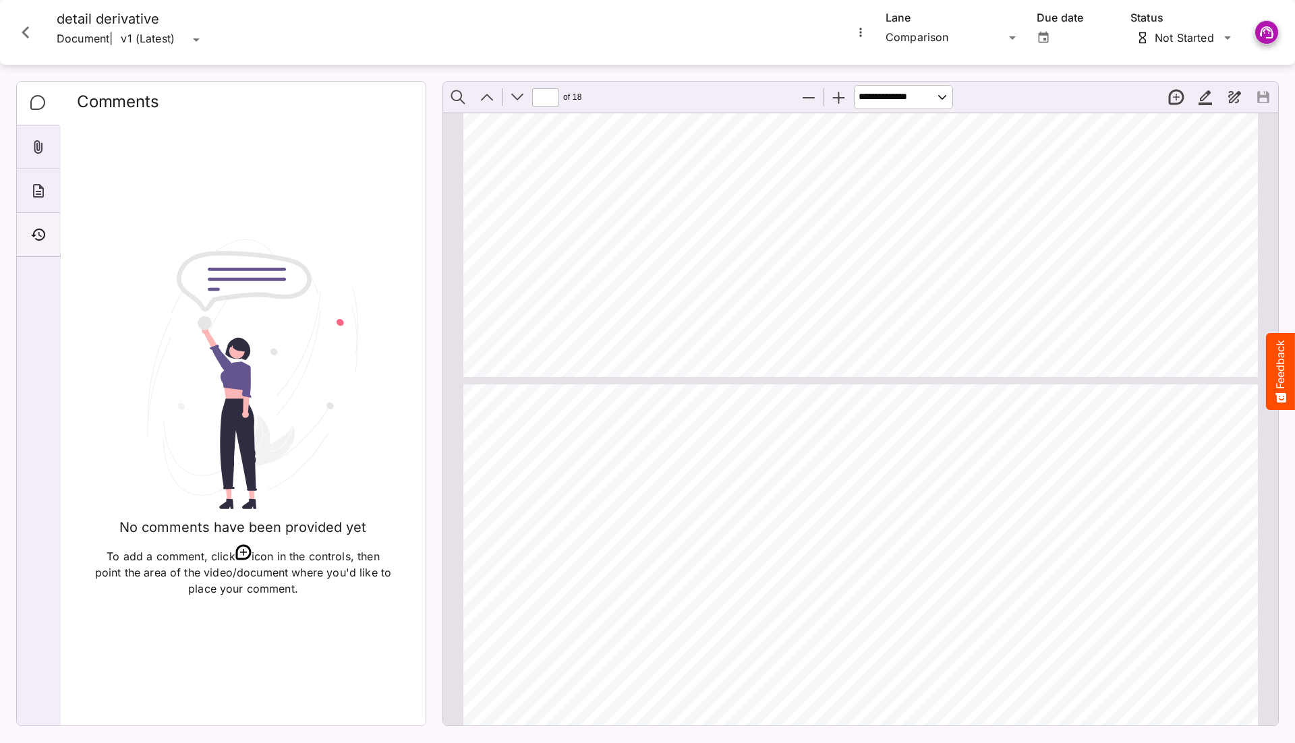
click at [48, 237] on div "Timeline" at bounding box center [38, 235] width 43 height 44
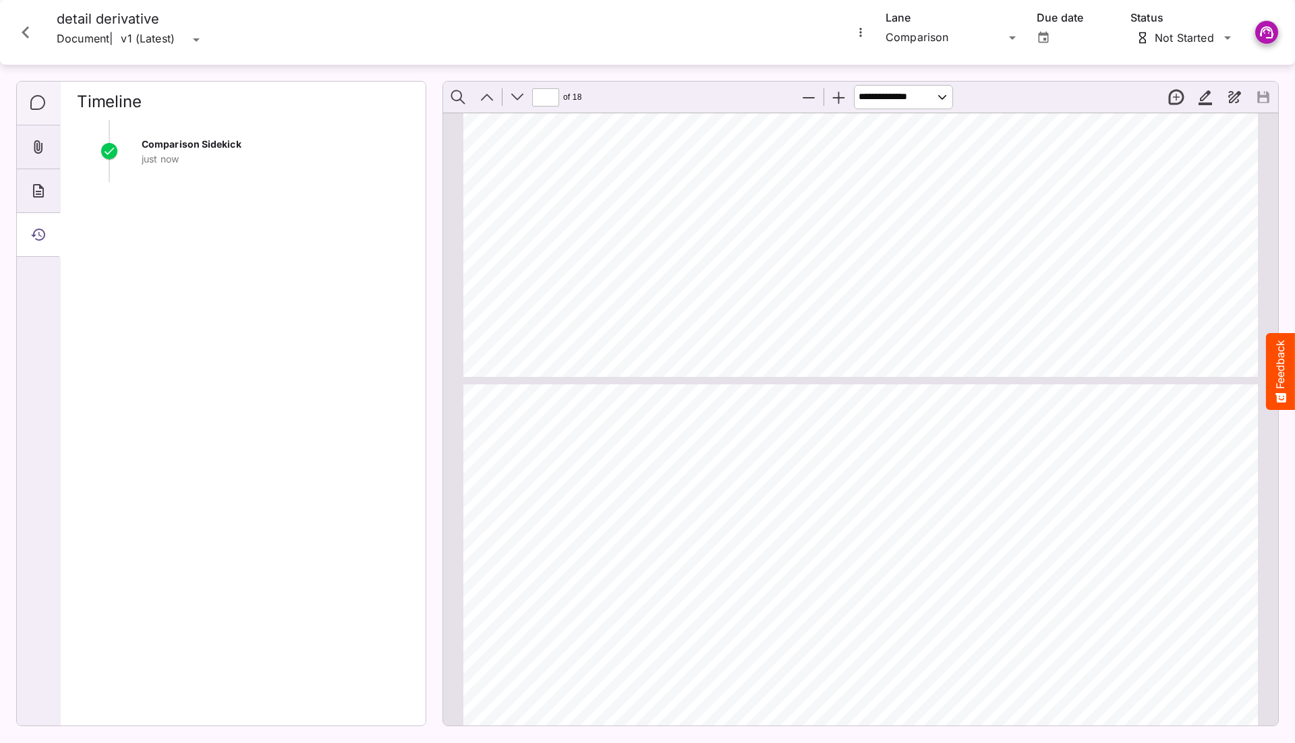
click at [29, 91] on div "Comments" at bounding box center [38, 104] width 43 height 44
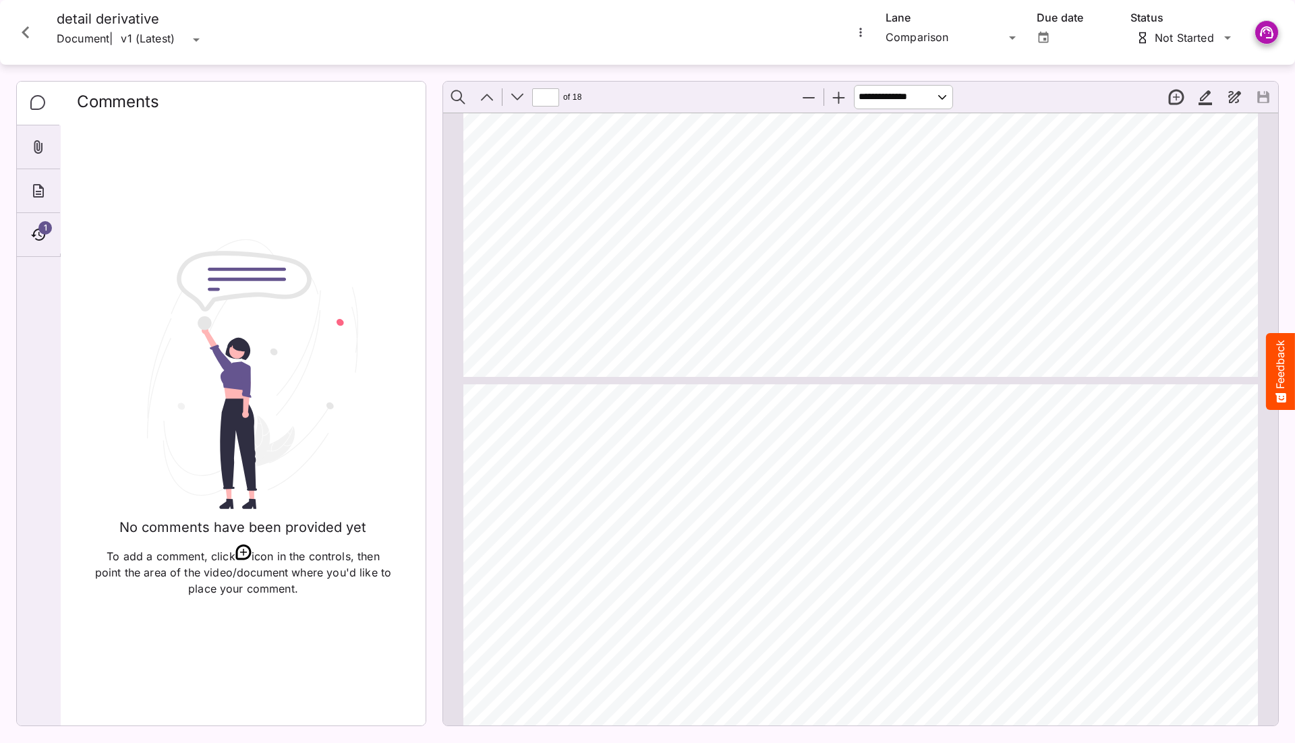
click at [232, 466] on img at bounding box center [243, 375] width 240 height 274
click at [29, 238] on div "1" at bounding box center [38, 235] width 43 height 44
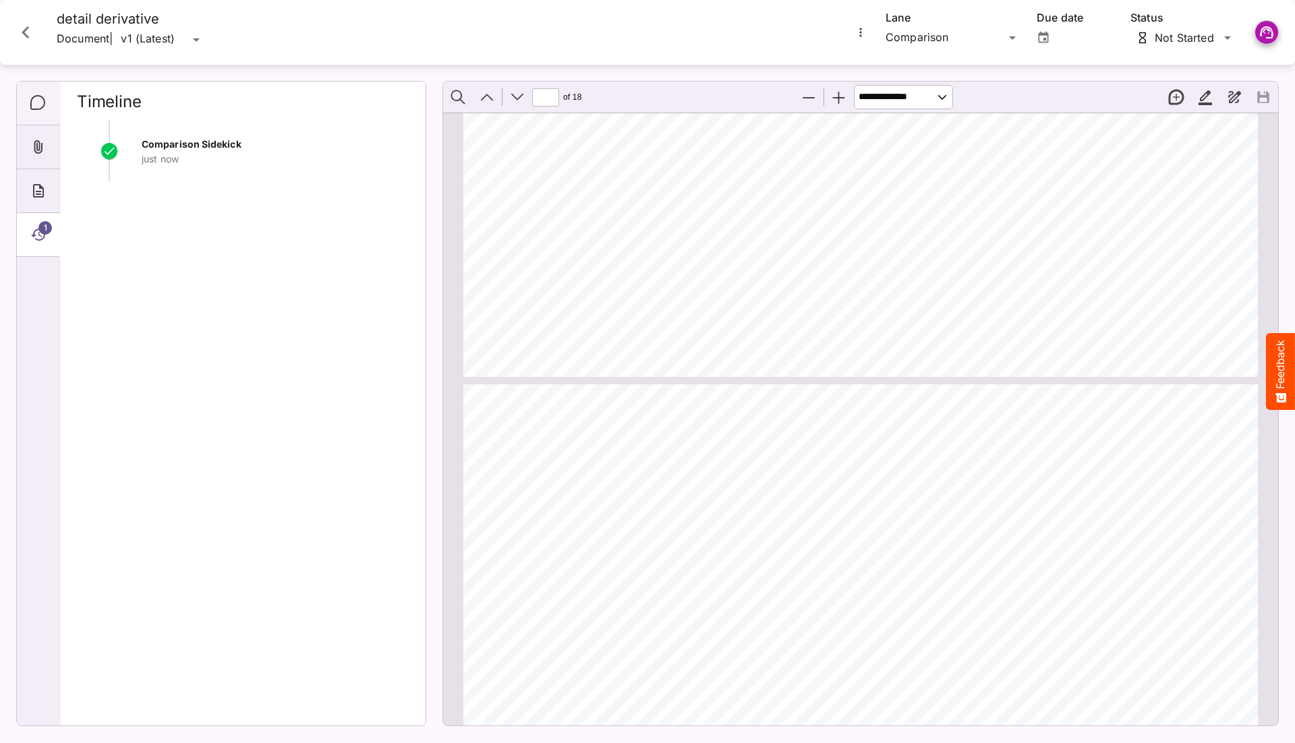
click at [40, 101] on icon "Comments" at bounding box center [38, 103] width 16 height 16
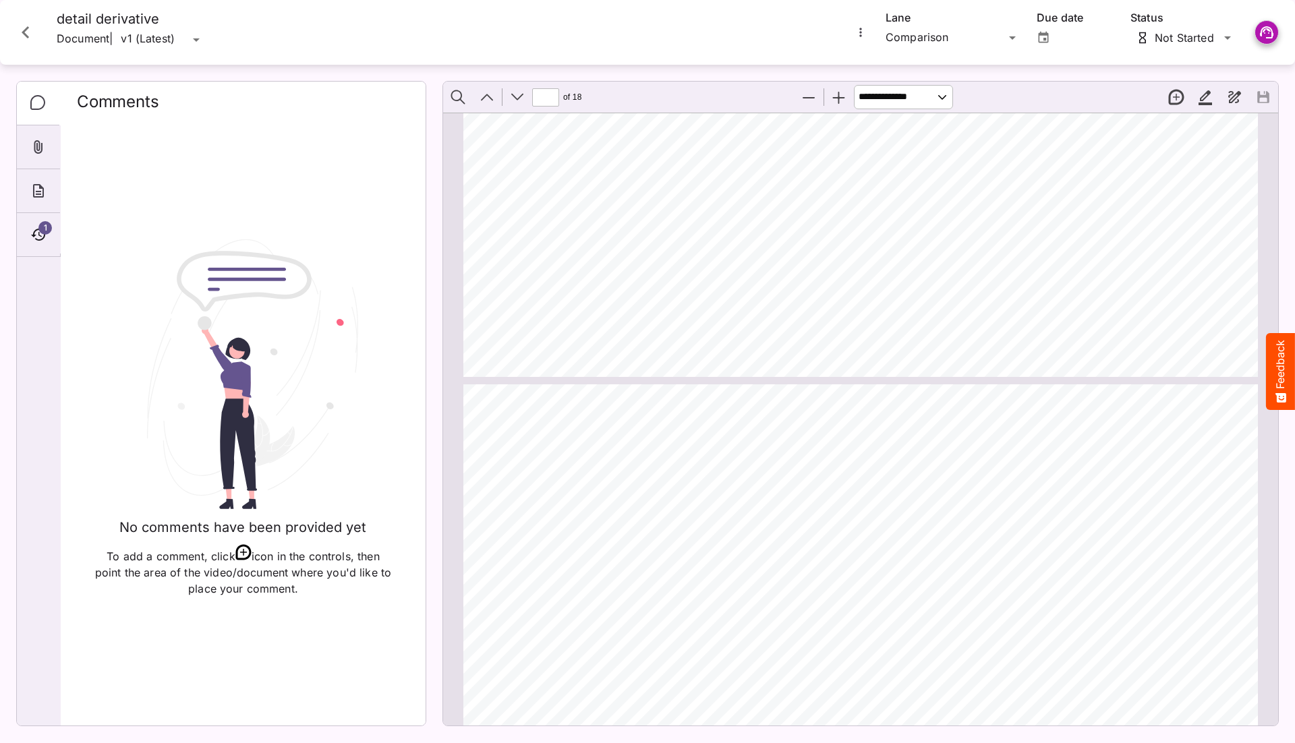
click at [225, 253] on img at bounding box center [243, 375] width 240 height 274
click at [36, 38] on icon "Close card" at bounding box center [25, 32] width 24 height 24
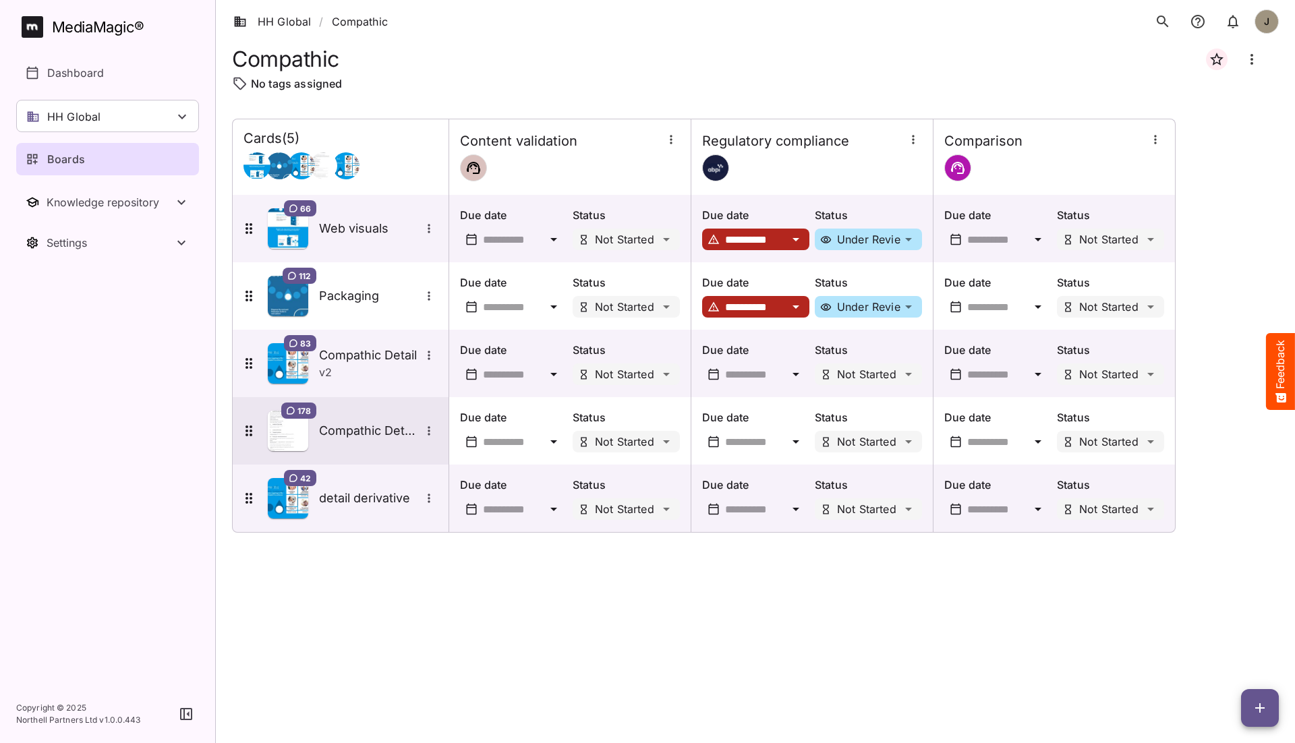
click at [355, 429] on h5 "Compathic Details Master" at bounding box center [369, 431] width 101 height 16
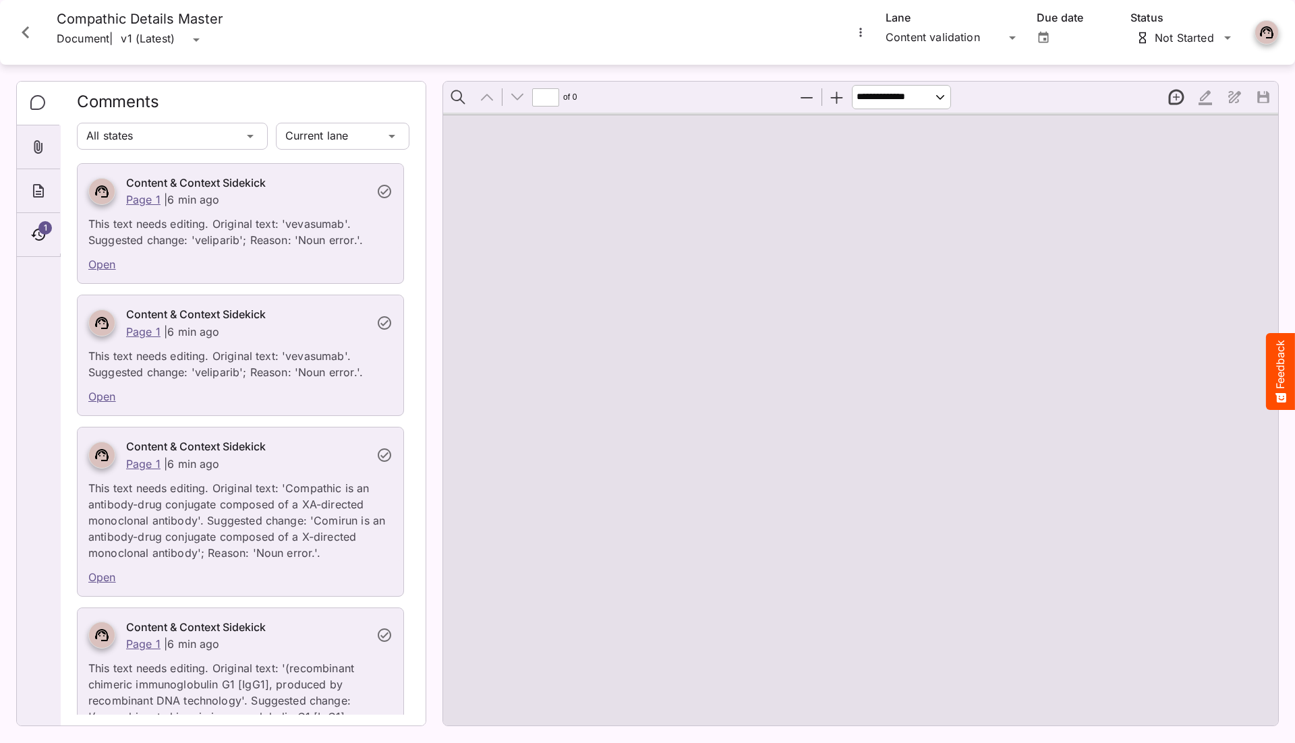
type input "*"
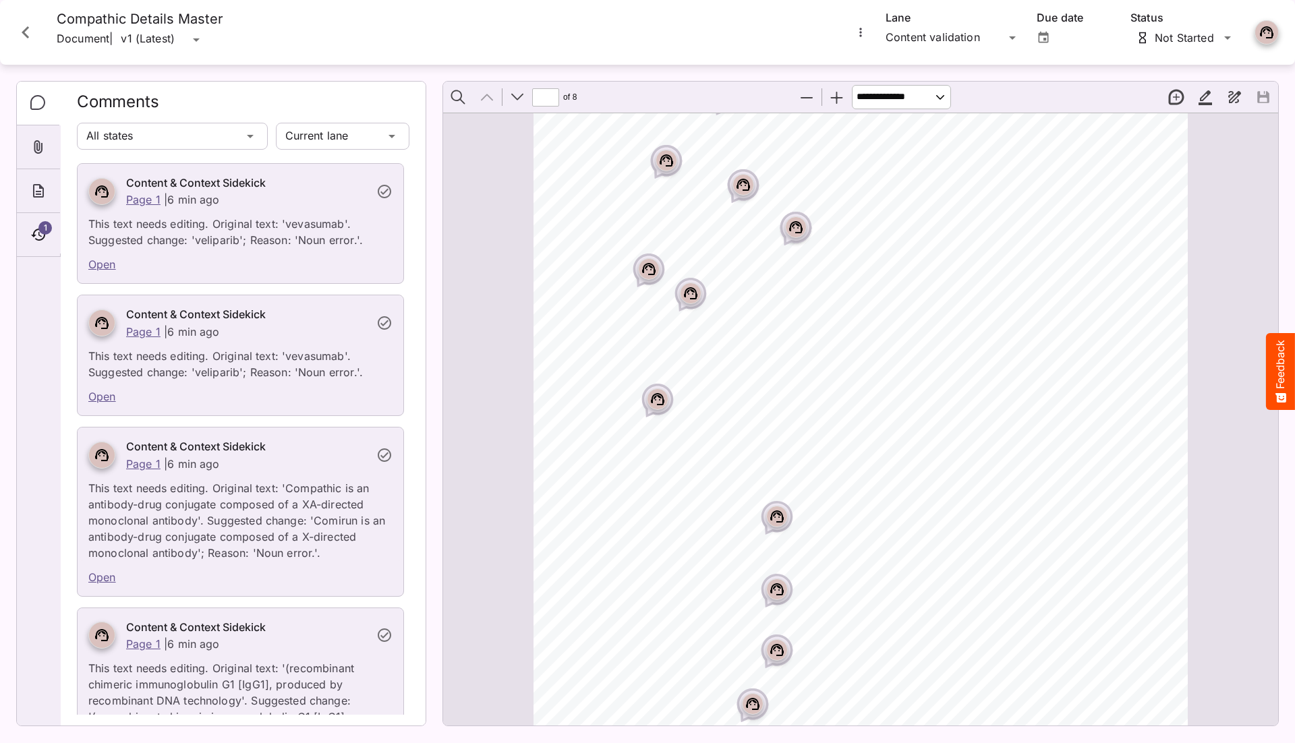
click at [857, 30] on icon "More options for Compathic Details Master" at bounding box center [860, 32] width 13 height 13
click at [29, 234] on div at bounding box center [647, 371] width 1295 height 743
click at [924, 32] on div "HH Global / Compathic J MediaMagic ® Dashboard HH Global Clearcast [PERSON_NAME…" at bounding box center [647, 368] width 1295 height 737
click at [927, 146] on p "Comparison" at bounding box center [952, 146] width 113 height 16
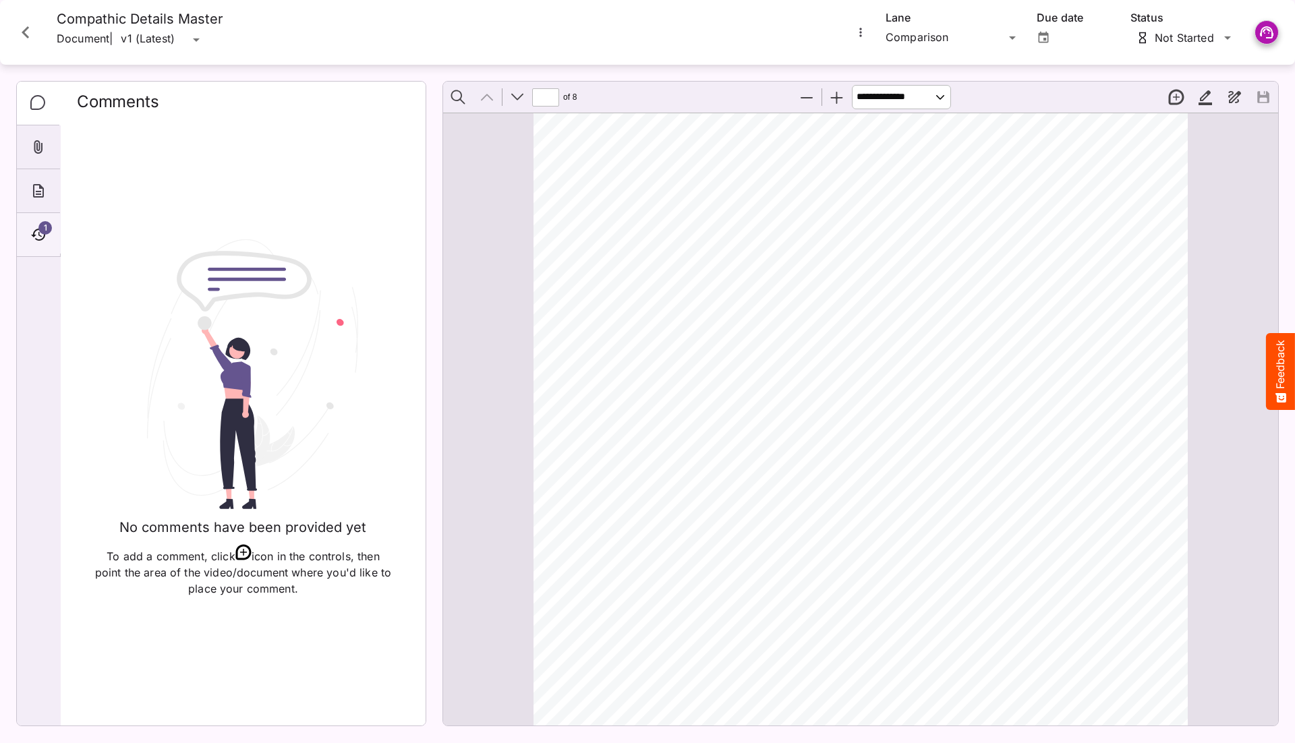
click at [49, 239] on div "1" at bounding box center [38, 235] width 43 height 44
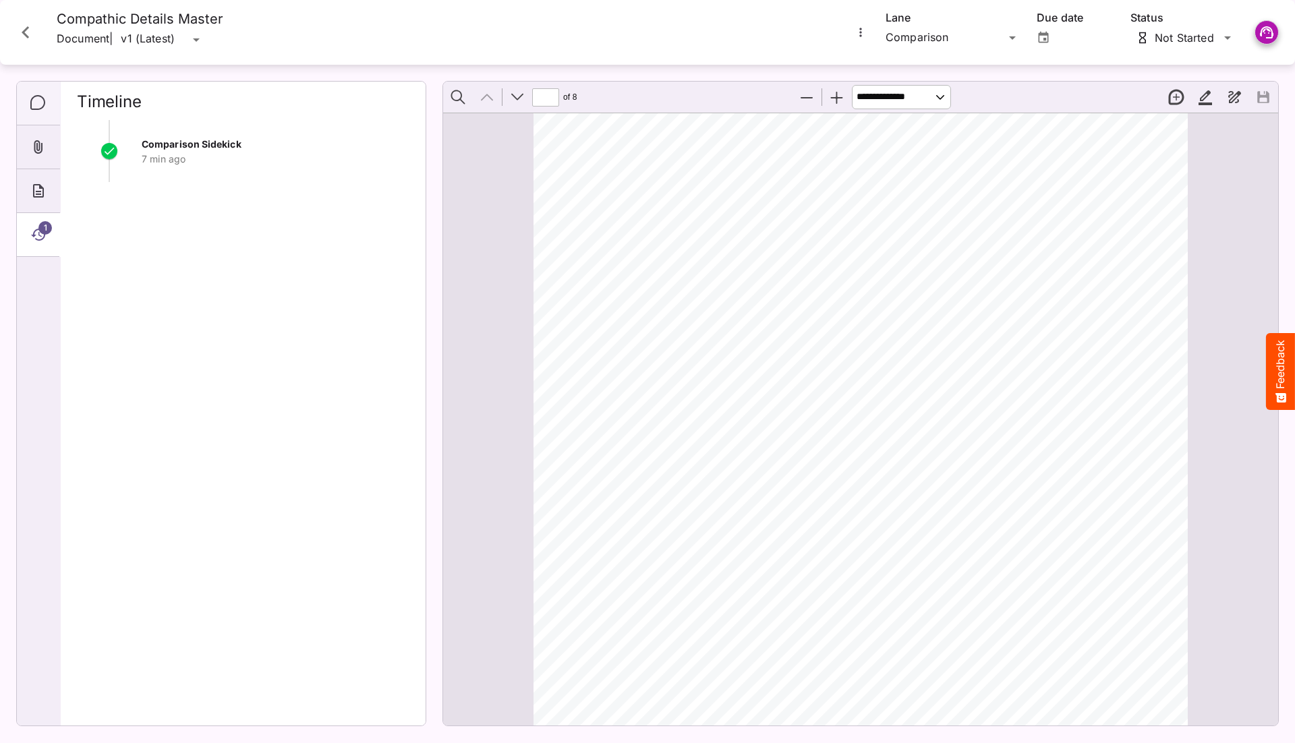
click at [32, 95] on icon "Comments" at bounding box center [38, 103] width 16 height 16
